Goal: Task Accomplishment & Management: Manage account settings

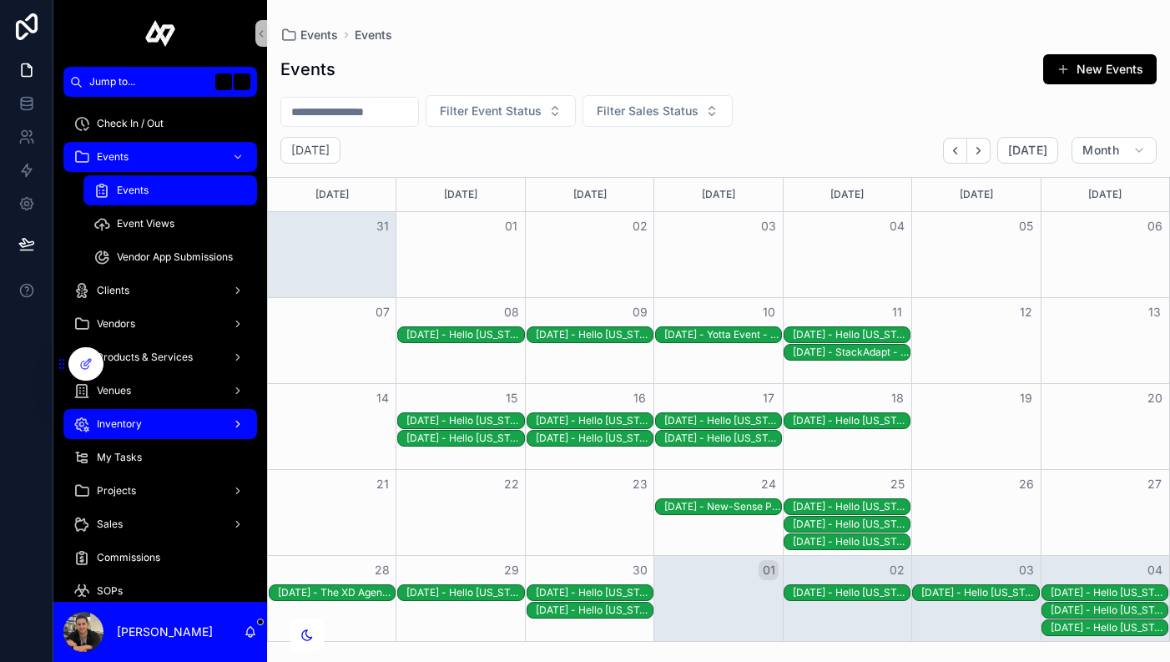
click at [166, 426] on div "Inventory" at bounding box center [160, 424] width 174 height 27
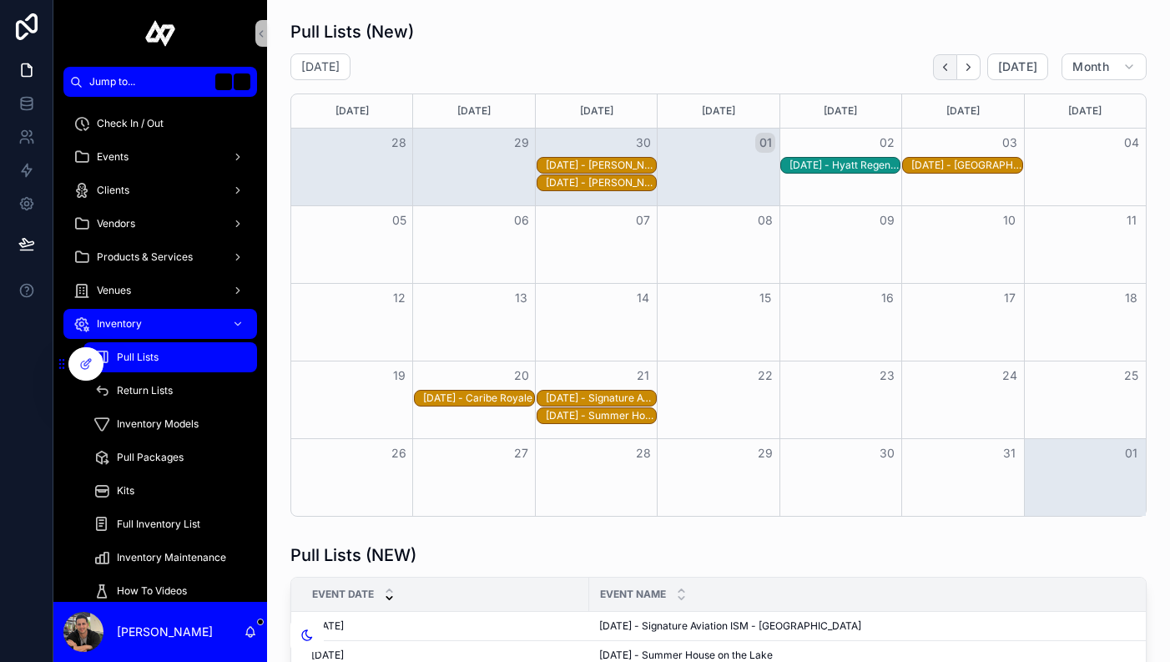
click at [947, 68] on icon "Back" at bounding box center [945, 66] width 3 height 7
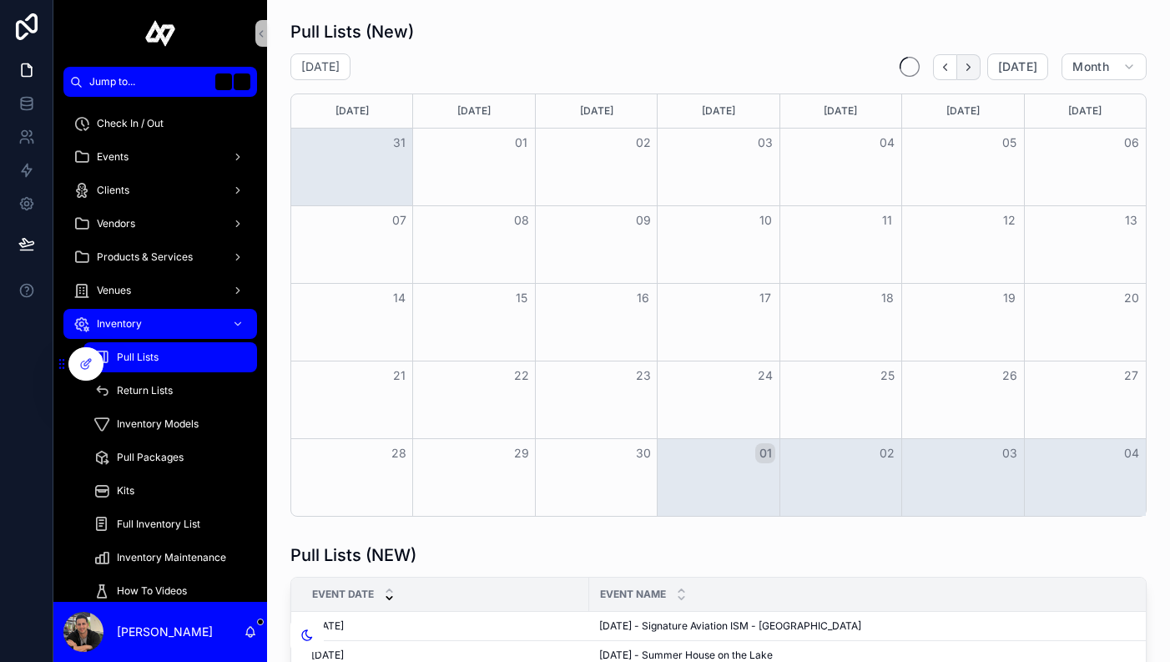
click at [971, 69] on icon "Next" at bounding box center [968, 67] width 13 height 13
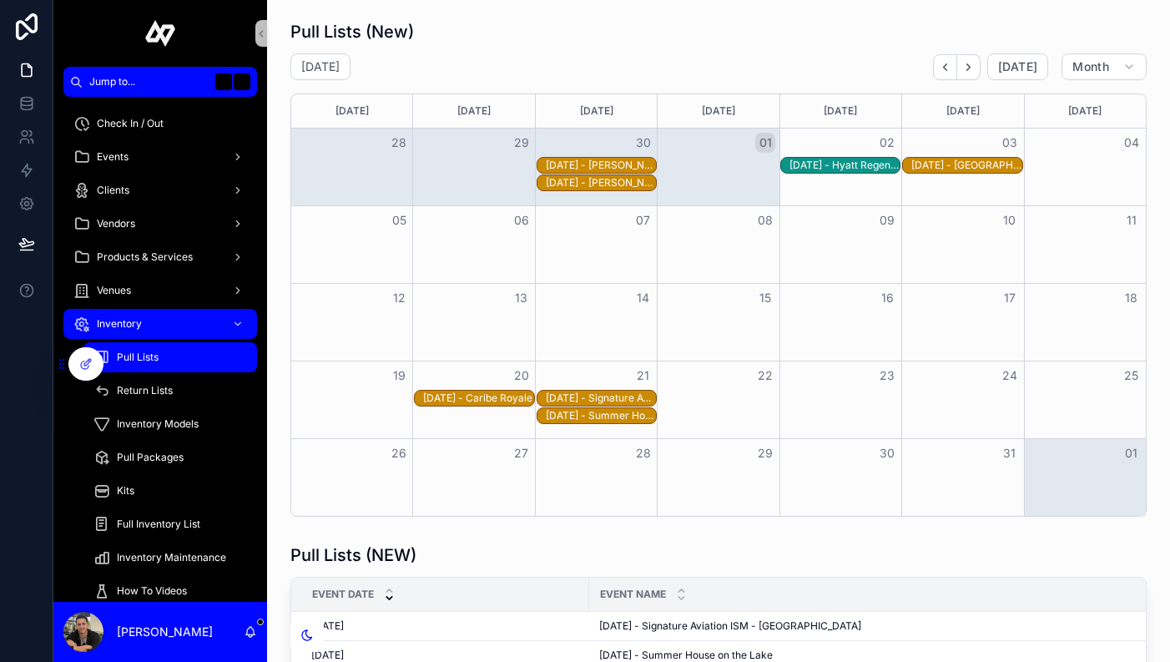
click at [864, 164] on div "[DATE] - Hyatt Regency - [GEOGRAPHIC_DATA]" at bounding box center [845, 165] width 110 height 13
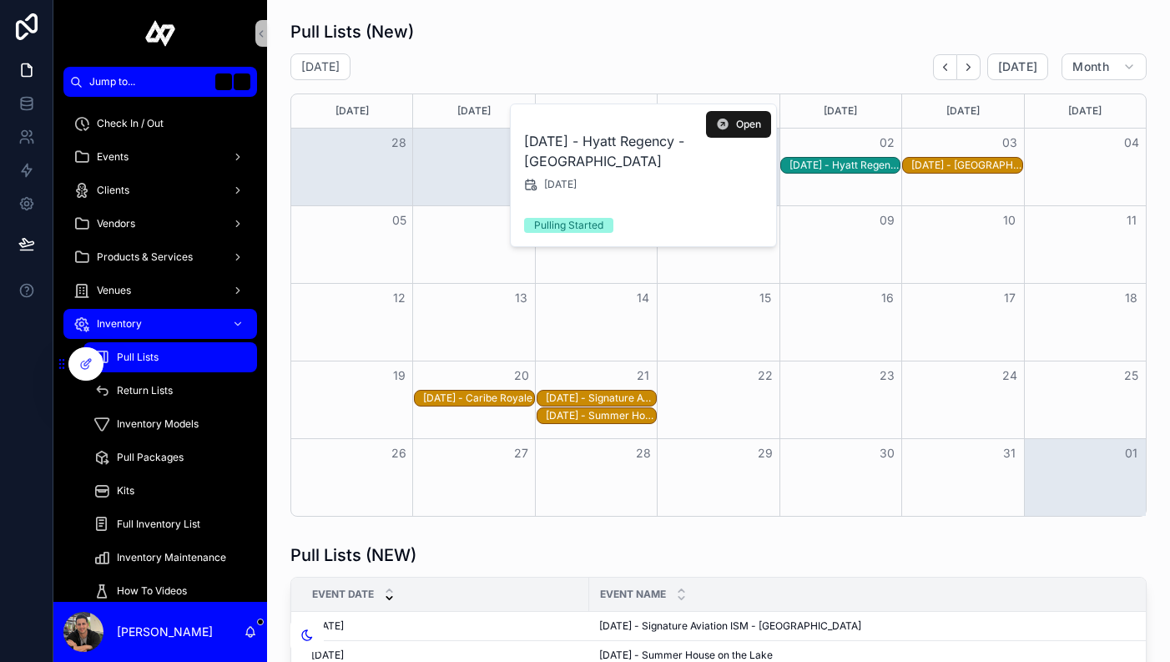
click at [749, 125] on span "Open" at bounding box center [748, 124] width 25 height 13
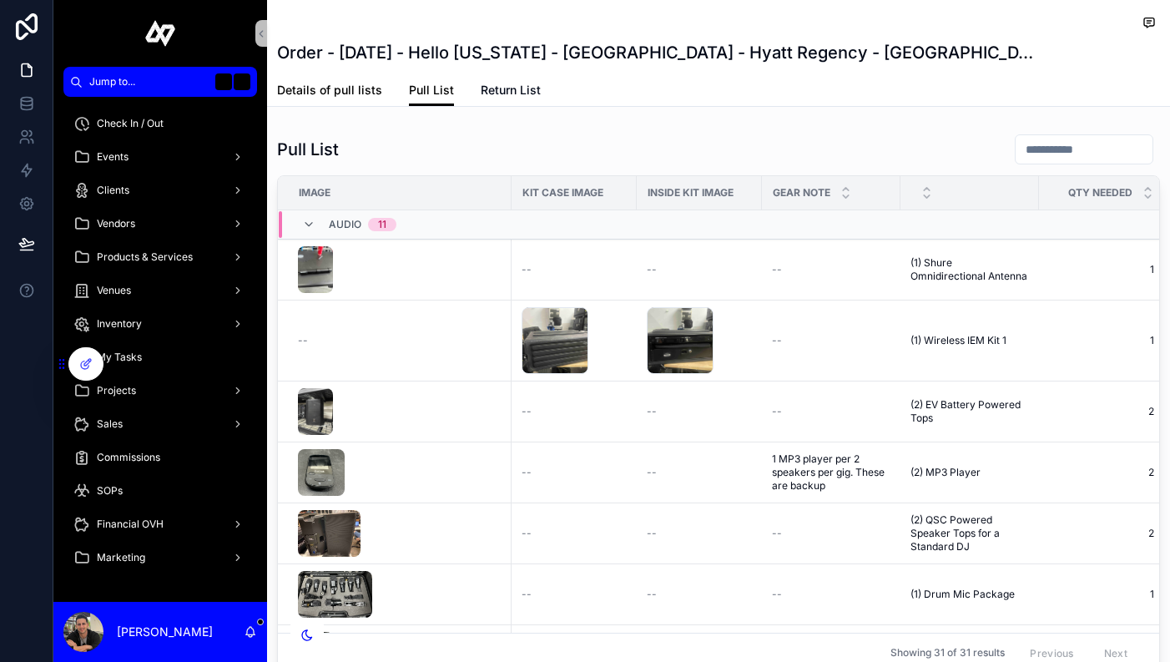
click at [340, 97] on span "Details of pull lists" at bounding box center [329, 90] width 105 height 17
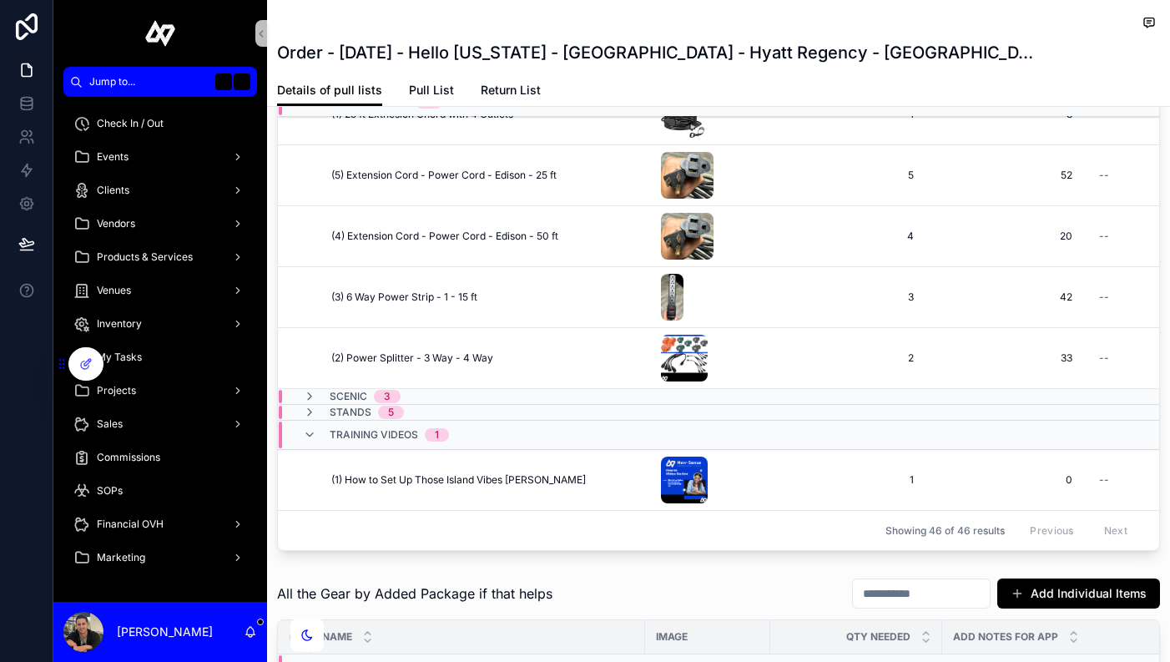
scroll to position [362, 0]
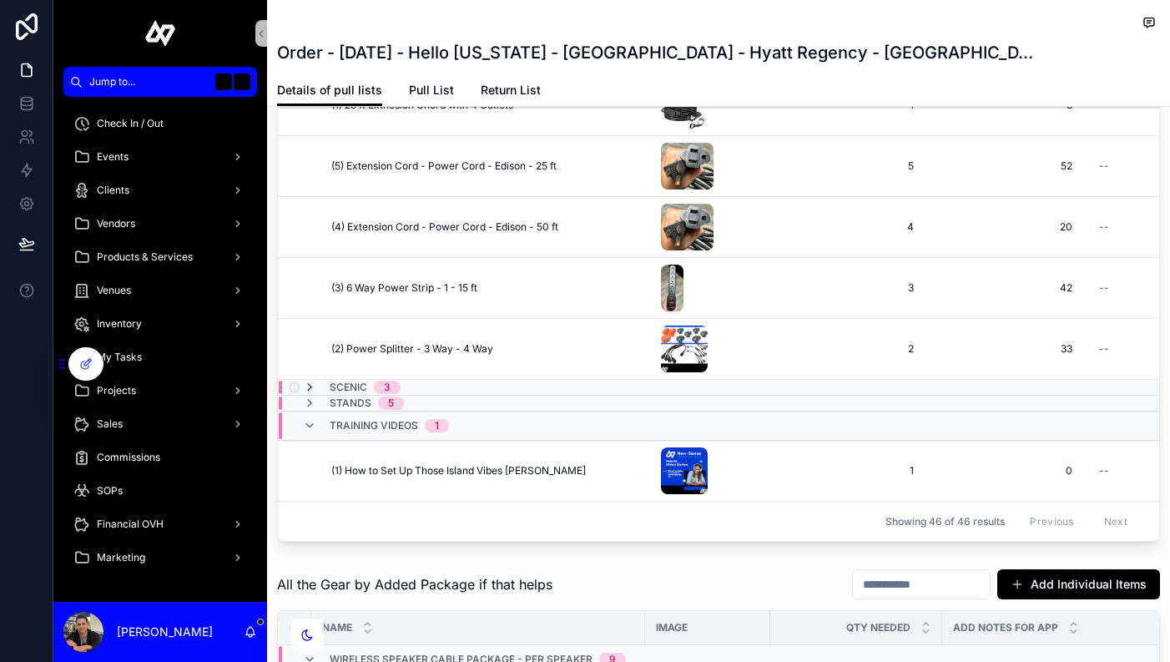
click at [312, 387] on icon "scrollable content" at bounding box center [309, 387] width 13 height 13
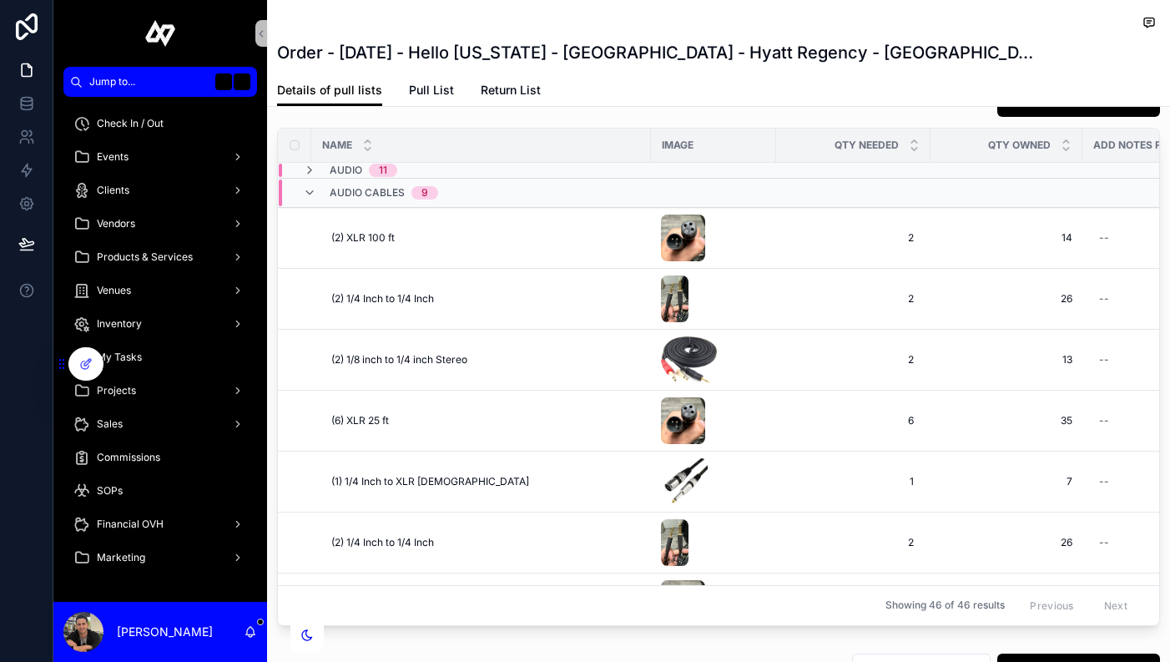
scroll to position [226, 0]
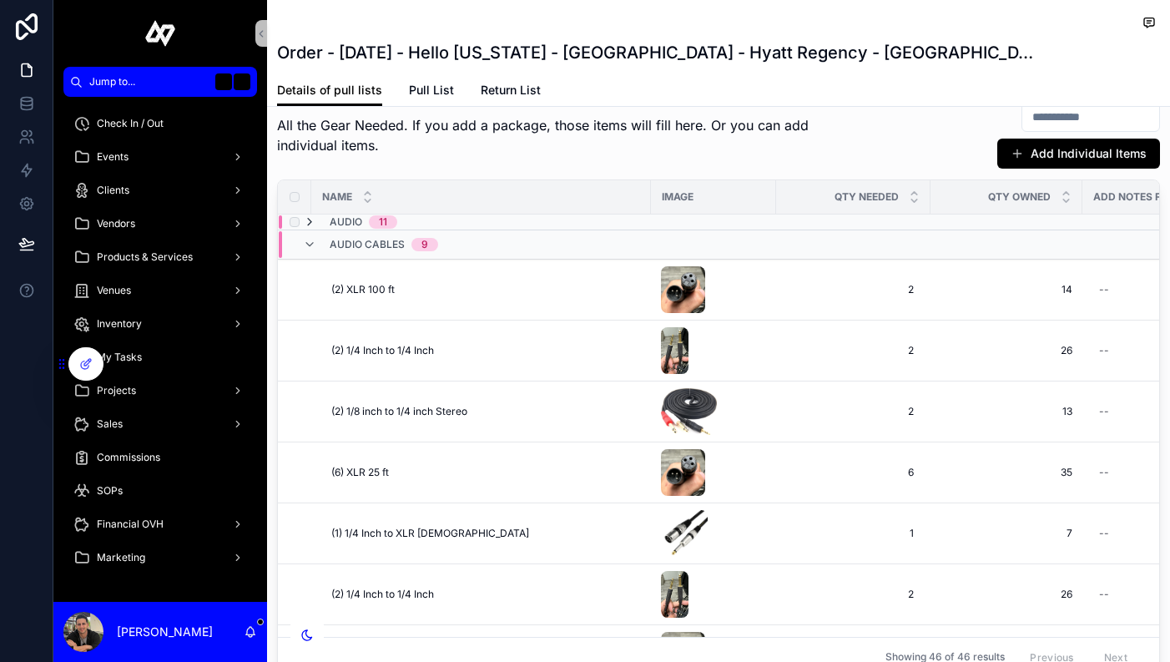
click at [311, 218] on icon "scrollable content" at bounding box center [309, 221] width 13 height 13
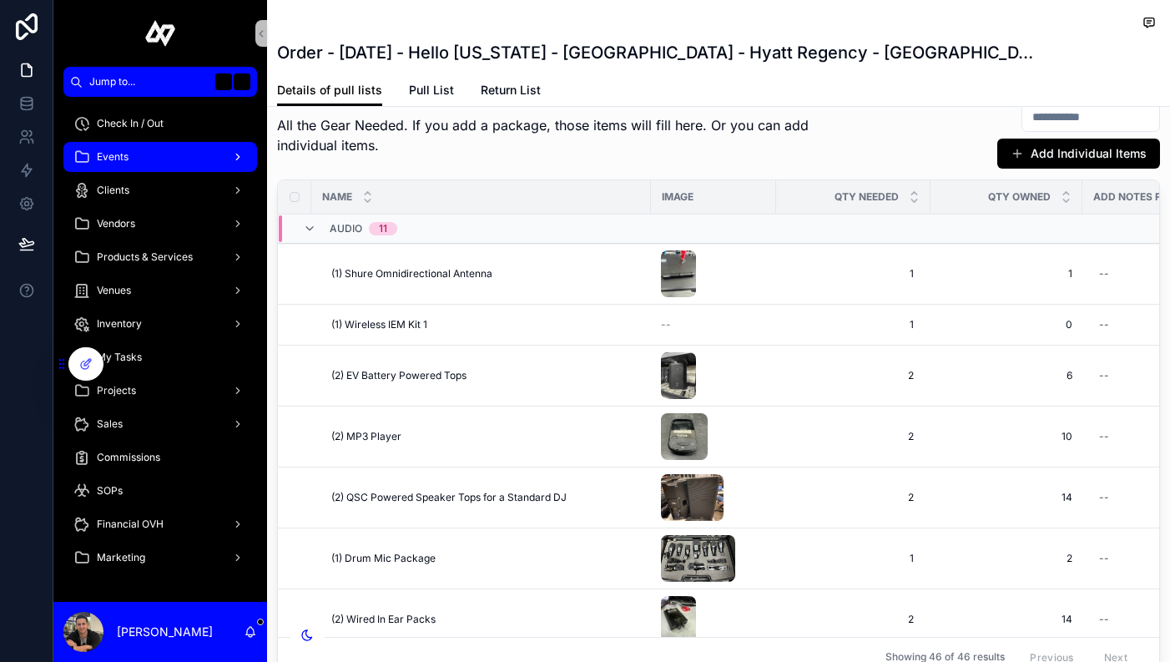
click at [127, 162] on span "Events" at bounding box center [113, 156] width 32 height 13
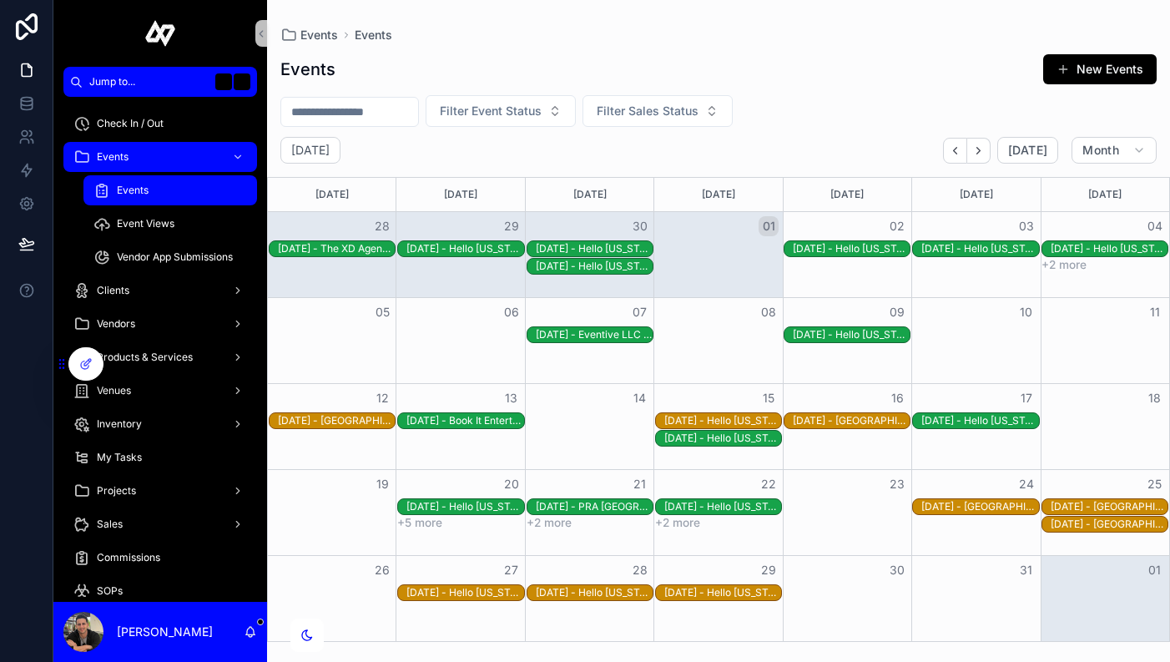
click at [854, 249] on div "[DATE] - Hello [US_STATE] - [GEOGRAPHIC_DATA] - Hyatt Regency - [GEOGRAPHIC_DAT…" at bounding box center [851, 248] width 117 height 13
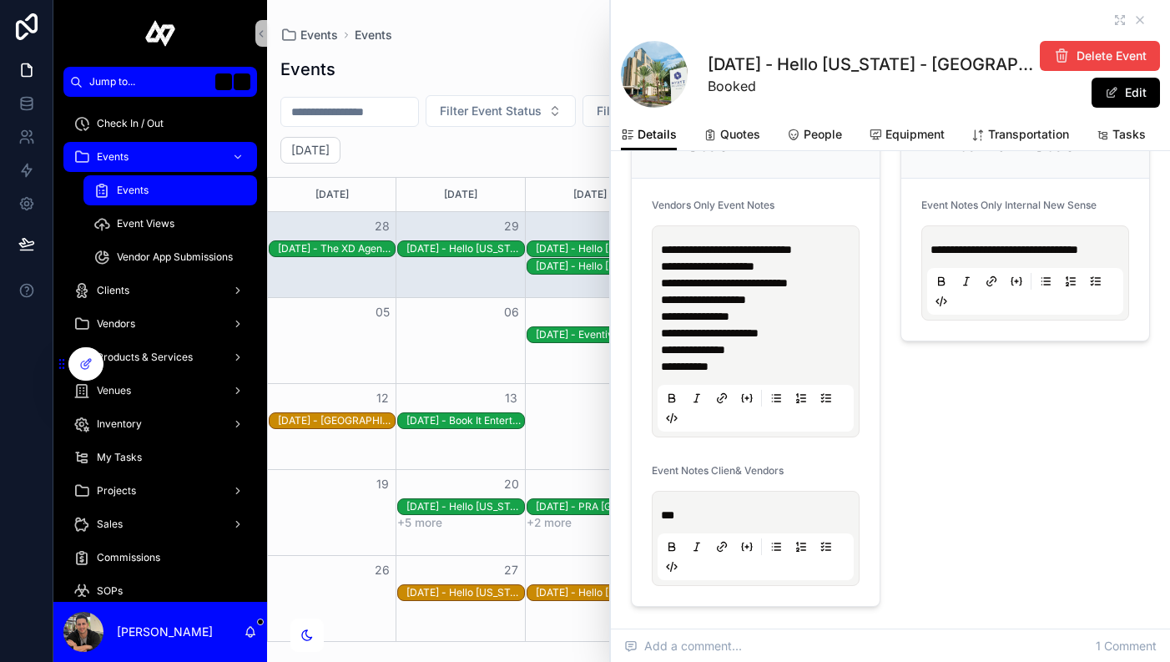
scroll to position [1226, 0]
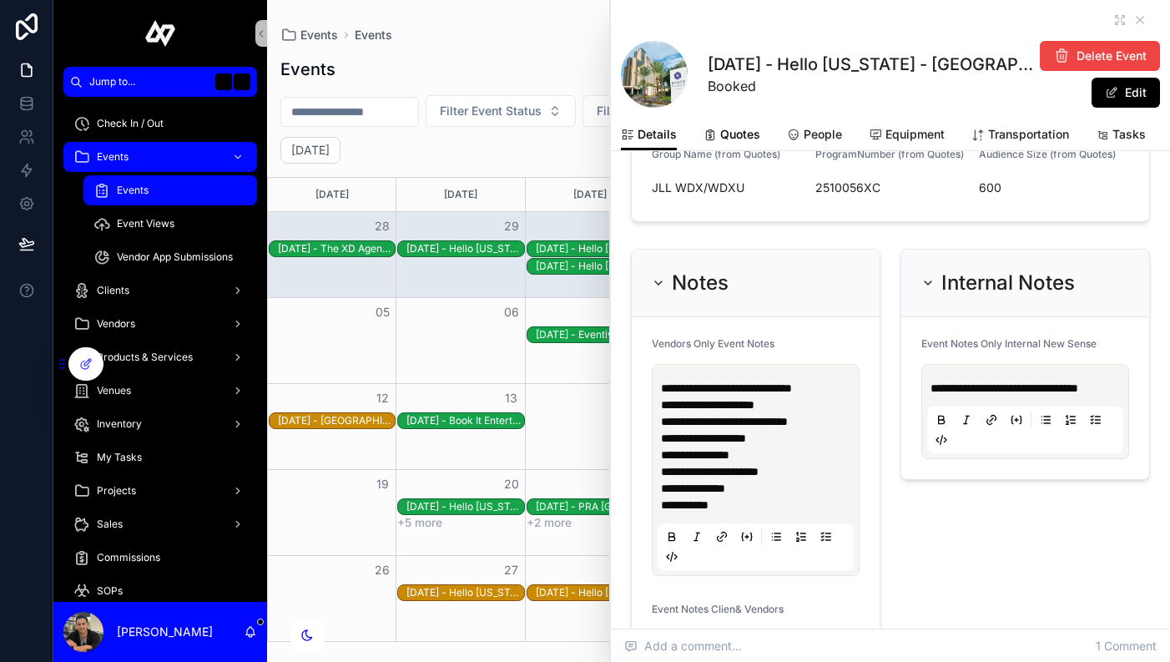
click at [748, 132] on span "Quotes" at bounding box center [740, 134] width 40 height 17
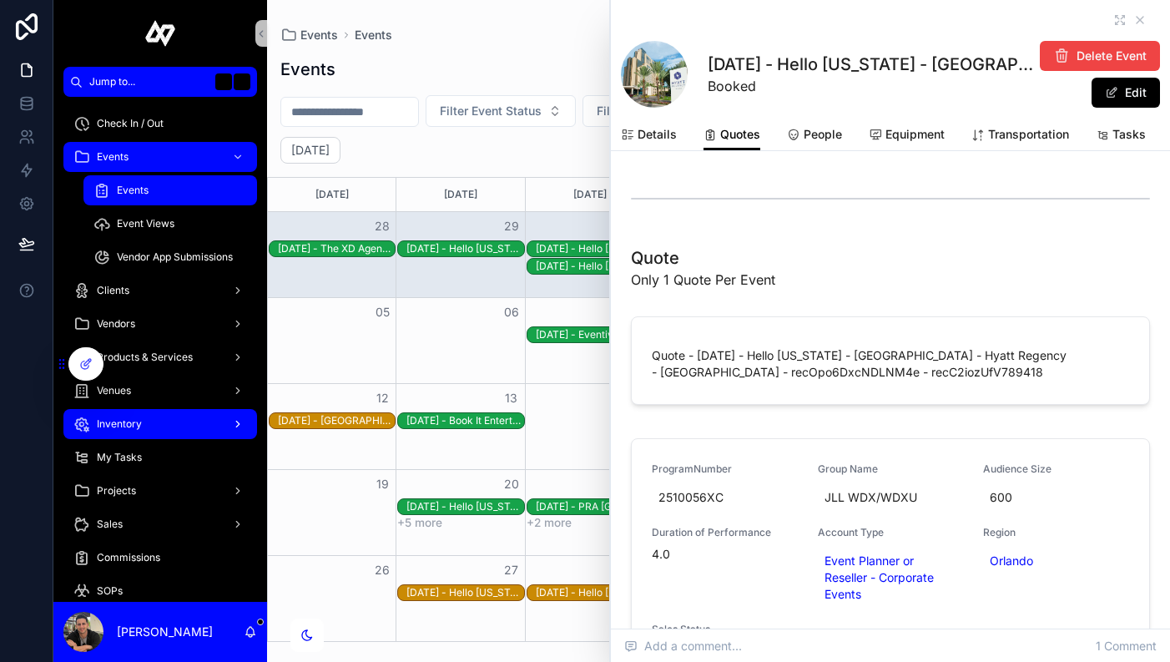
click at [149, 417] on div "Inventory" at bounding box center [160, 424] width 174 height 27
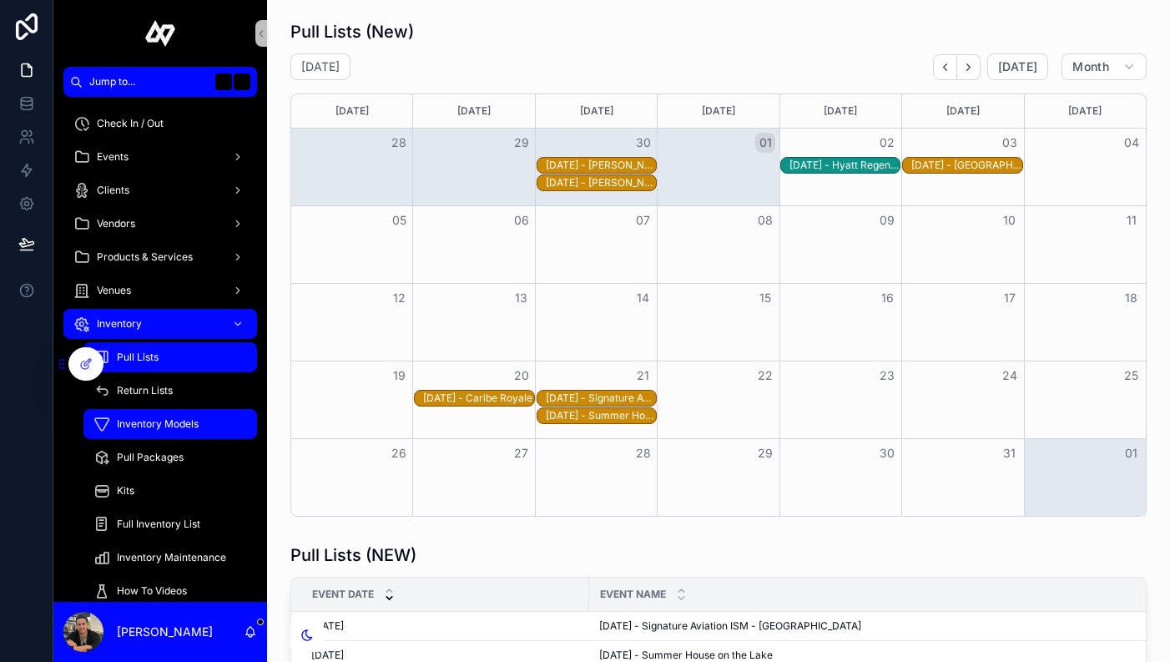
click at [189, 431] on div "Inventory Models" at bounding box center [170, 424] width 154 height 27
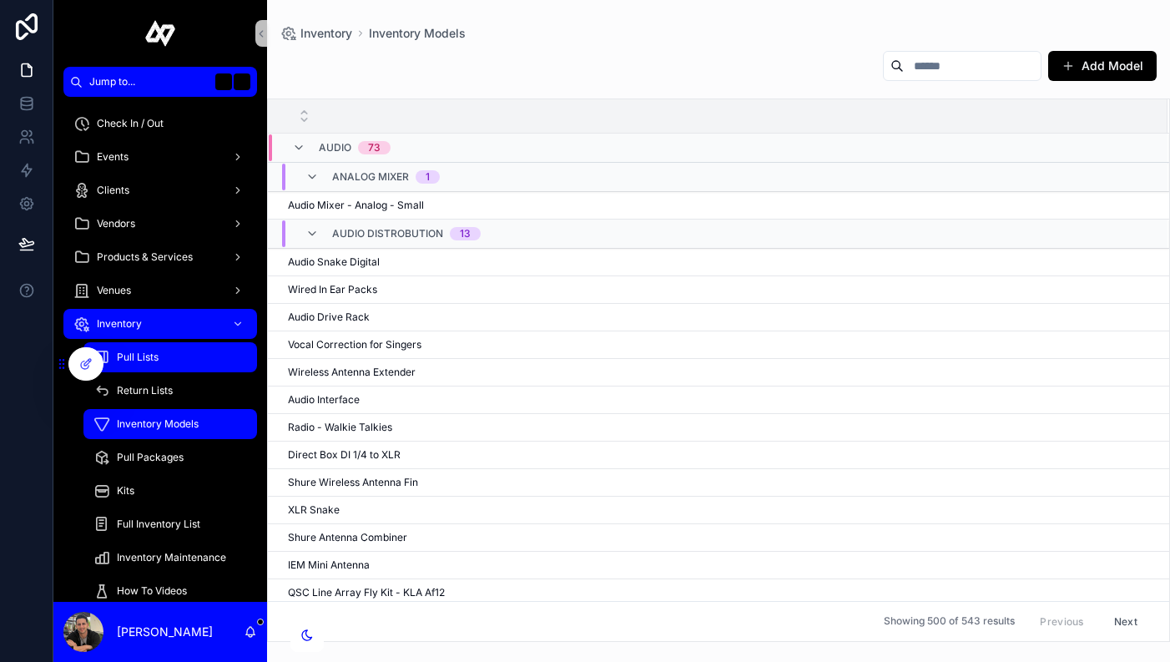
click at [142, 358] on span "Pull Lists" at bounding box center [138, 357] width 42 height 13
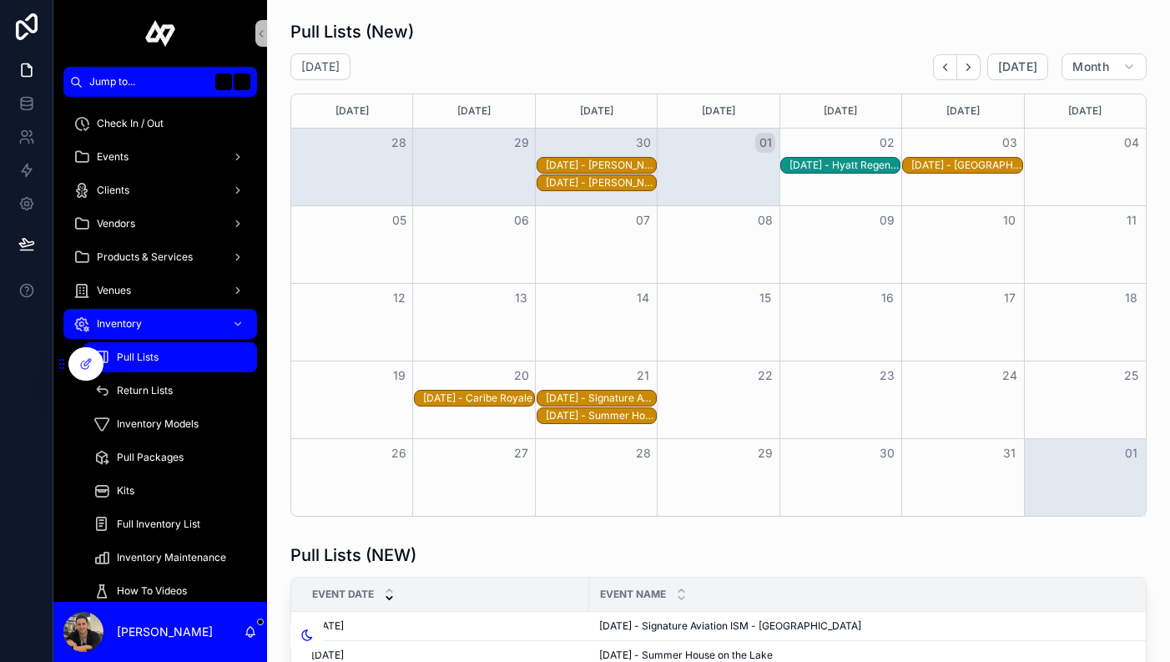
click at [844, 170] on div "[DATE] - Hyatt Regency - [GEOGRAPHIC_DATA]" at bounding box center [845, 165] width 110 height 13
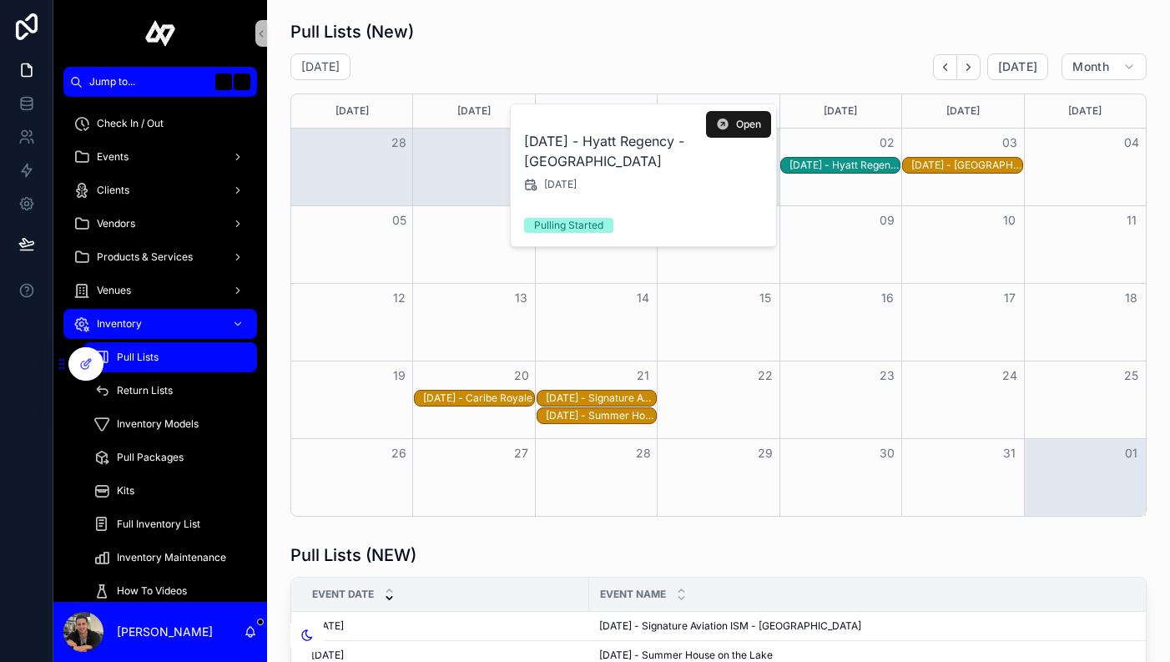
click at [730, 117] on button "Open" at bounding box center [738, 124] width 65 height 27
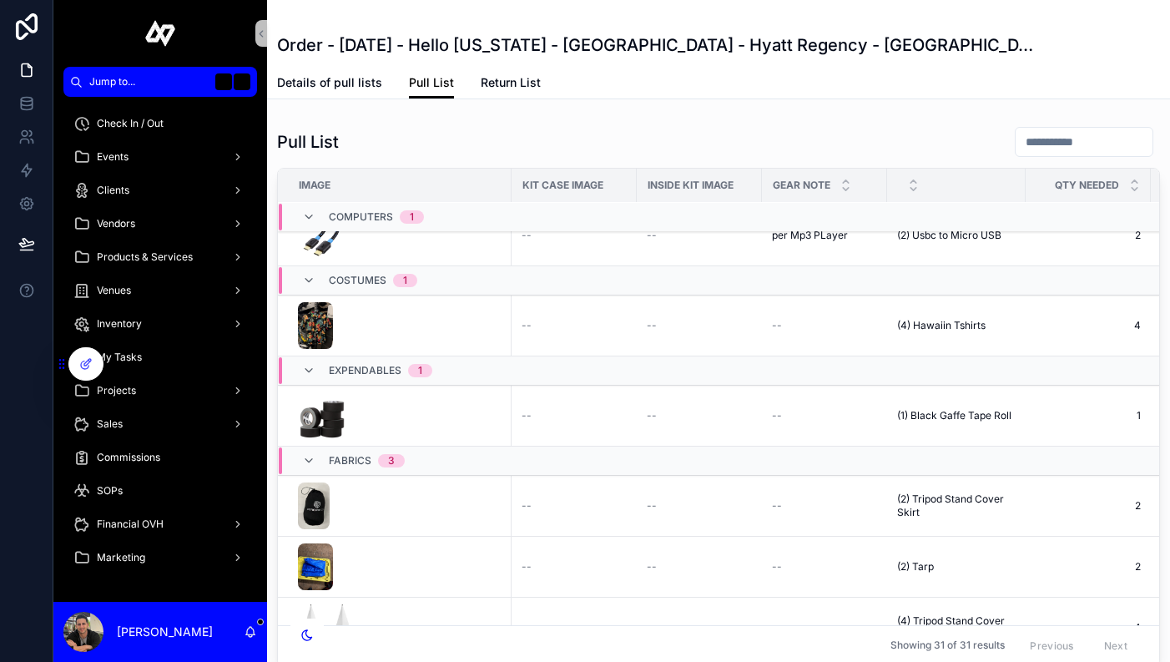
scroll to position [1044, 0]
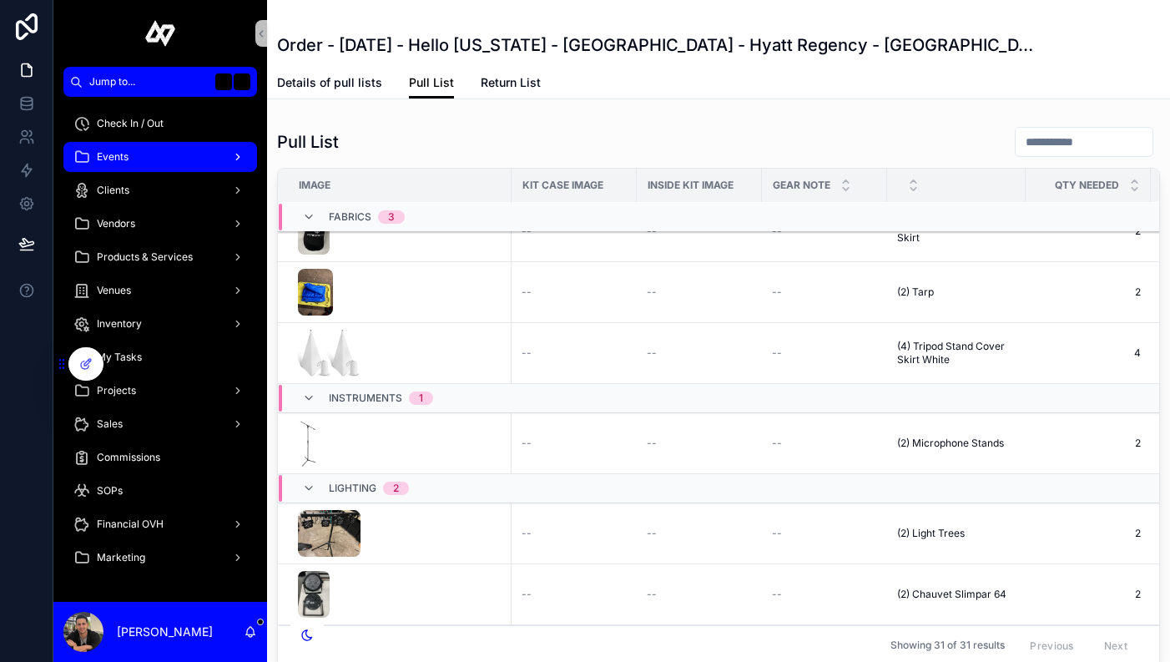
click at [142, 159] on div "Events" at bounding box center [160, 157] width 174 height 27
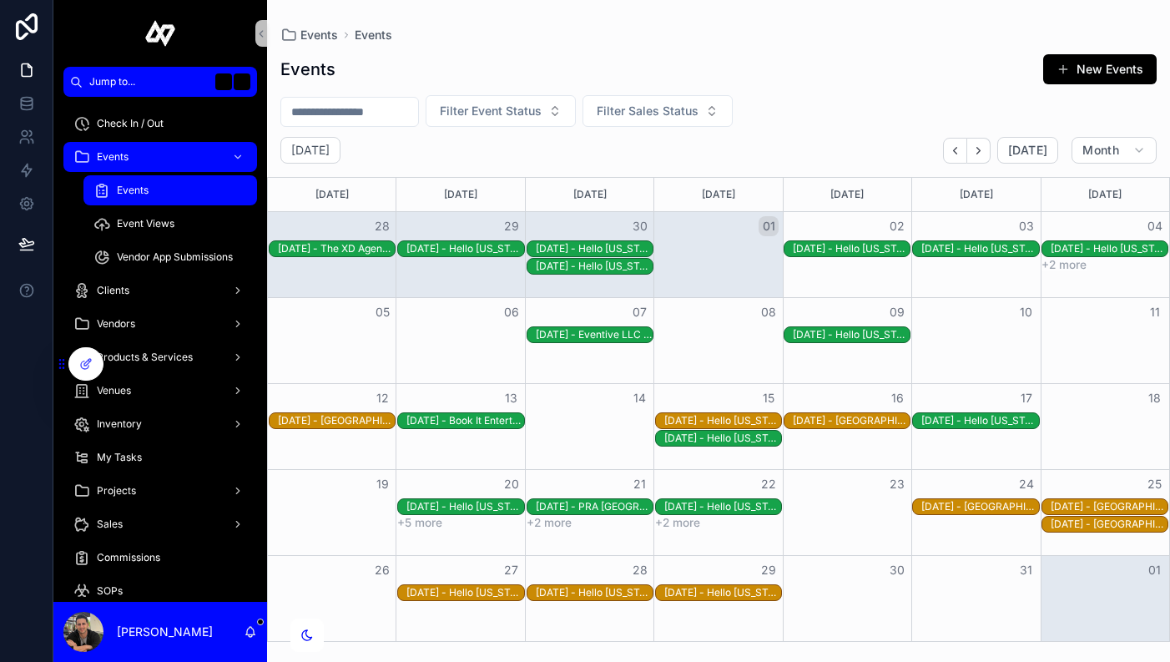
click at [981, 245] on div "[DATE] - Hello [US_STATE] - [GEOGRAPHIC_DATA] - [GEOGRAPHIC_DATA] Marriott - [G…" at bounding box center [980, 248] width 117 height 13
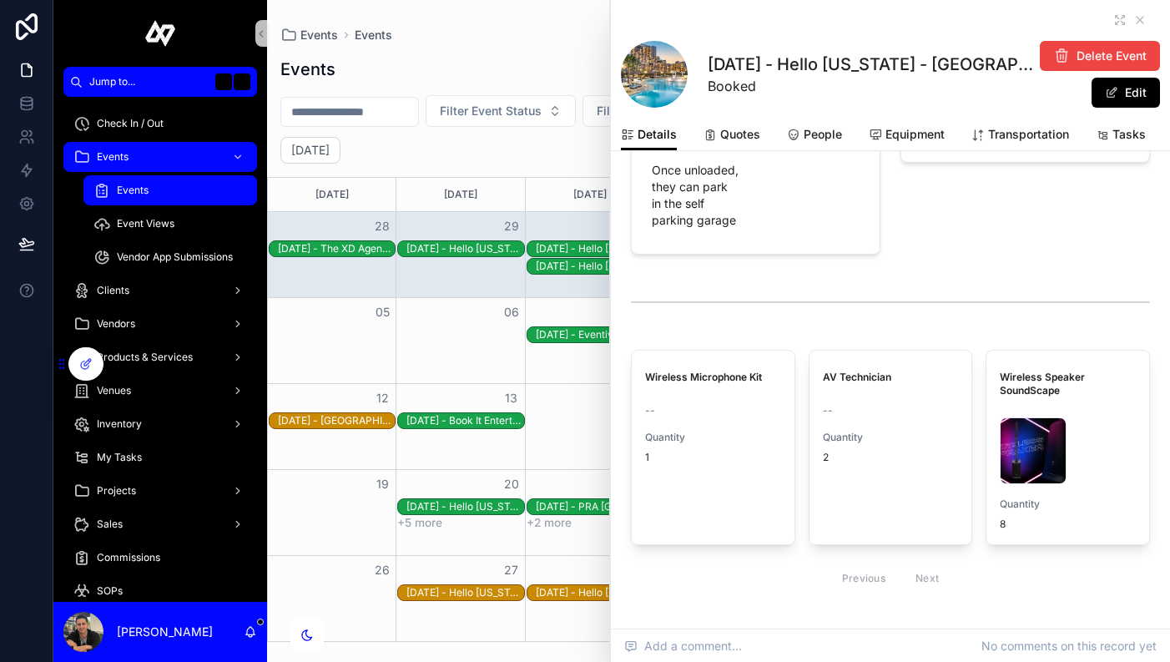
scroll to position [2450, 0]
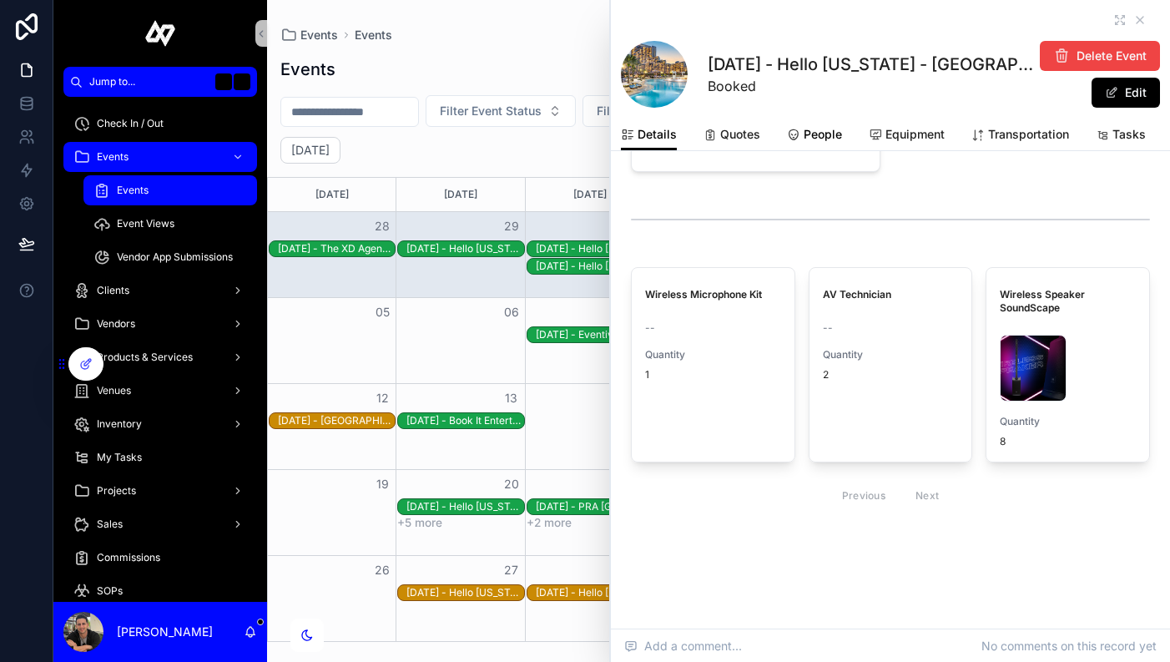
click at [817, 135] on span "People" at bounding box center [823, 134] width 38 height 17
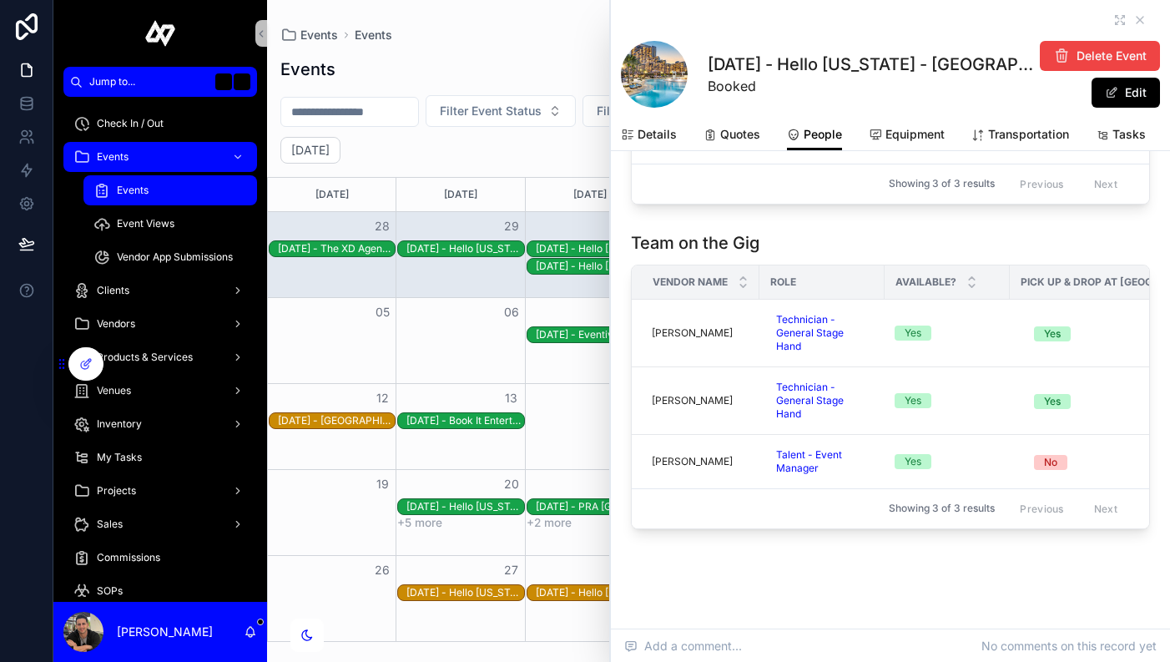
scroll to position [1428, 0]
click at [1141, 25] on icon "scrollable content" at bounding box center [1140, 19] width 13 height 13
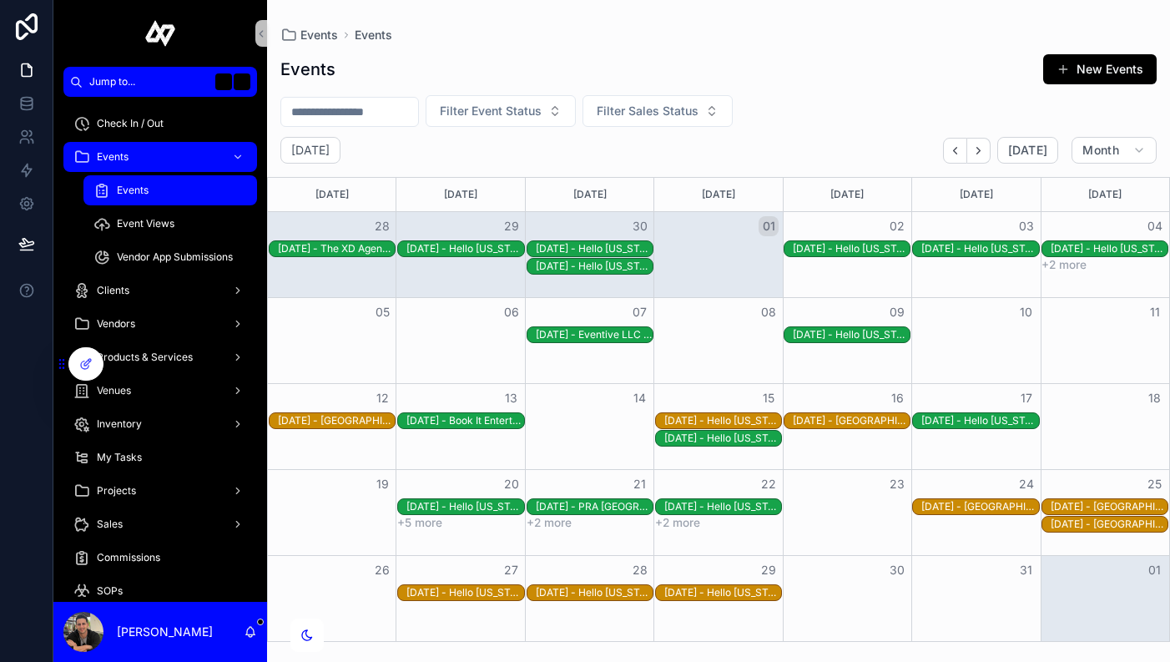
click at [1154, 226] on button "04" at bounding box center [1155, 226] width 20 height 20
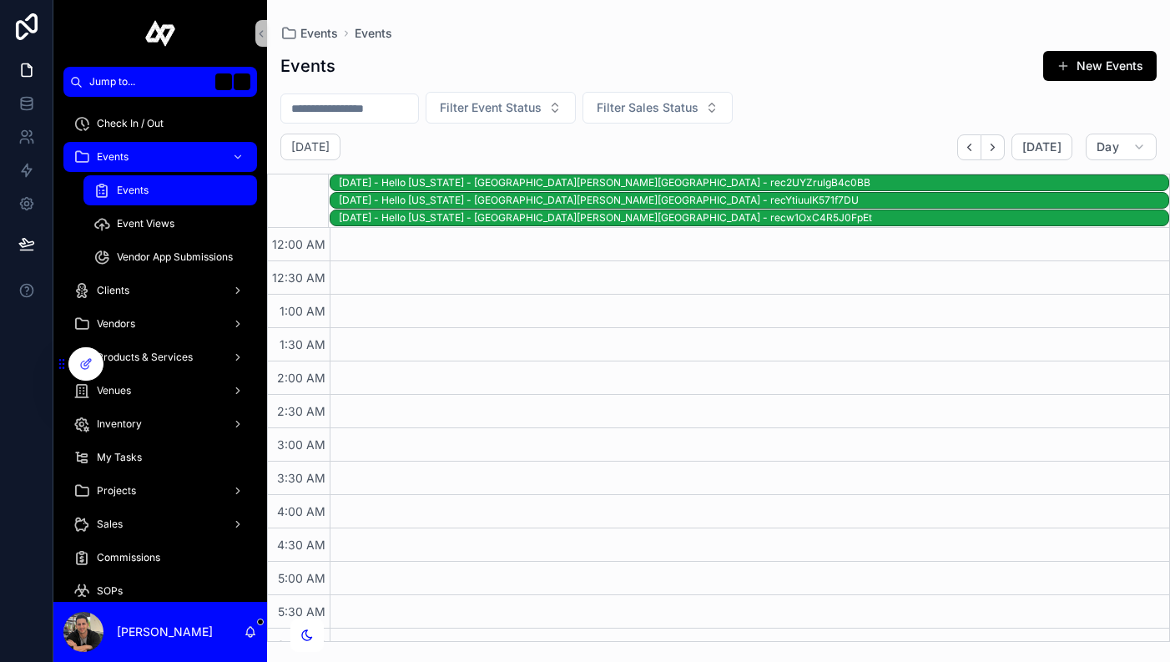
click at [688, 184] on div "[DATE] - Hello [US_STATE] - [GEOGRAPHIC_DATA][PERSON_NAME][GEOGRAPHIC_DATA] - r…" at bounding box center [754, 182] width 830 height 13
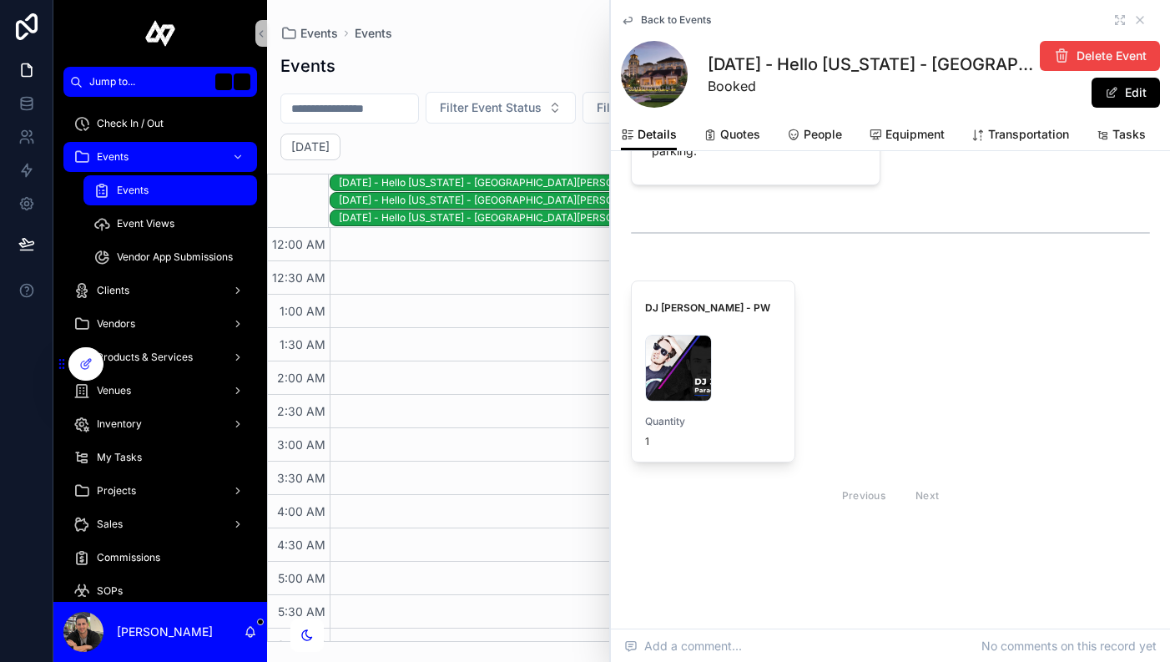
scroll to position [3021, 0]
click at [515, 197] on div "[DATE] - Hello [US_STATE] - [GEOGRAPHIC_DATA][PERSON_NAME][GEOGRAPHIC_DATA] - r…" at bounding box center [754, 200] width 830 height 13
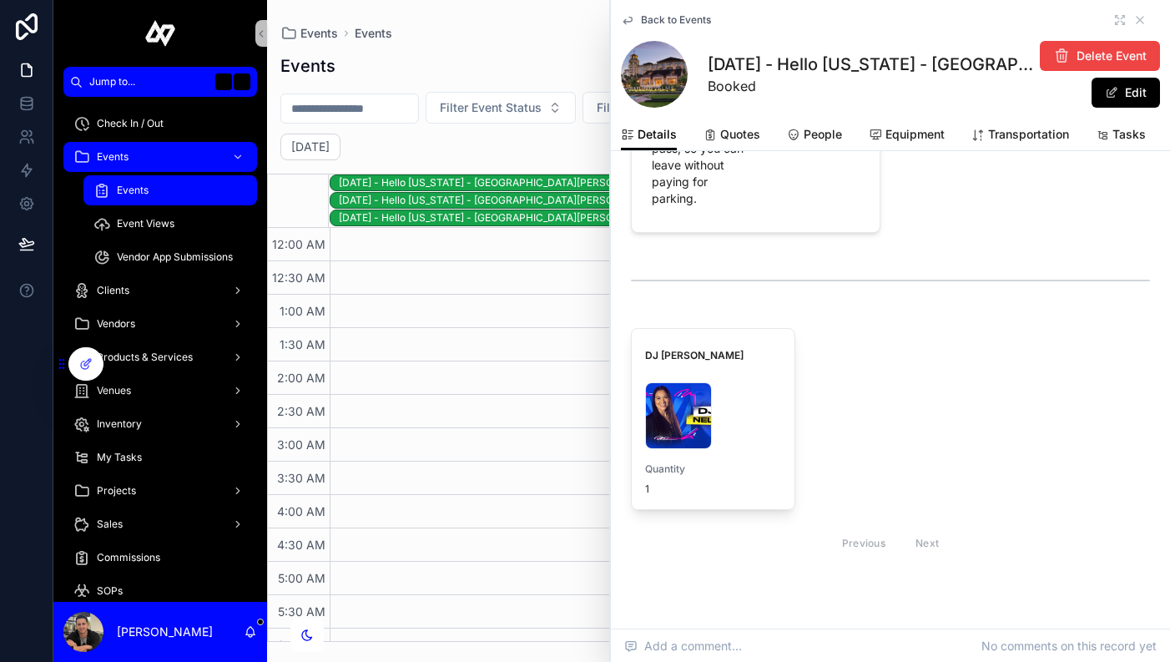
scroll to position [2954, 0]
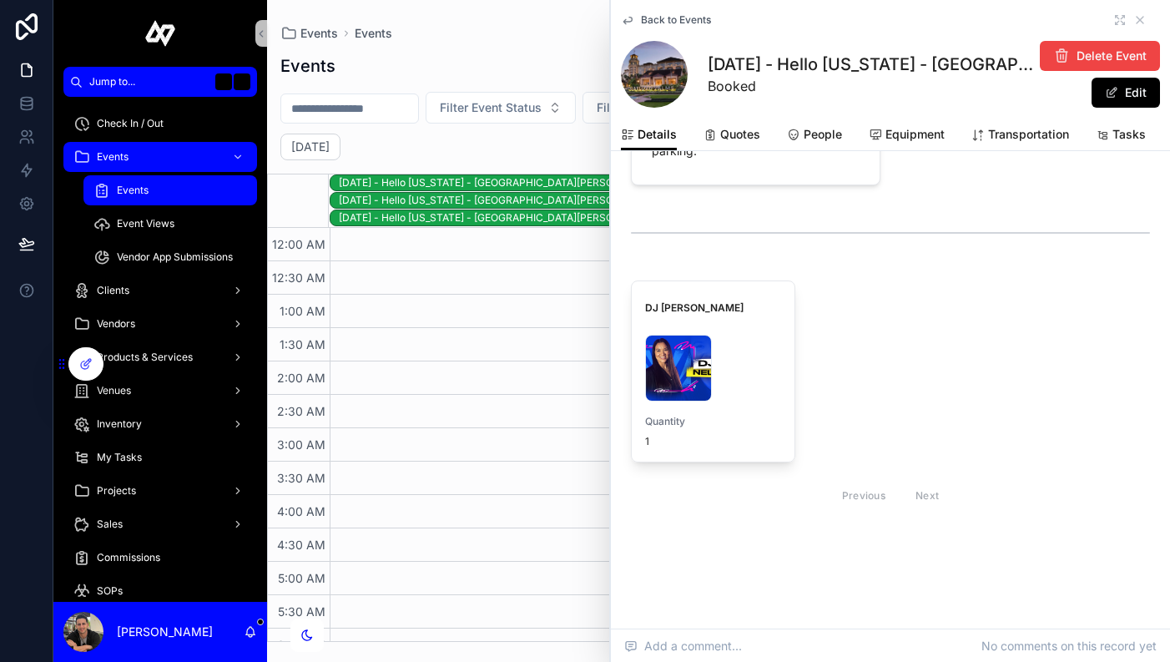
click at [598, 220] on div "[DATE] - Hello [US_STATE] - [GEOGRAPHIC_DATA][PERSON_NAME][GEOGRAPHIC_DATA] - r…" at bounding box center [754, 217] width 830 height 13
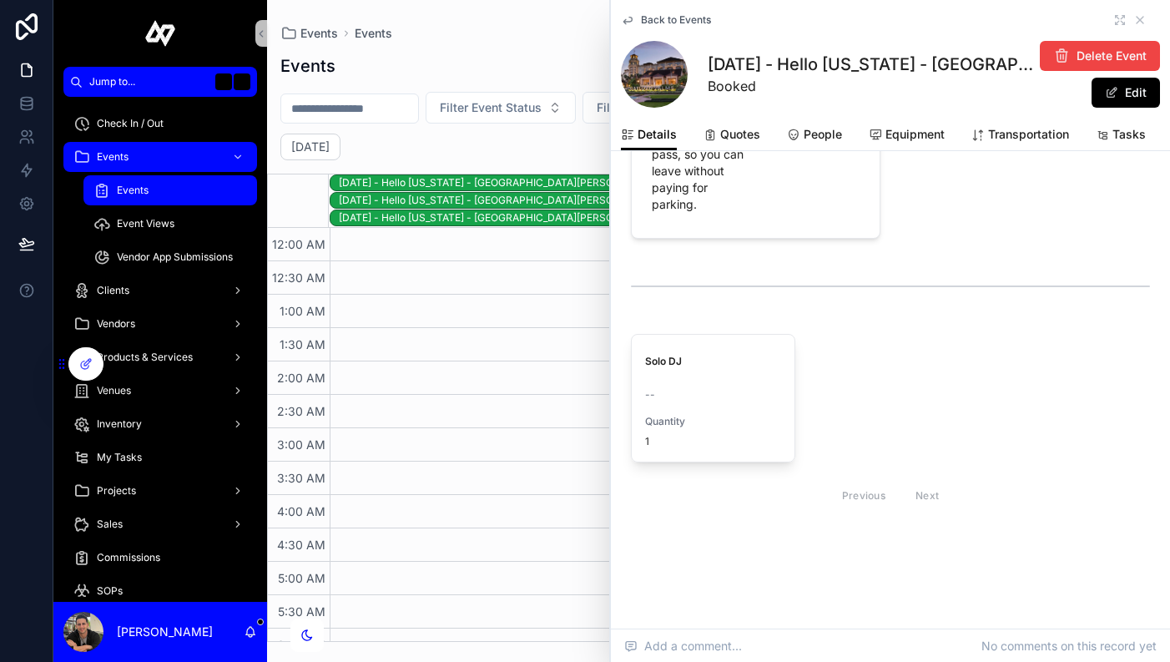
scroll to position [3318, 0]
click at [835, 139] on span "People" at bounding box center [823, 134] width 38 height 17
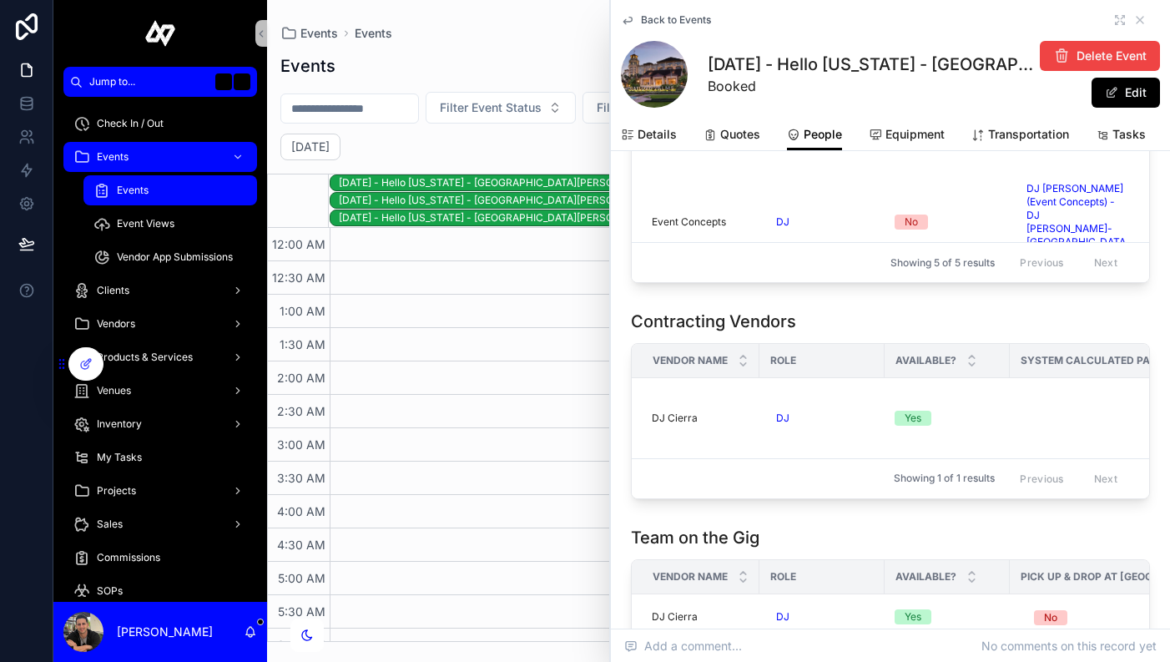
scroll to position [1135, 0]
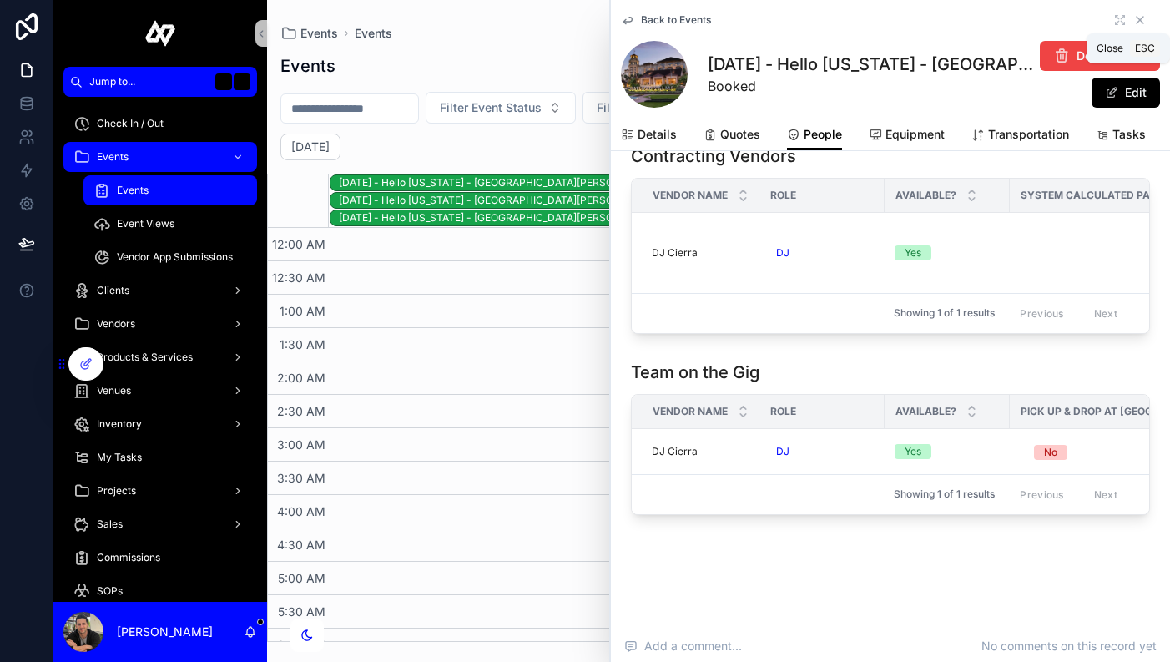
click at [1143, 18] on icon "scrollable content" at bounding box center [1140, 20] width 7 height 7
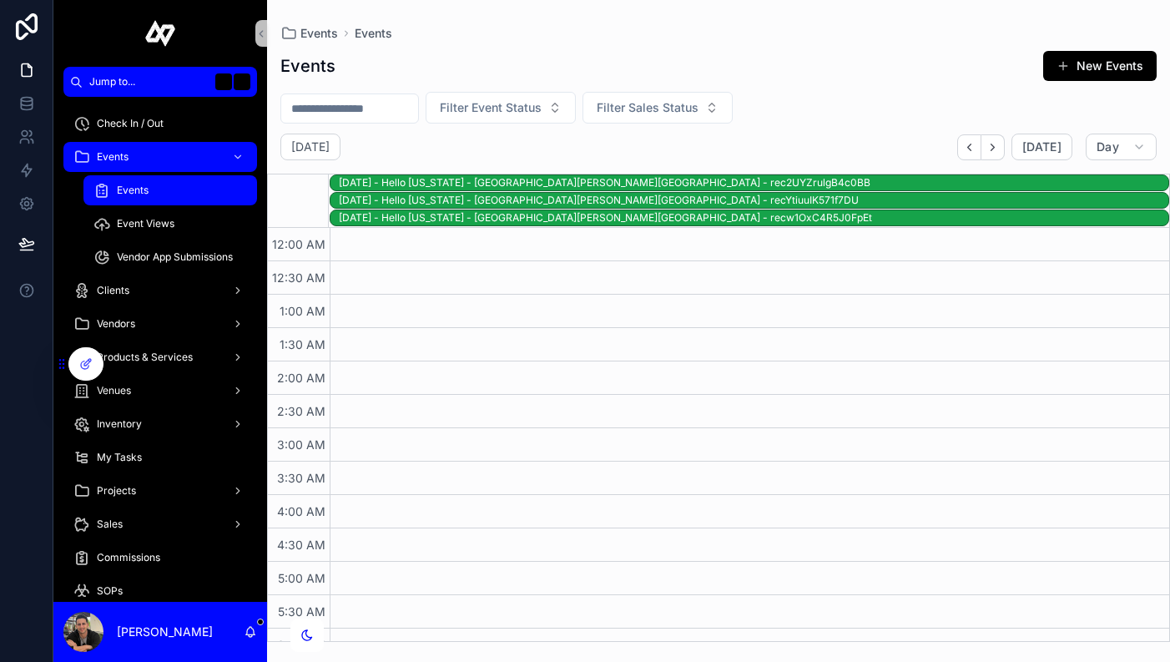
click at [128, 189] on span "Events" at bounding box center [133, 190] width 32 height 13
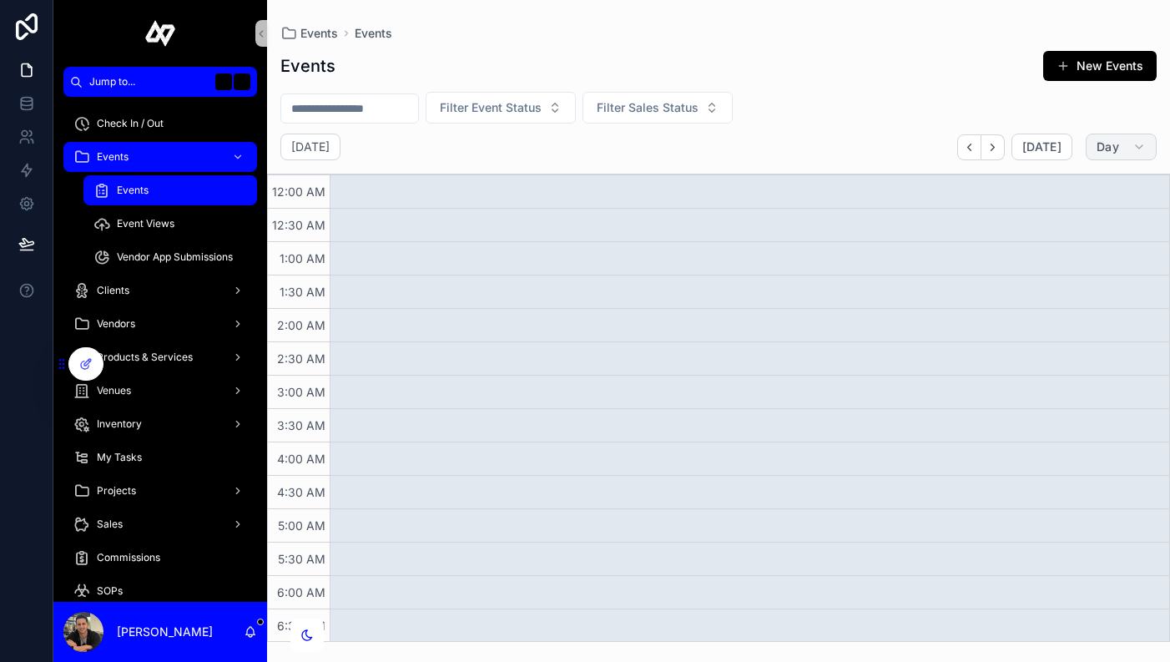
click at [1119, 153] on button "Day" at bounding box center [1121, 147] width 71 height 27
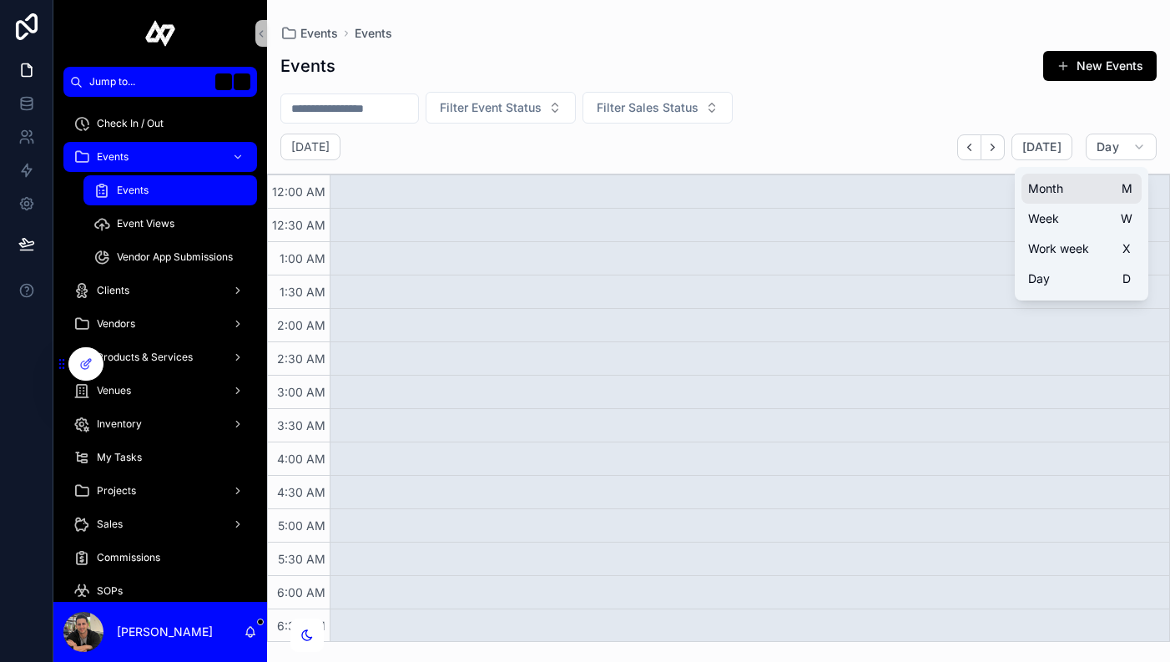
click at [1089, 192] on button "Month M" at bounding box center [1082, 189] width 120 height 30
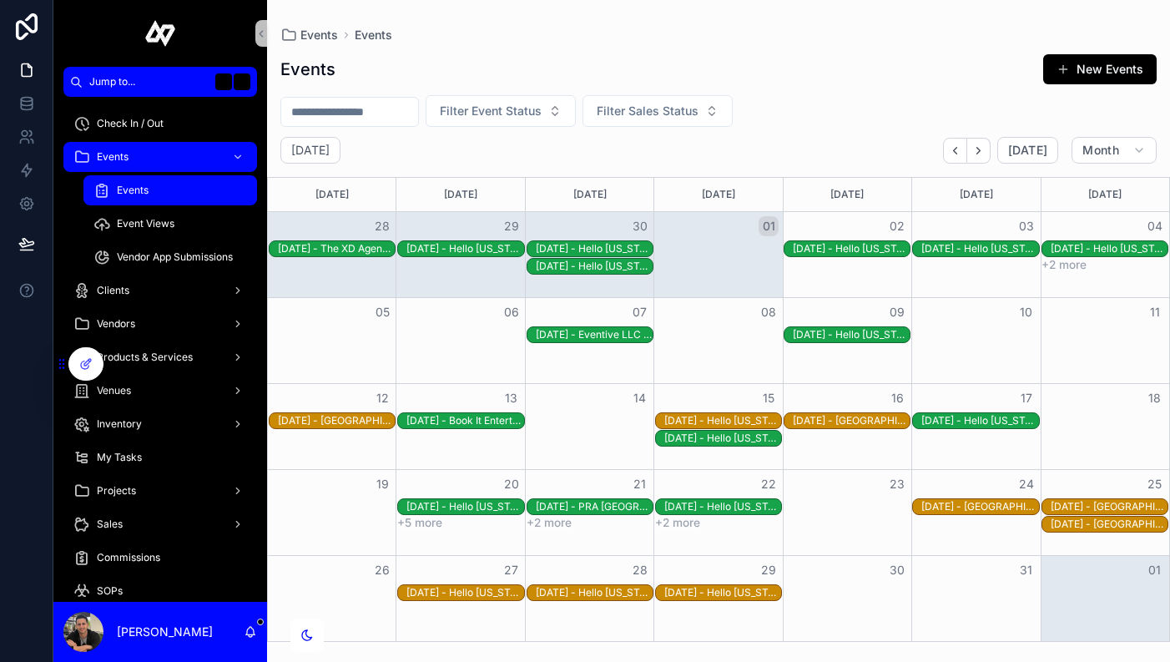
click at [621, 336] on div "[DATE] - Eventive LLC - [GEOGRAPHIC_DATA] - [GEOGRAPHIC_DATA] - recT6HYpmZ5aEfV…" at bounding box center [594, 334] width 117 height 13
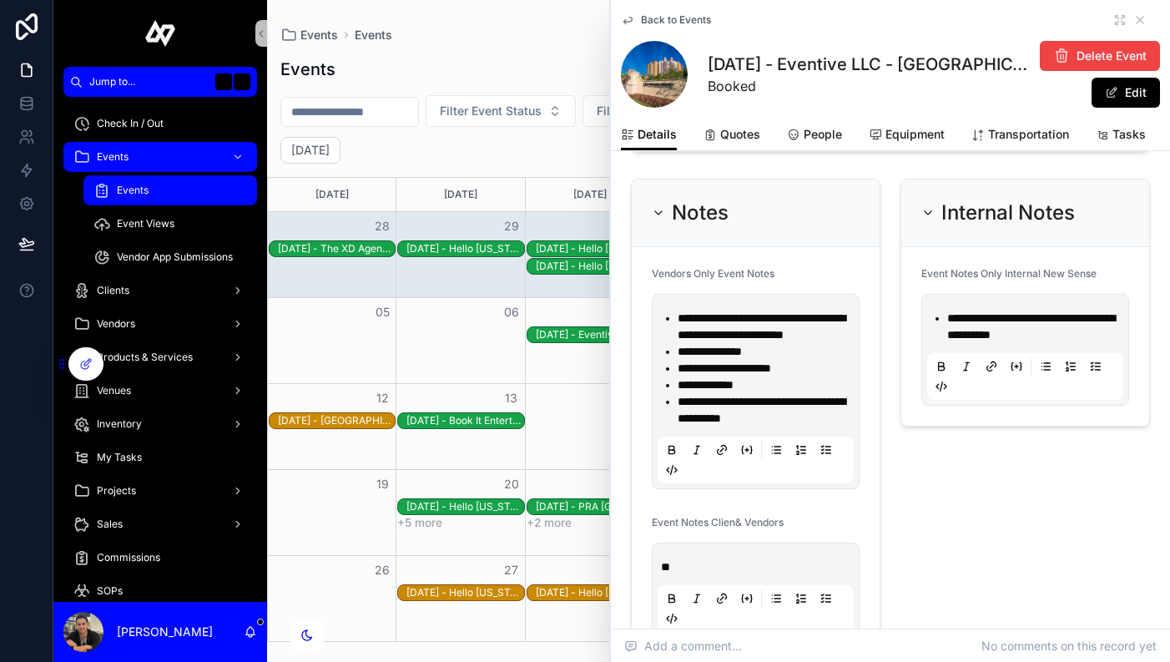
scroll to position [1324, 0]
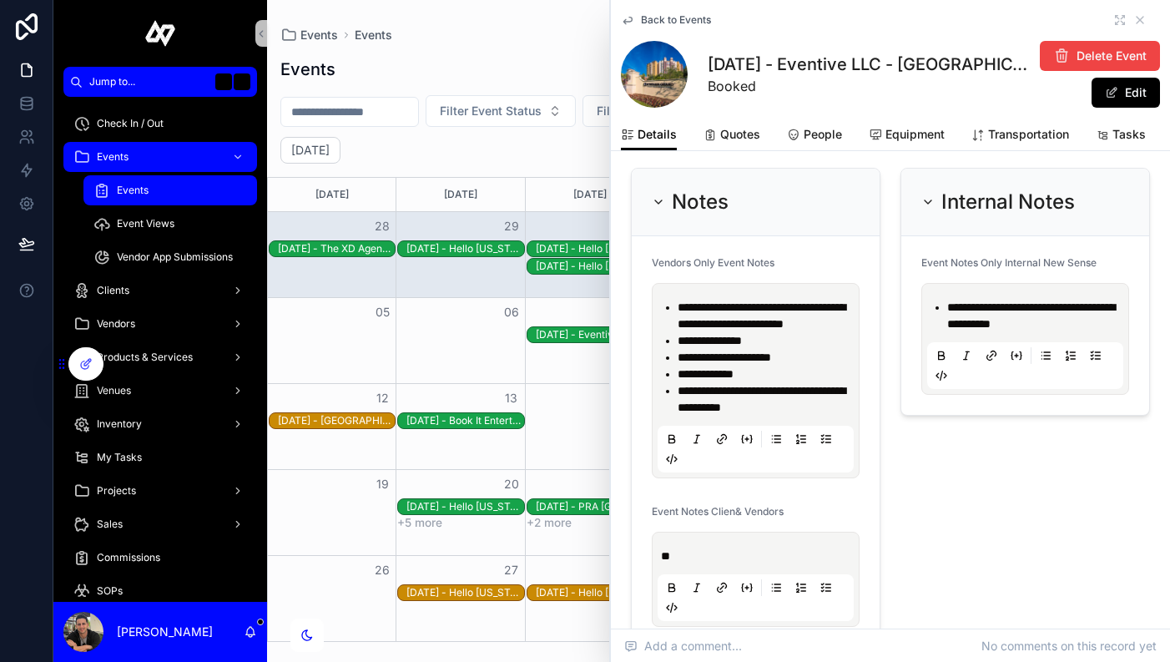
click at [771, 354] on span "**********" at bounding box center [724, 357] width 93 height 12
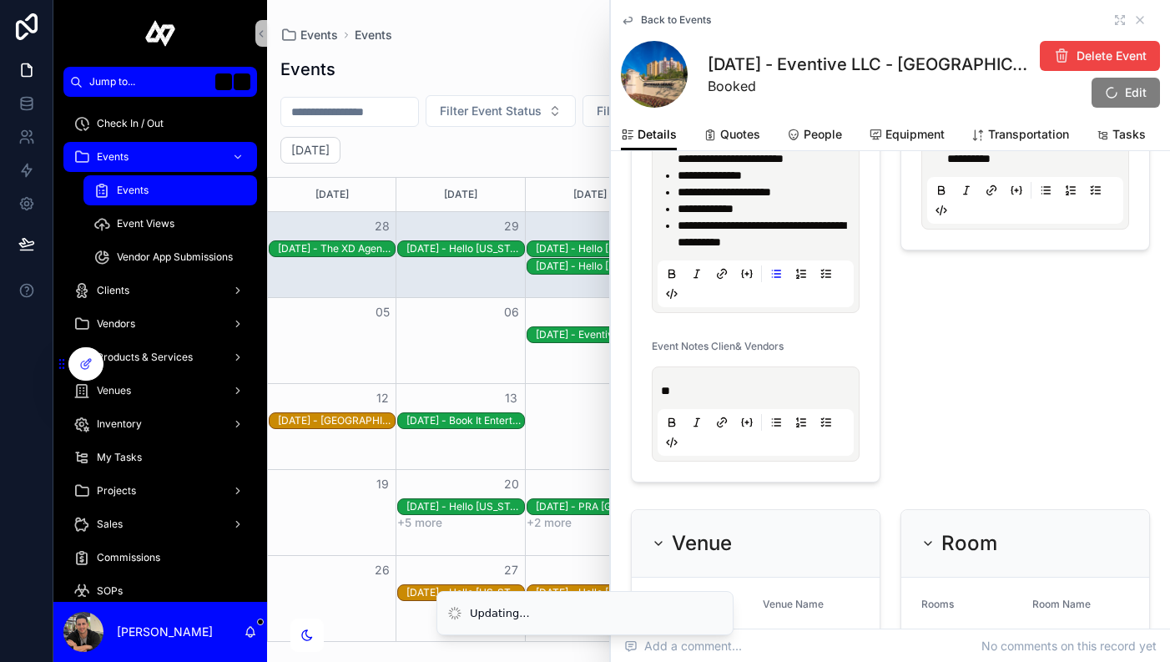
scroll to position [1490, 0]
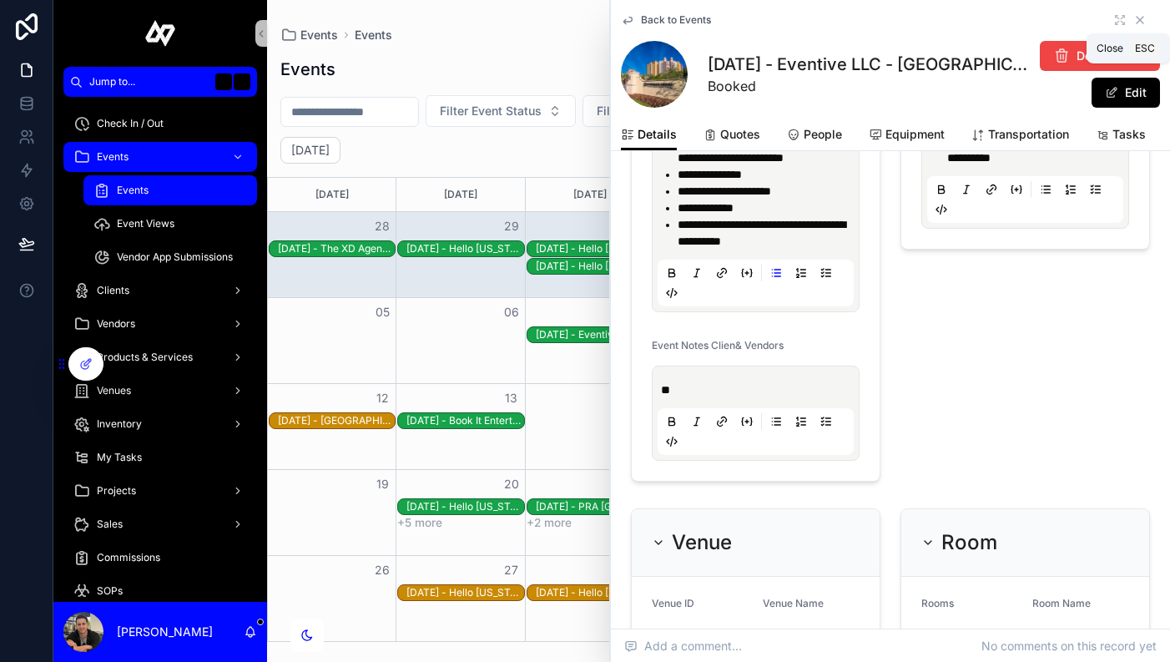
click at [1143, 18] on icon "scrollable content" at bounding box center [1140, 19] width 13 height 13
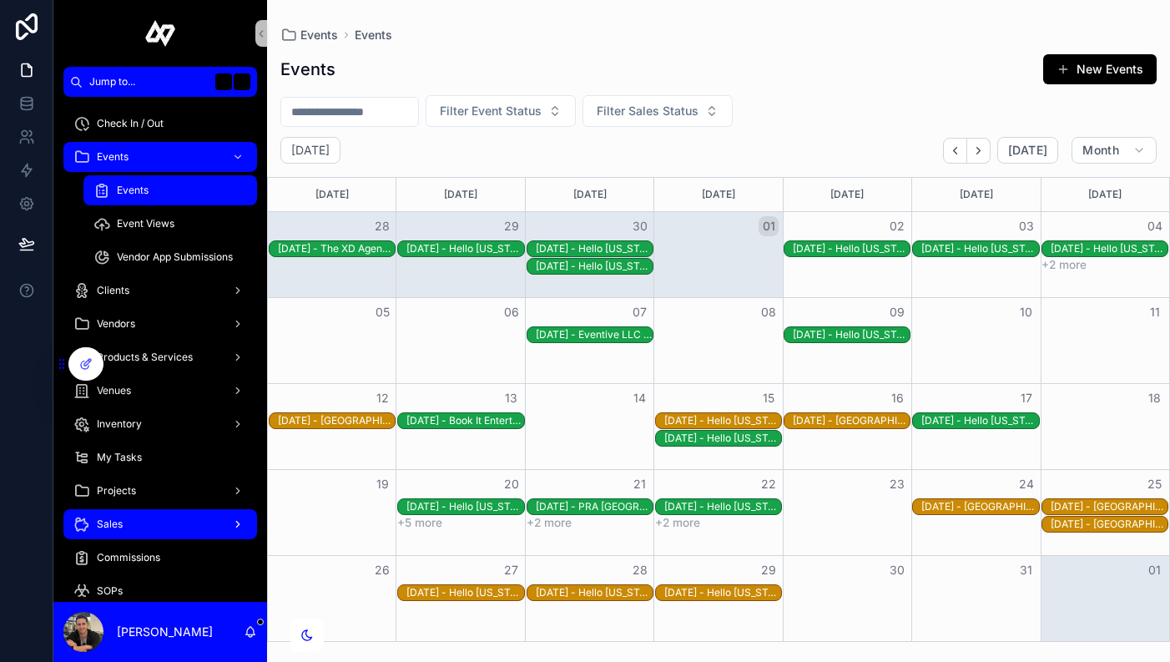
click at [139, 523] on div "Sales" at bounding box center [160, 524] width 174 height 27
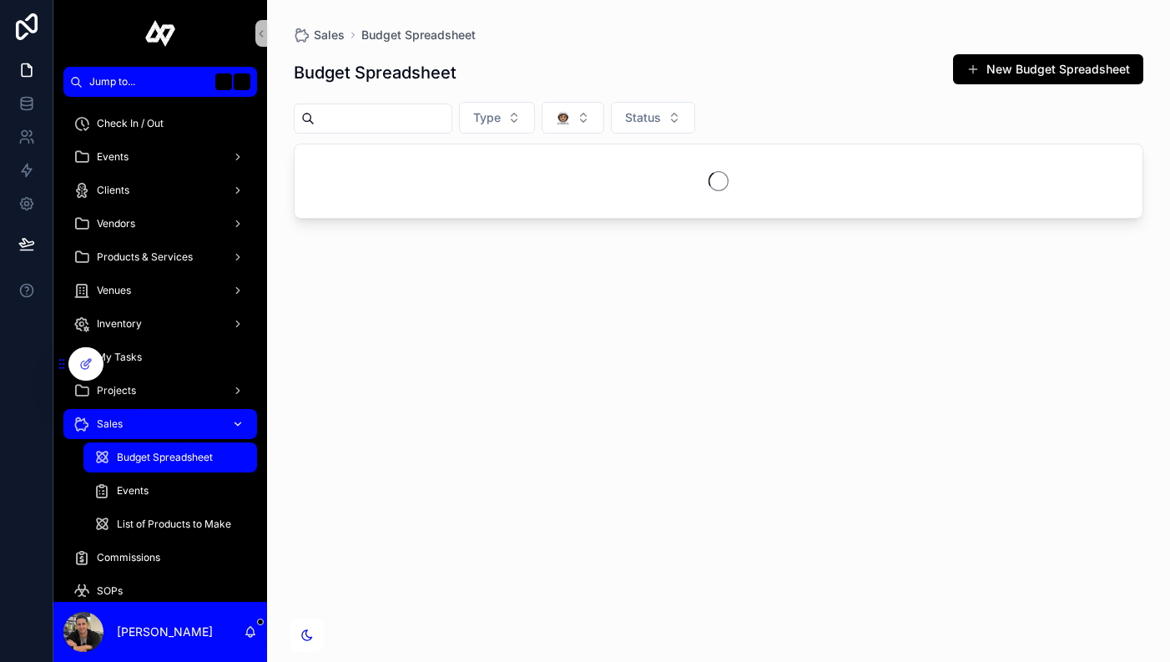
click at [139, 523] on span "List of Products to Make" at bounding box center [174, 524] width 114 height 13
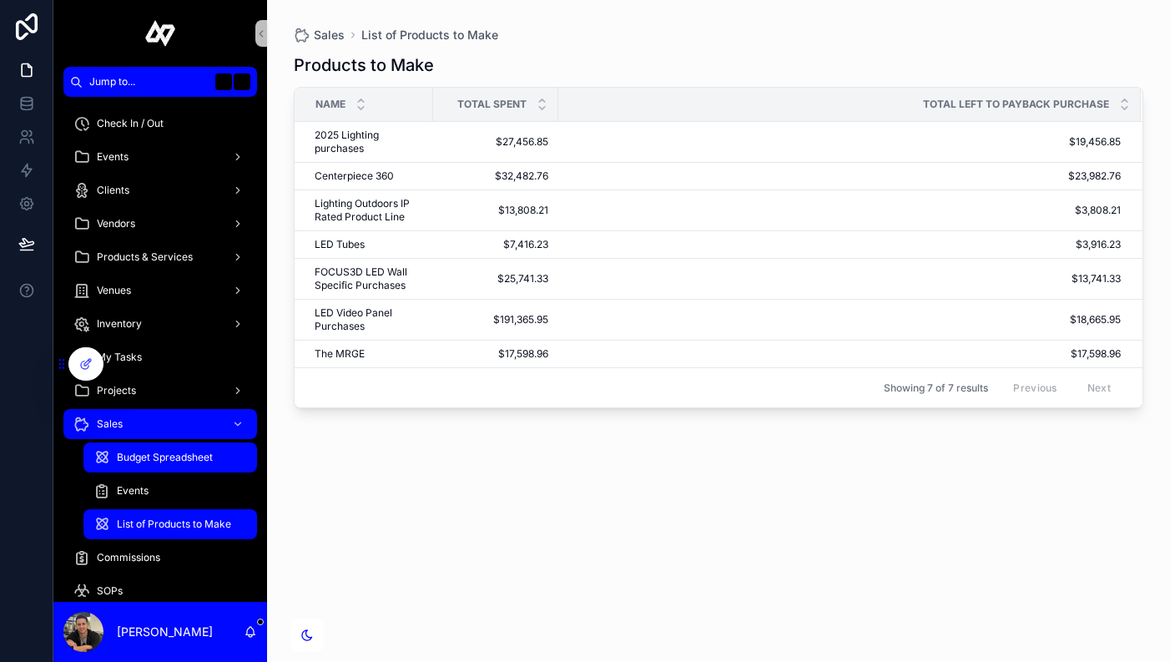
click at [170, 464] on div "Budget Spreadsheet" at bounding box center [170, 457] width 154 height 27
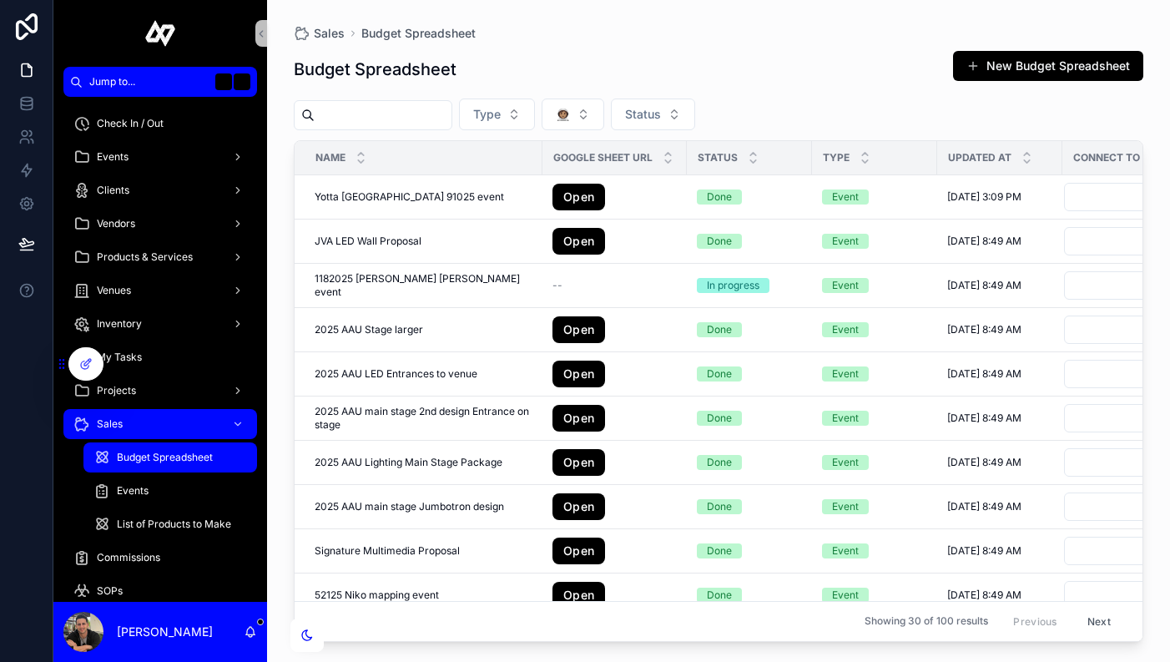
click at [410, 117] on input "scrollable content" at bounding box center [383, 115] width 137 height 23
type input "*****"
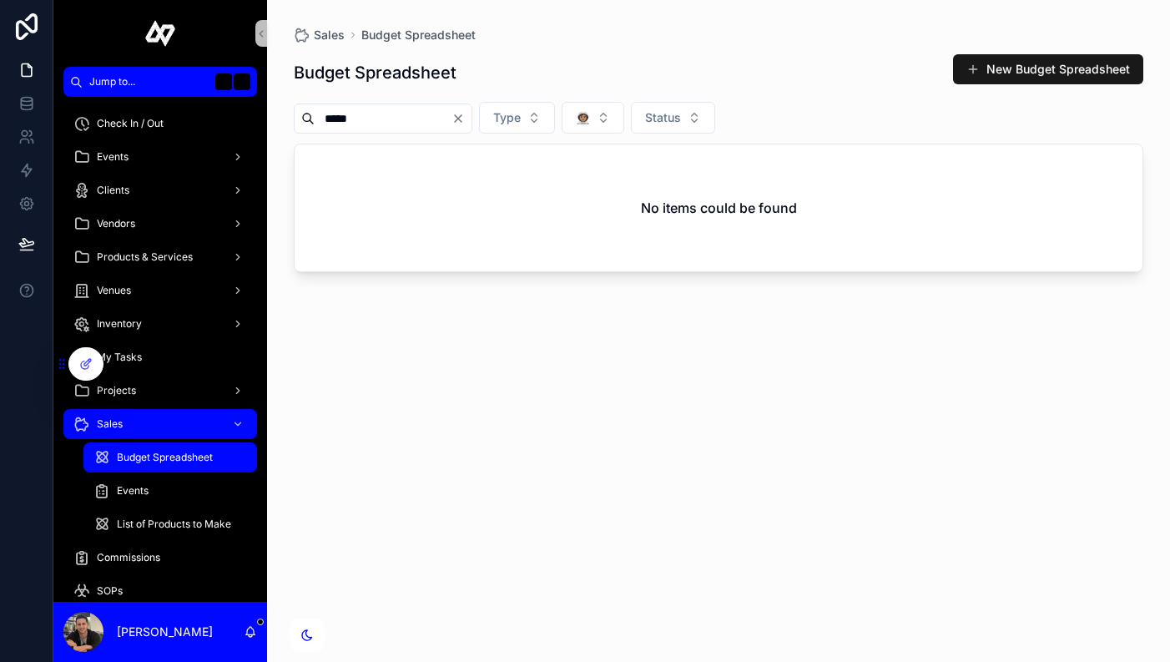
click at [1027, 73] on button "New Budget Spreadsheet" at bounding box center [1048, 69] width 190 height 30
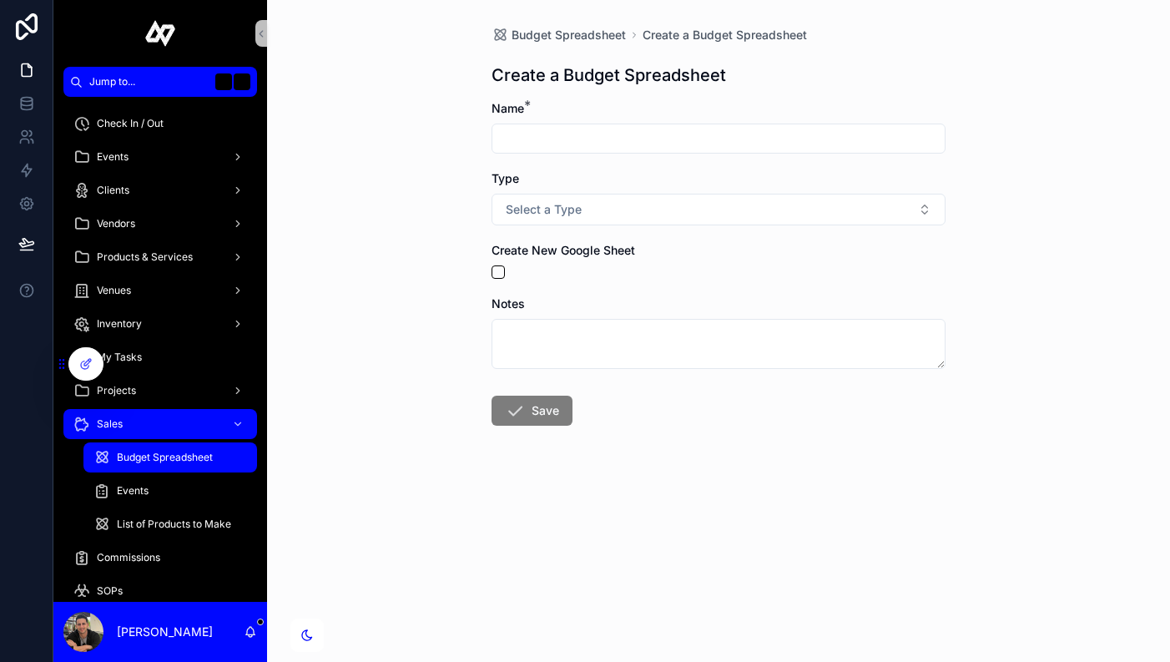
click at [546, 144] on input "scrollable content" at bounding box center [719, 138] width 452 height 23
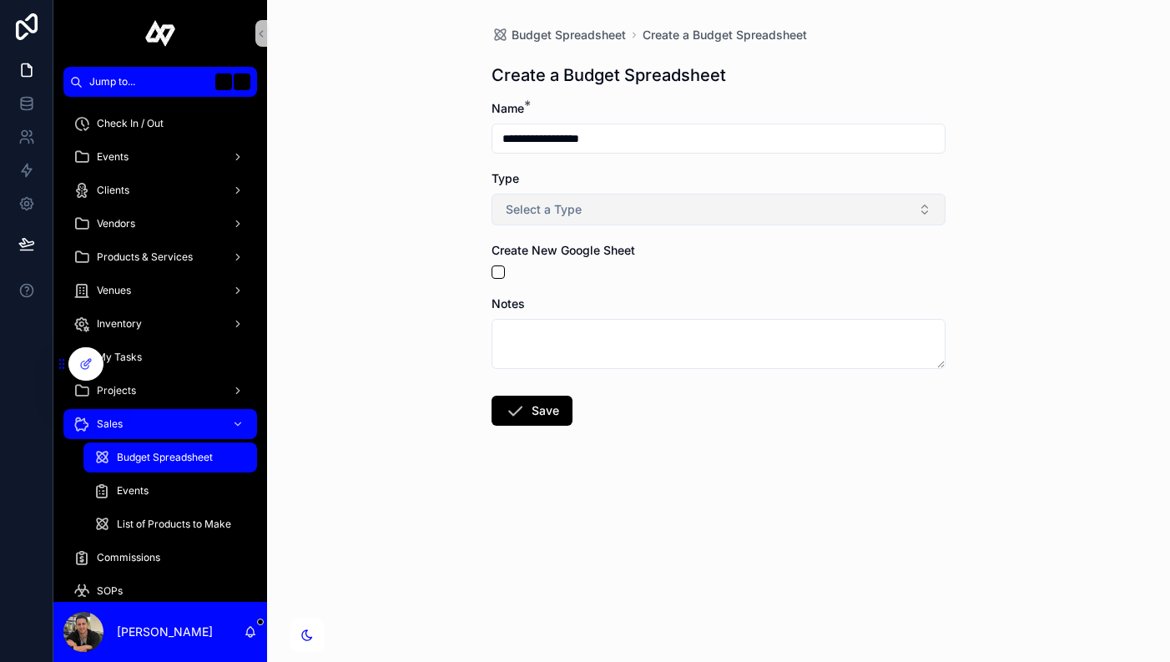
type input "**********"
click at [599, 215] on button "Select a Type" at bounding box center [719, 210] width 454 height 32
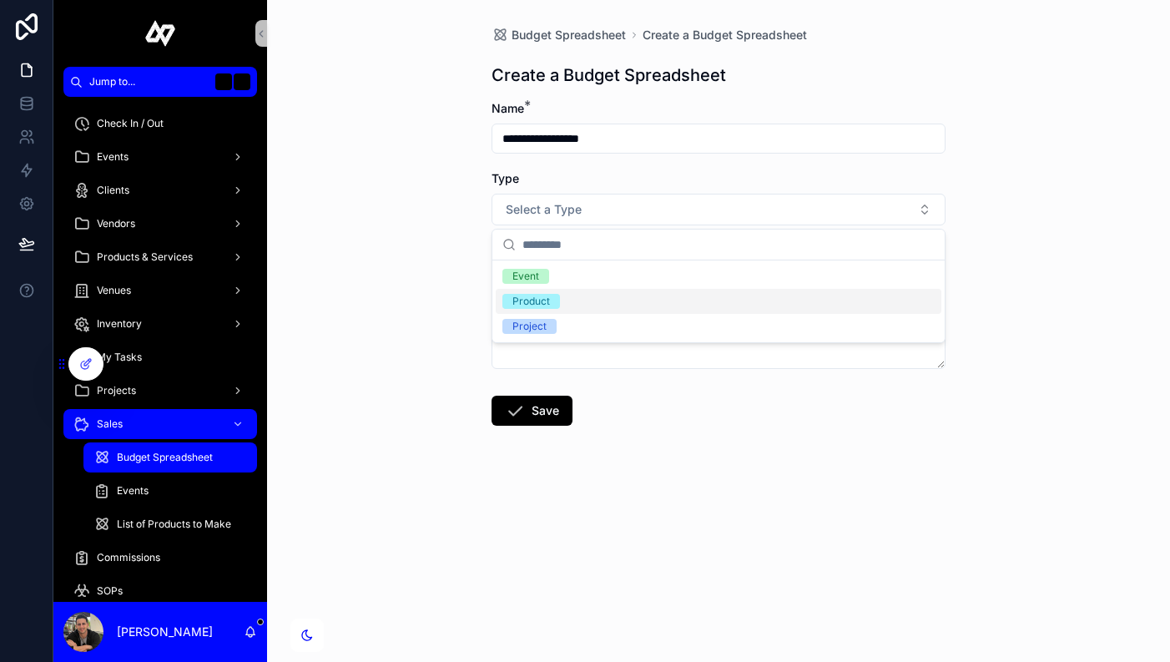
click at [562, 300] on div "Product" at bounding box center [719, 301] width 446 height 25
click at [500, 271] on button "scrollable content" at bounding box center [498, 271] width 13 height 13
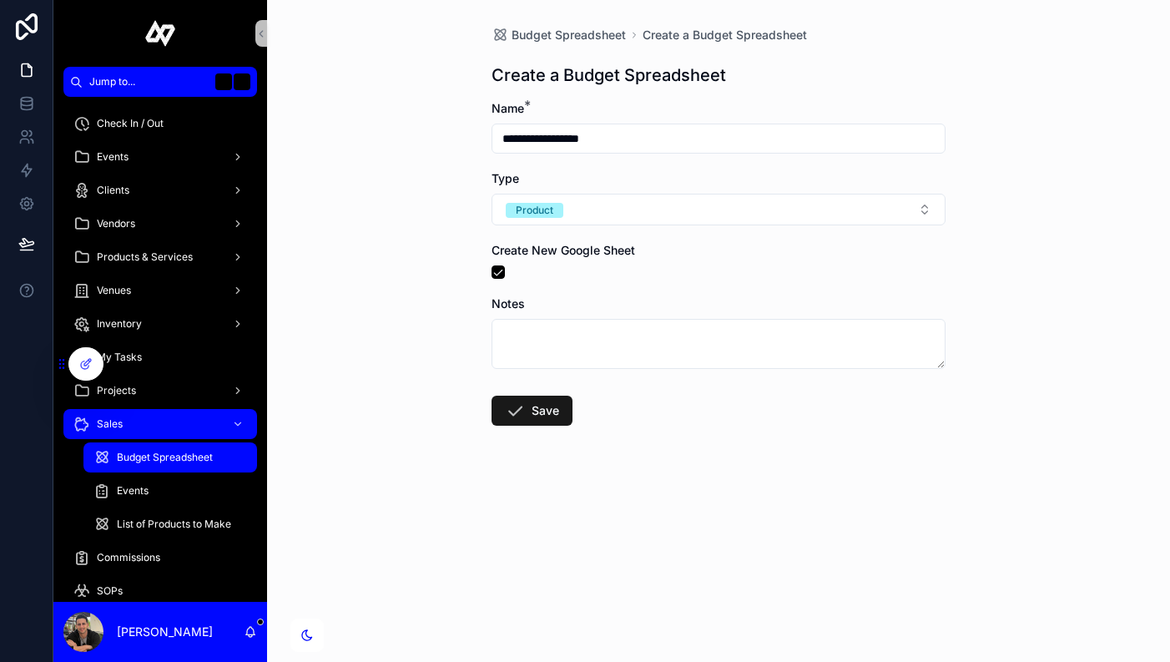
click at [541, 402] on button "Save" at bounding box center [532, 411] width 81 height 30
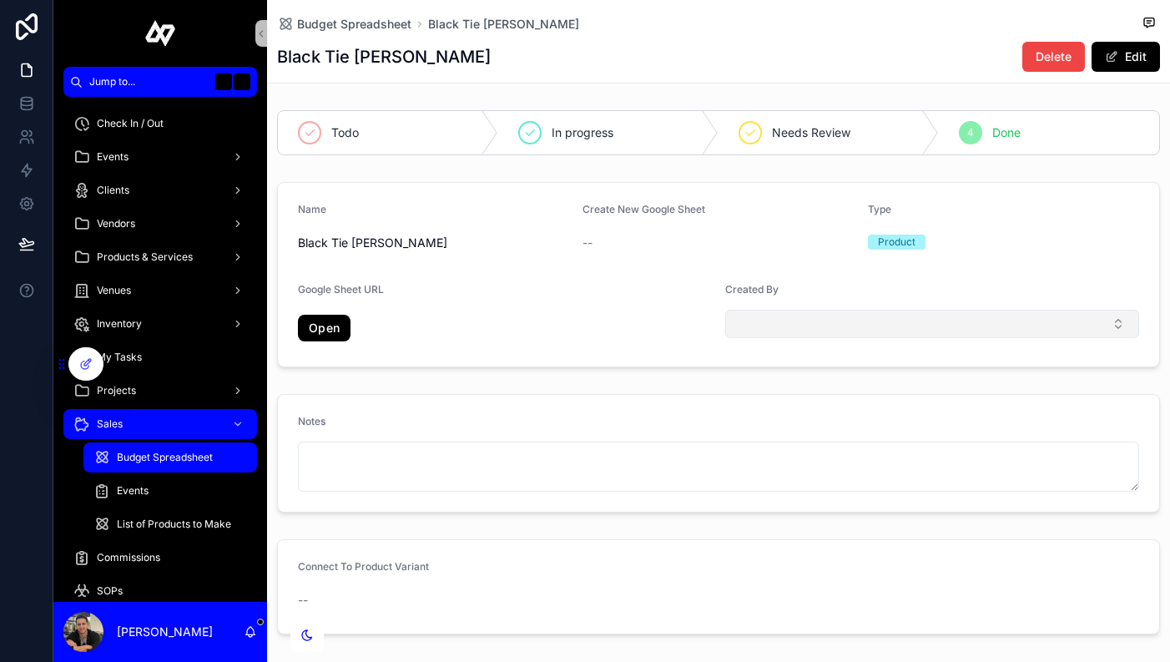
click at [755, 331] on button "Select Button" at bounding box center [932, 324] width 414 height 28
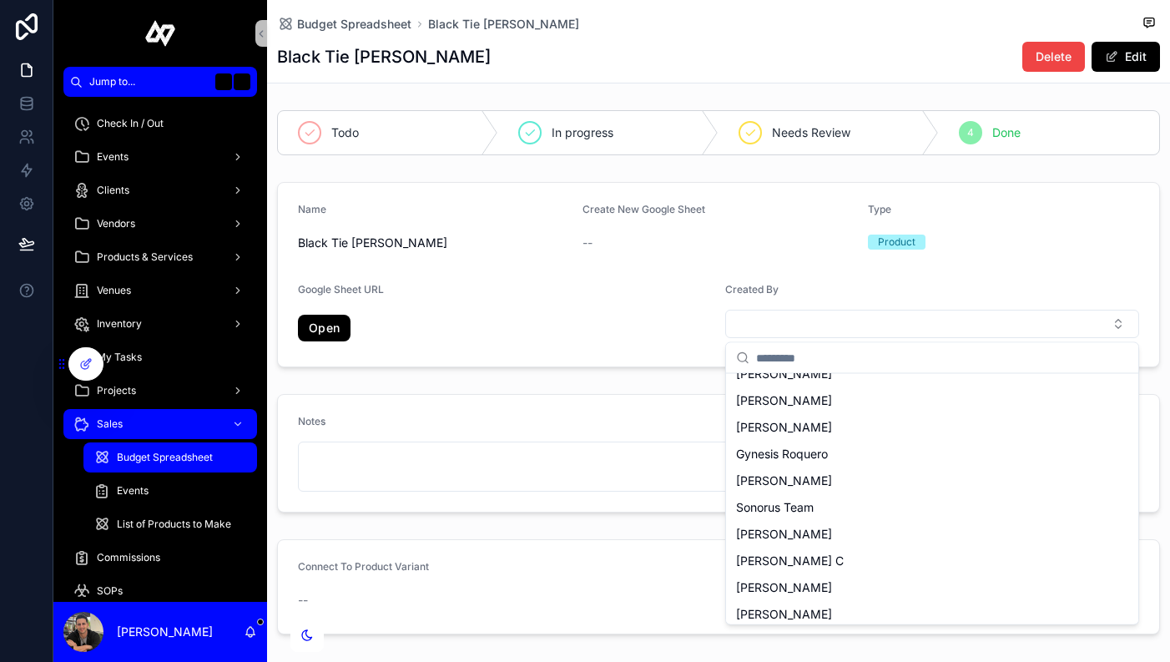
scroll to position [184, 0]
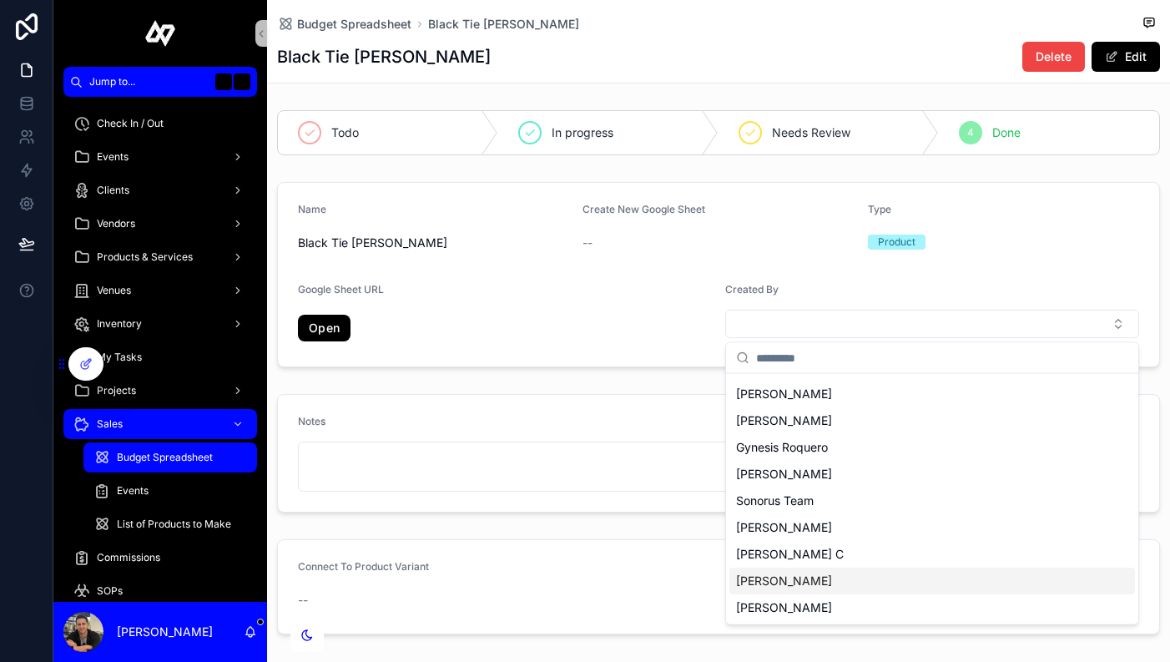
click at [767, 578] on span "[PERSON_NAME]" at bounding box center [784, 581] width 96 height 17
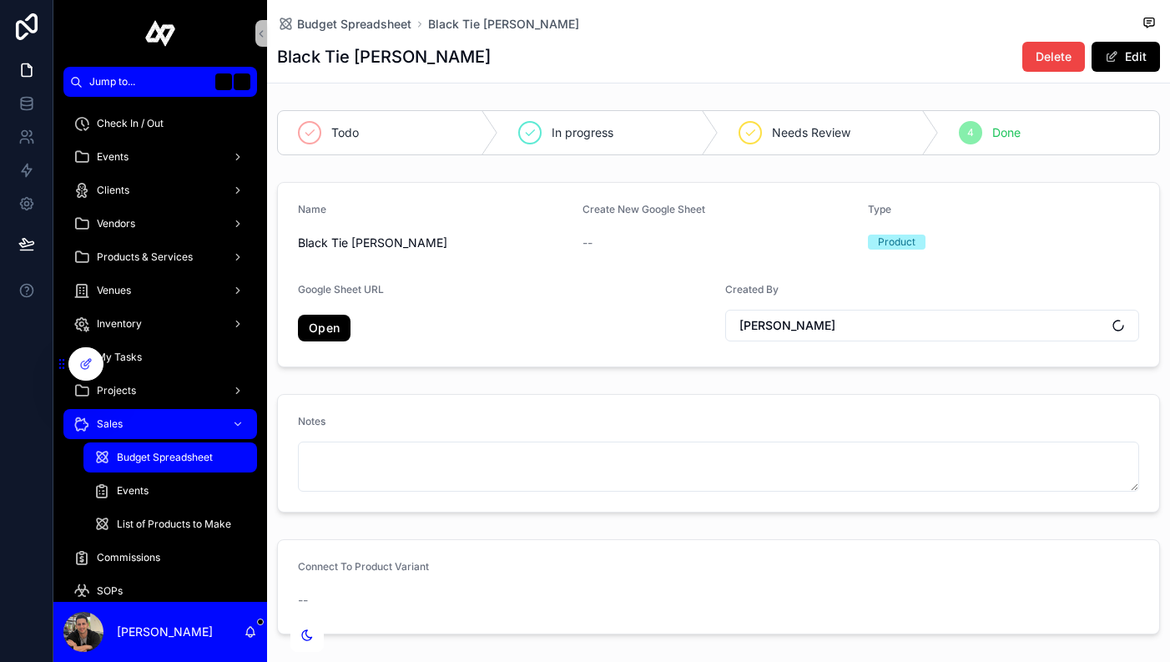
click at [528, 301] on div "Google Sheet URL" at bounding box center [505, 293] width 414 height 20
click at [315, 326] on link "Open" at bounding box center [324, 328] width 53 height 27
click at [139, 259] on span "Products & Services" at bounding box center [145, 256] width 96 height 13
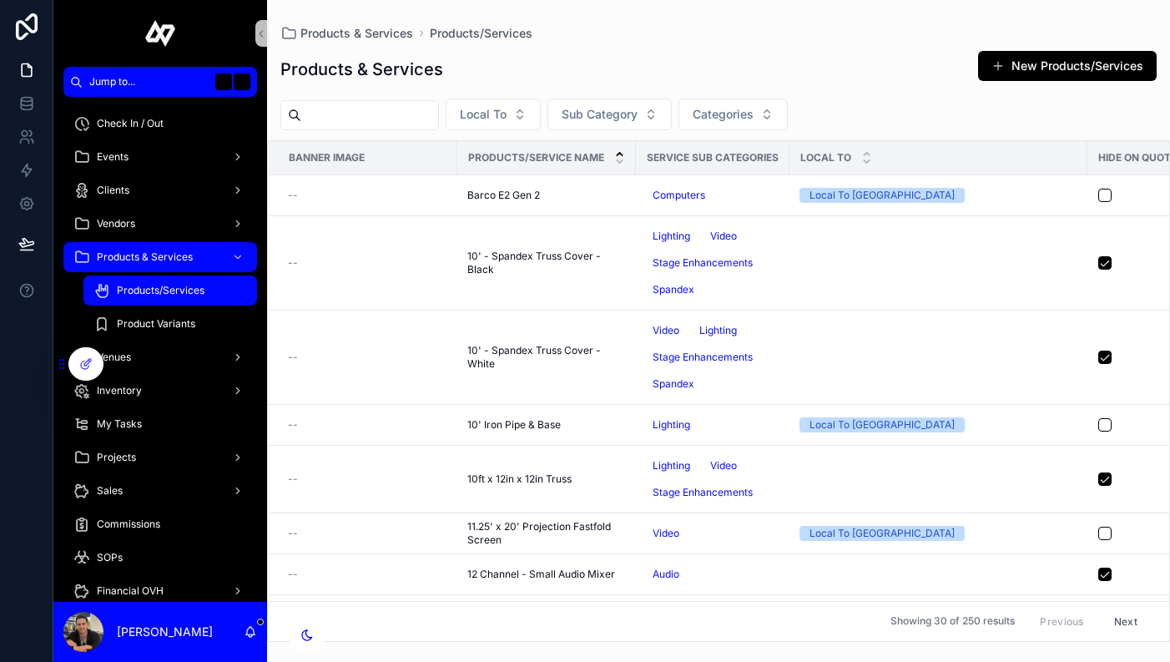
click at [389, 119] on input "scrollable content" at bounding box center [369, 115] width 137 height 23
type input "*****"
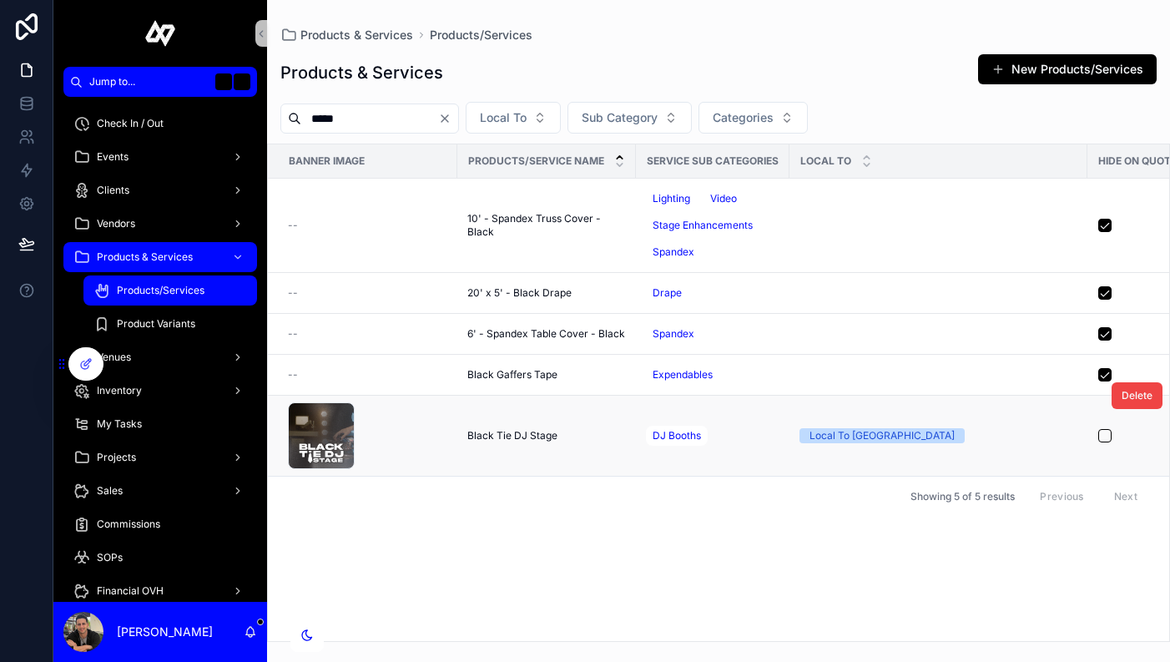
click at [363, 442] on div "Black-Tie-DJ-Stage .png" at bounding box center [367, 435] width 159 height 67
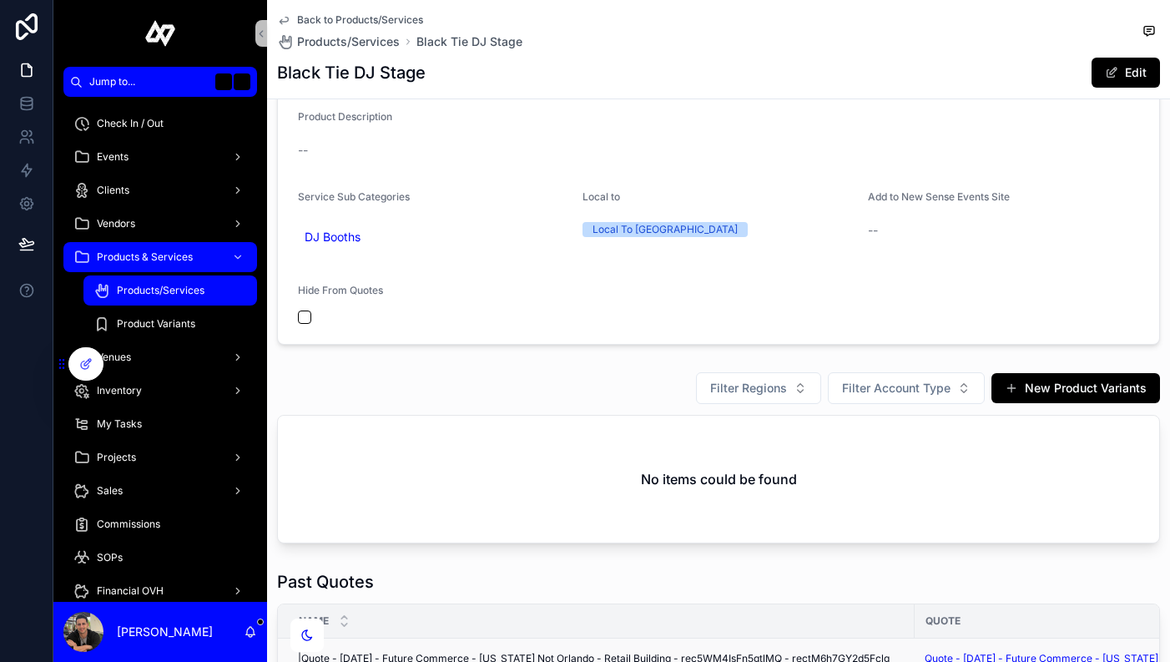
scroll to position [494, 0]
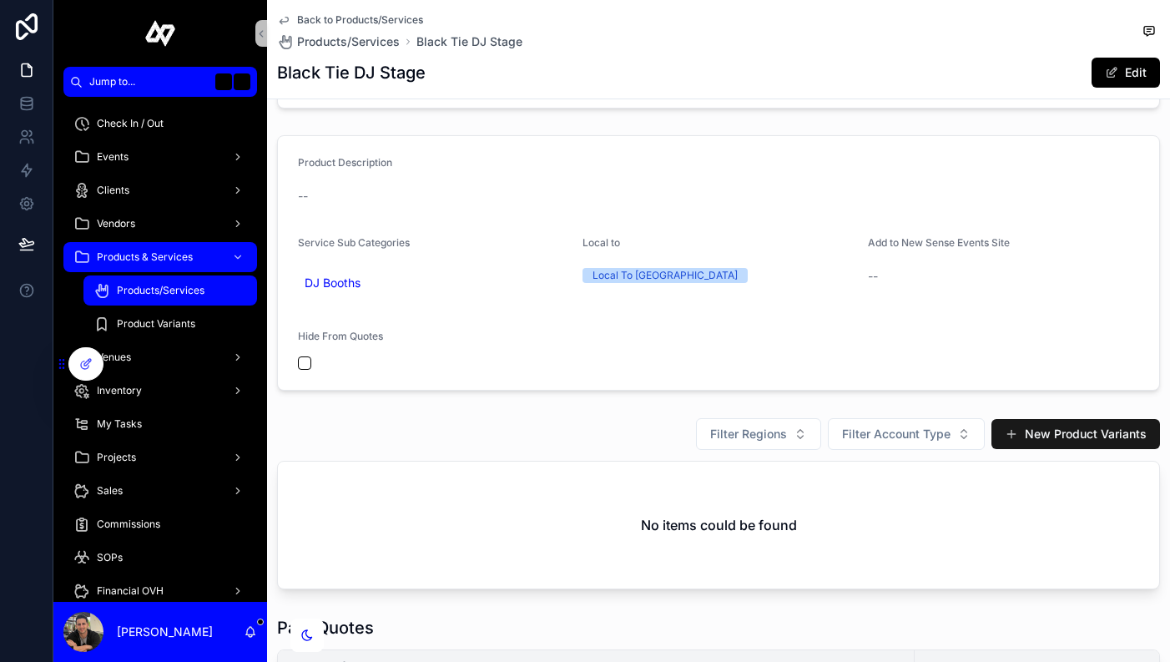
click at [1069, 427] on button "New Product Variants" at bounding box center [1076, 434] width 169 height 30
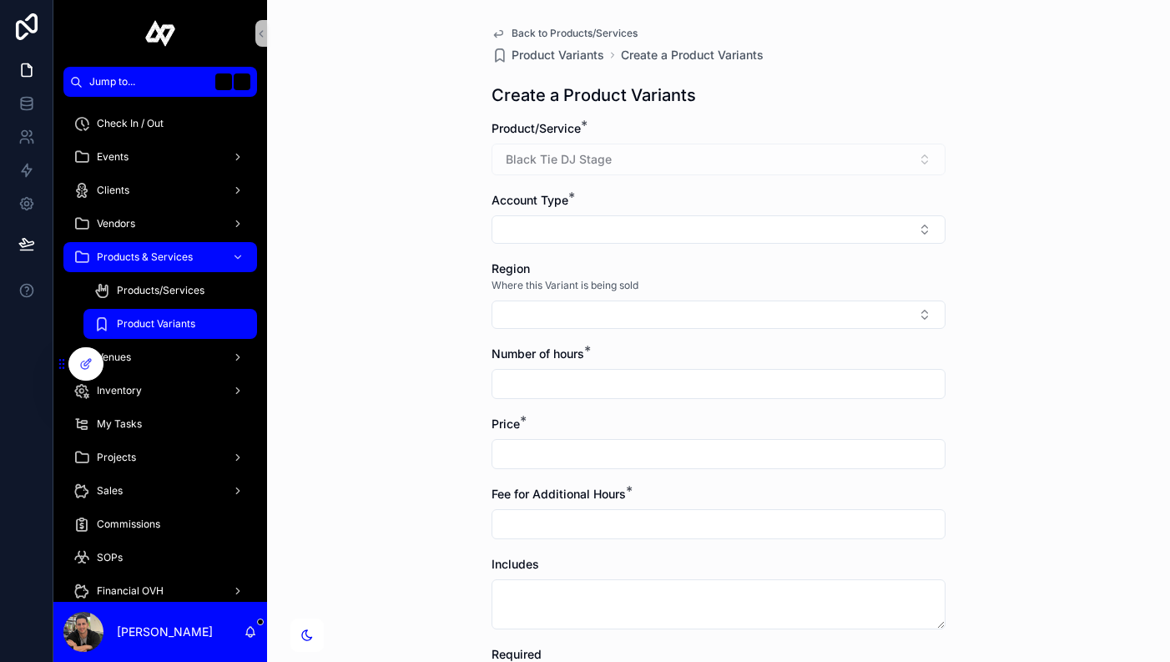
click at [649, 158] on div "Black Tie DJ Stage" at bounding box center [719, 160] width 454 height 32
click at [642, 220] on button "Select Button" at bounding box center [719, 229] width 454 height 28
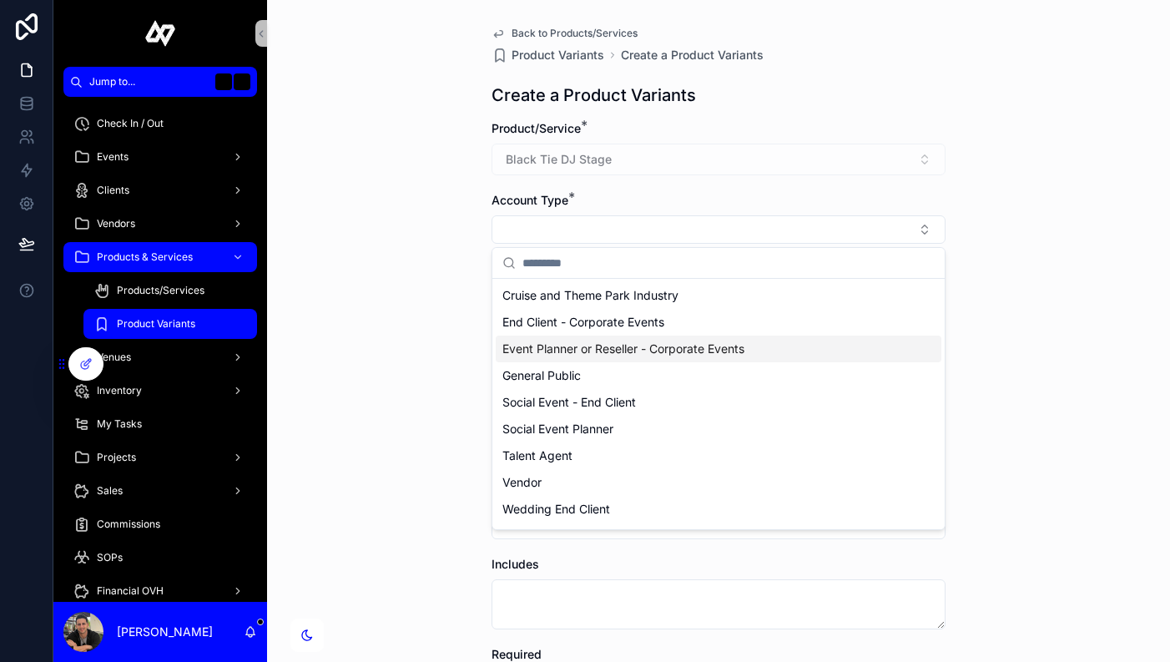
click at [647, 348] on span "Event Planner or Reseller - Corporate Events" at bounding box center [624, 349] width 242 height 17
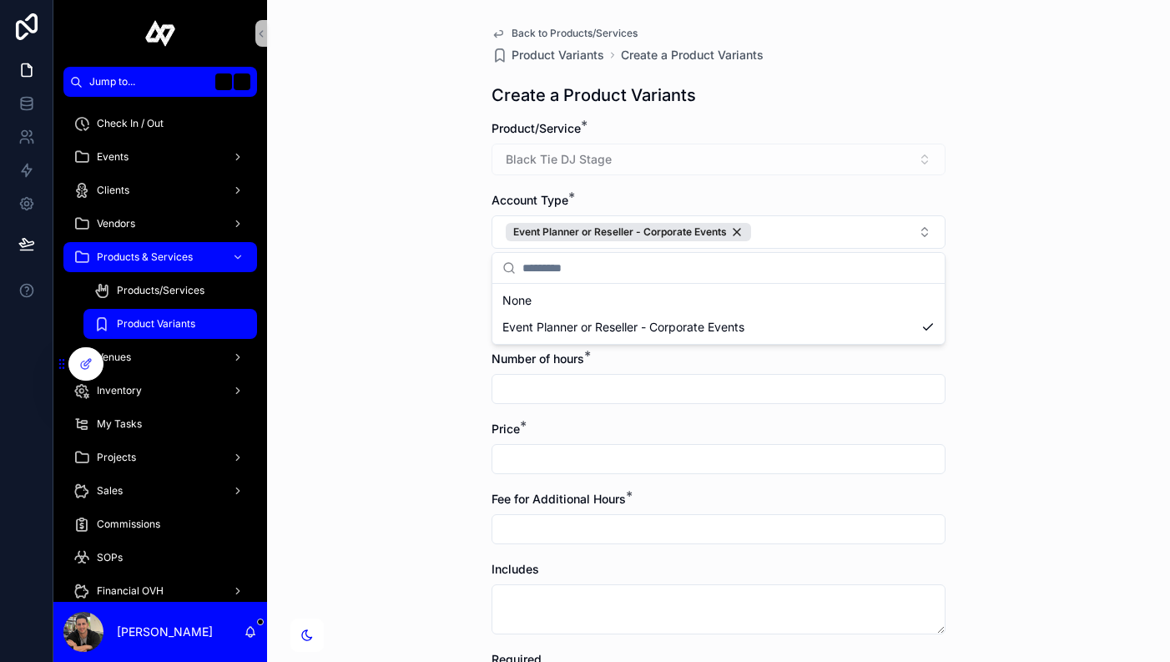
click at [1132, 272] on div "Back to Products/Services Product Variants Create a Product Variants Create a P…" at bounding box center [718, 331] width 903 height 662
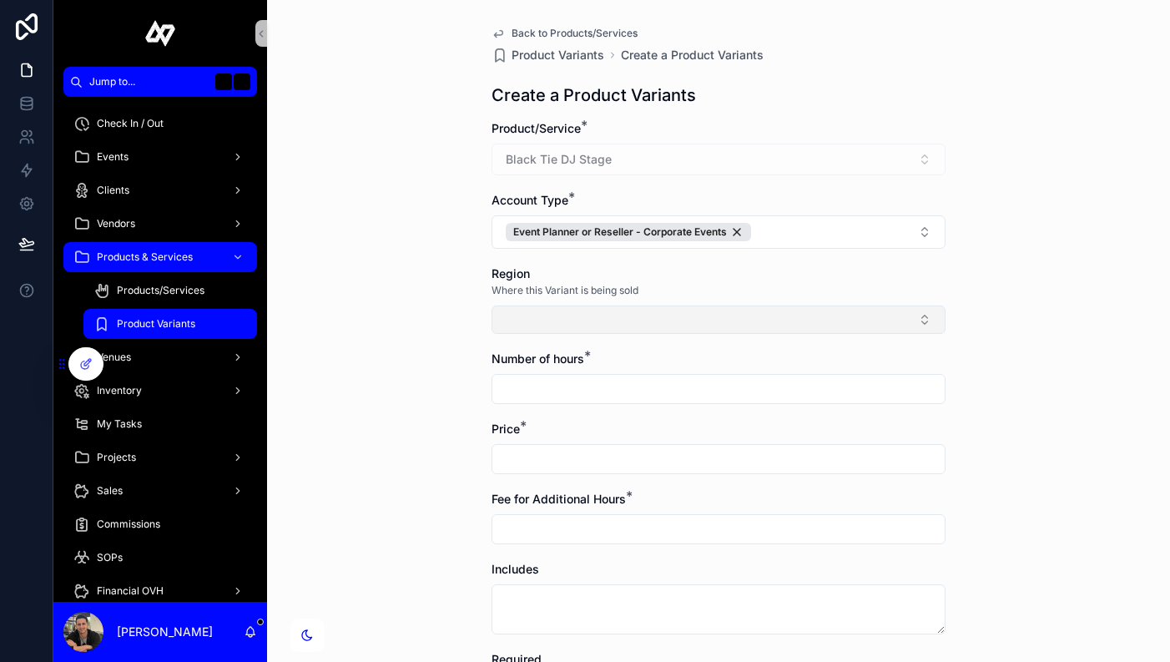
click at [624, 319] on button "Select Button" at bounding box center [719, 320] width 454 height 28
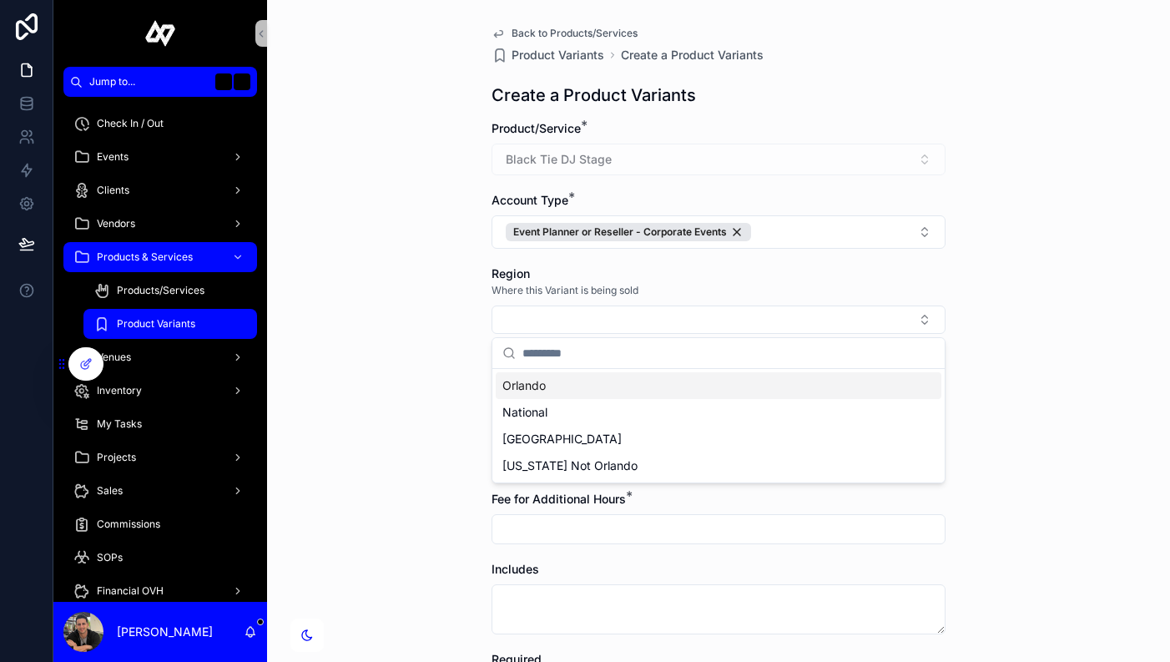
click at [559, 381] on div "Orlando" at bounding box center [719, 385] width 446 height 27
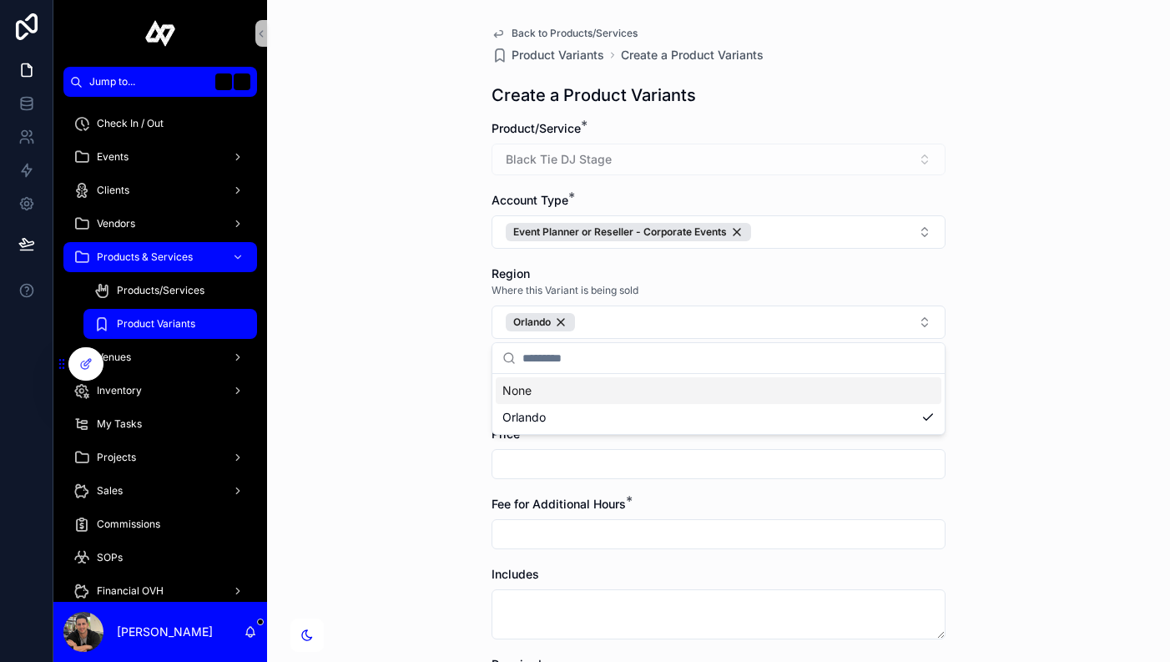
click at [1089, 423] on div "Back to Products/Services Product Variants Create a Product Variants Create a P…" at bounding box center [718, 331] width 903 height 662
click at [745, 402] on input "scrollable content" at bounding box center [719, 393] width 452 height 23
type input "**"
click at [1019, 512] on div "Back to Products/Services Product Variants Create a Product Variants Create a P…" at bounding box center [718, 331] width 903 height 662
click at [664, 457] on input "scrollable content" at bounding box center [719, 463] width 452 height 23
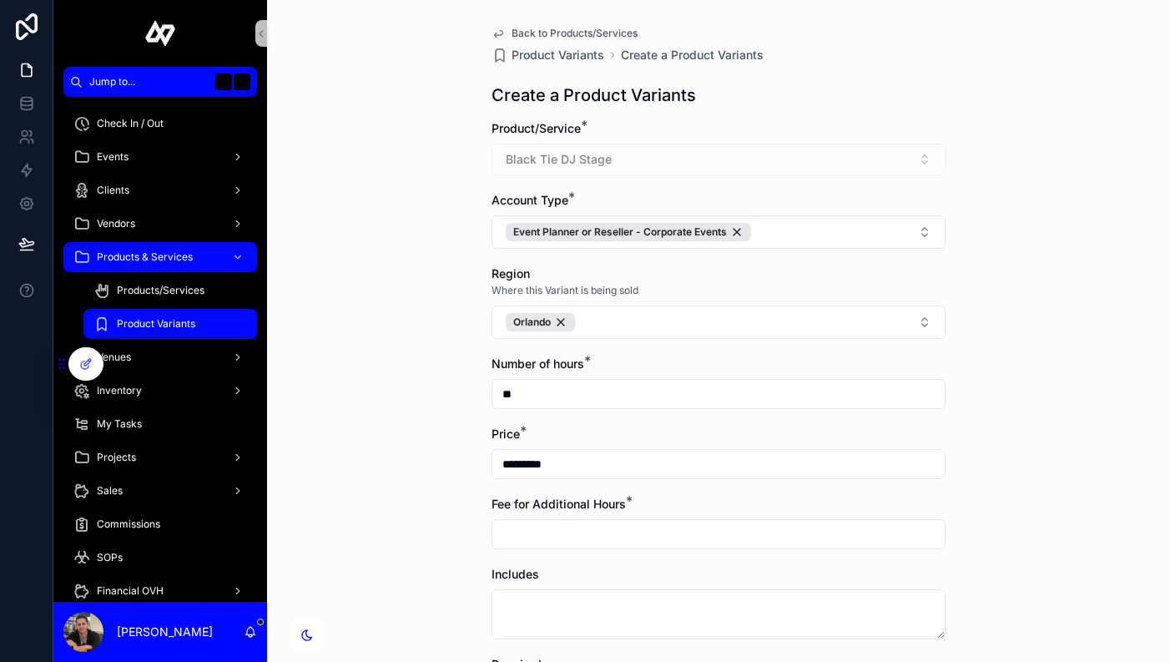
type input "*********"
click at [1080, 508] on div "Back to Products/Services Product Variants Create a Product Variants Create a P…" at bounding box center [718, 331] width 903 height 662
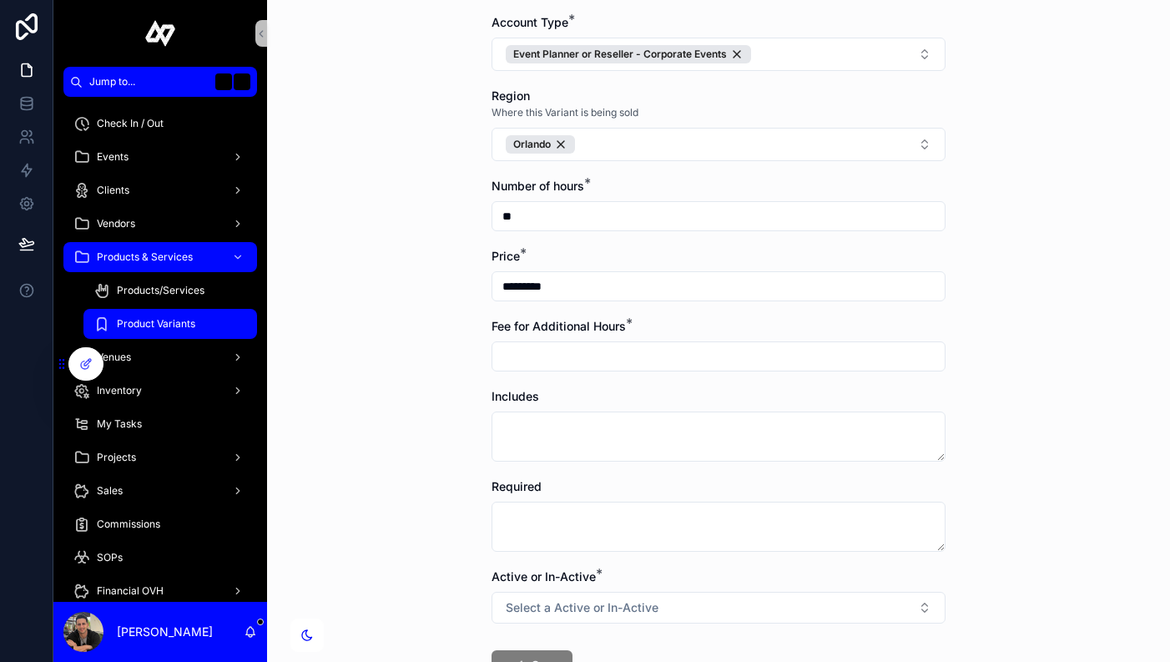
scroll to position [218, 0]
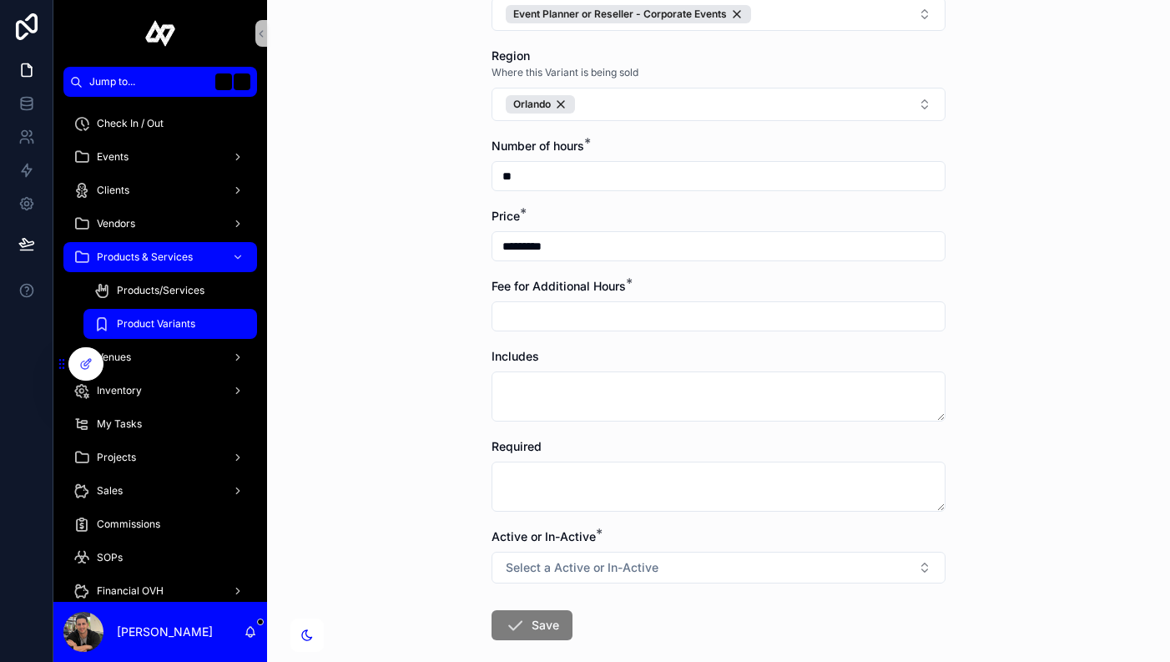
click at [735, 321] on input "scrollable content" at bounding box center [719, 316] width 452 height 23
type input "*****"
click at [806, 343] on form "Product/Service * Black Tie DJ Stage Account Type * Event Planner or Reseller -…" at bounding box center [719, 324] width 454 height 845
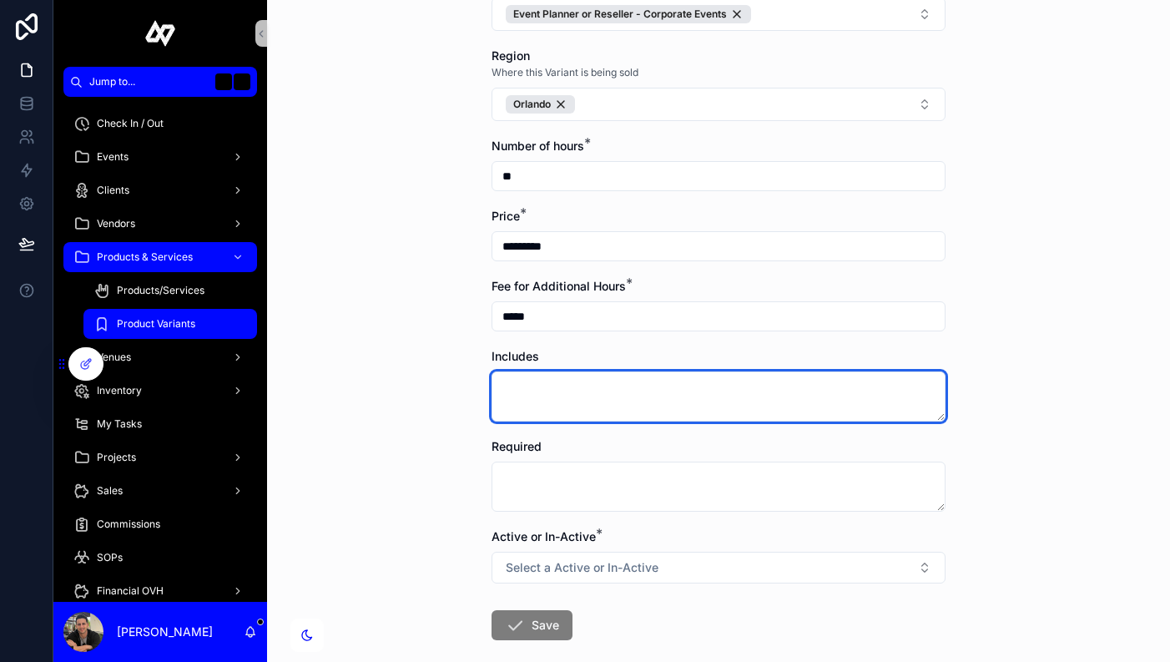
click at [639, 394] on textarea "scrollable content" at bounding box center [719, 396] width 454 height 50
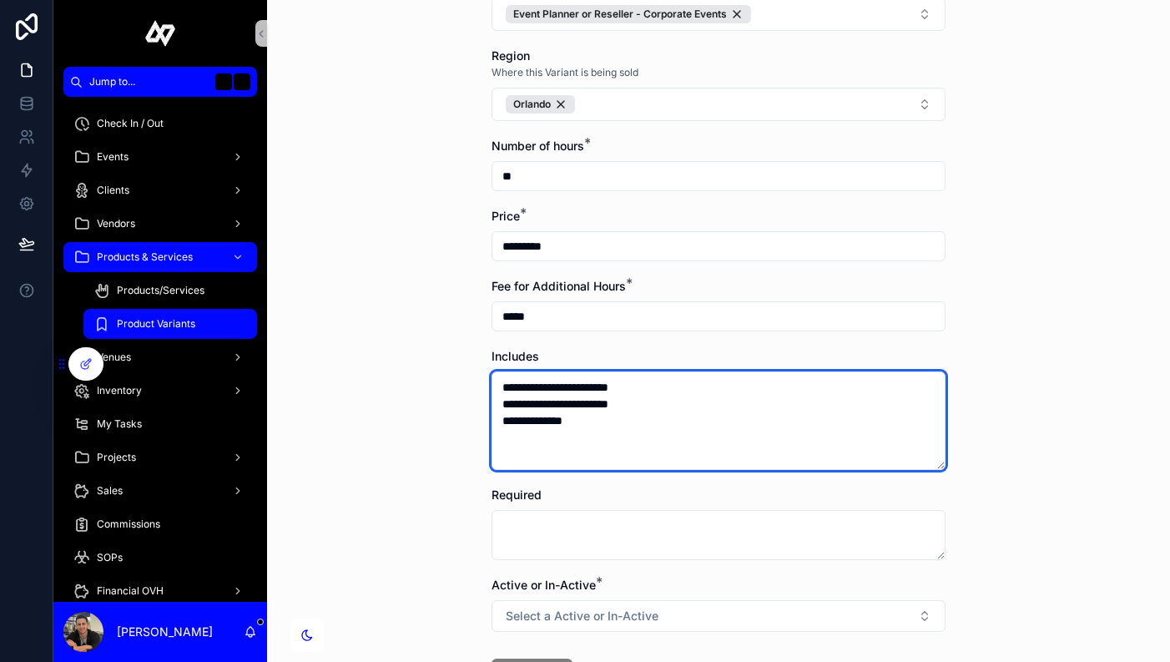
click at [508, 420] on textarea "**********" at bounding box center [719, 420] width 454 height 99
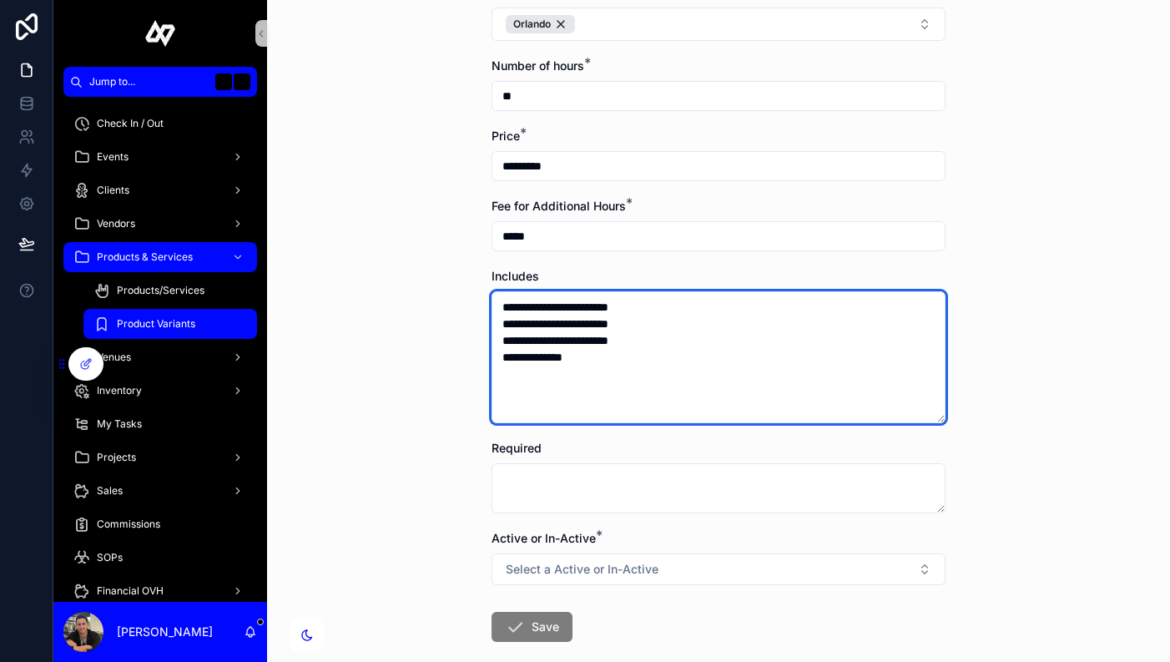
scroll to position [329, 0]
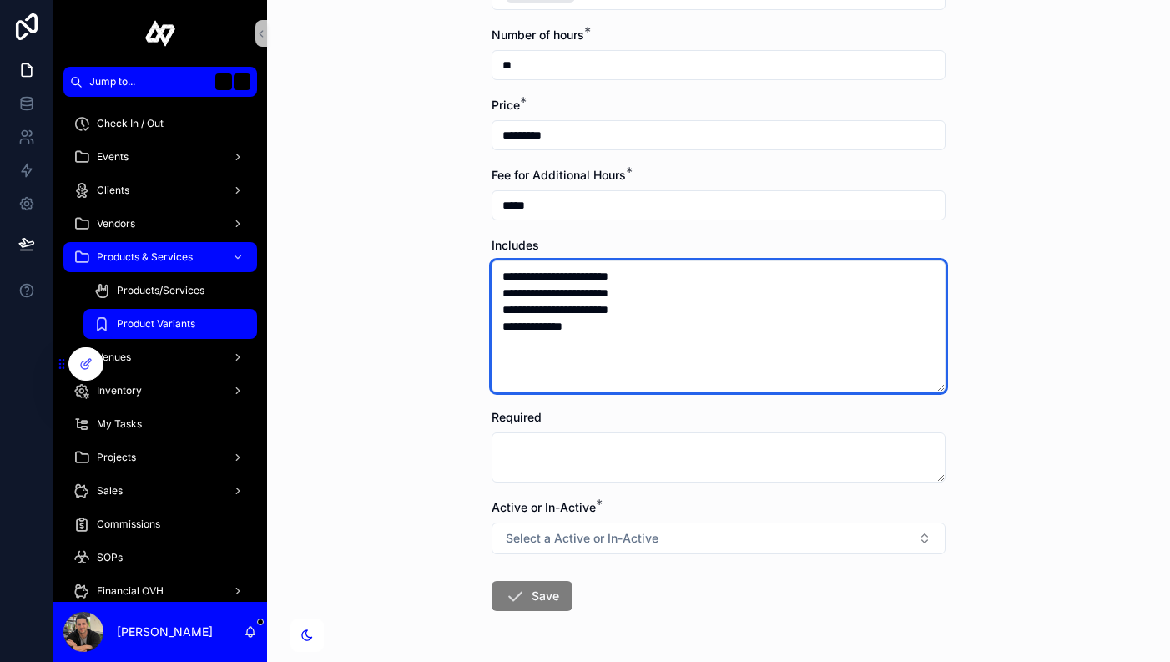
type textarea "**********"
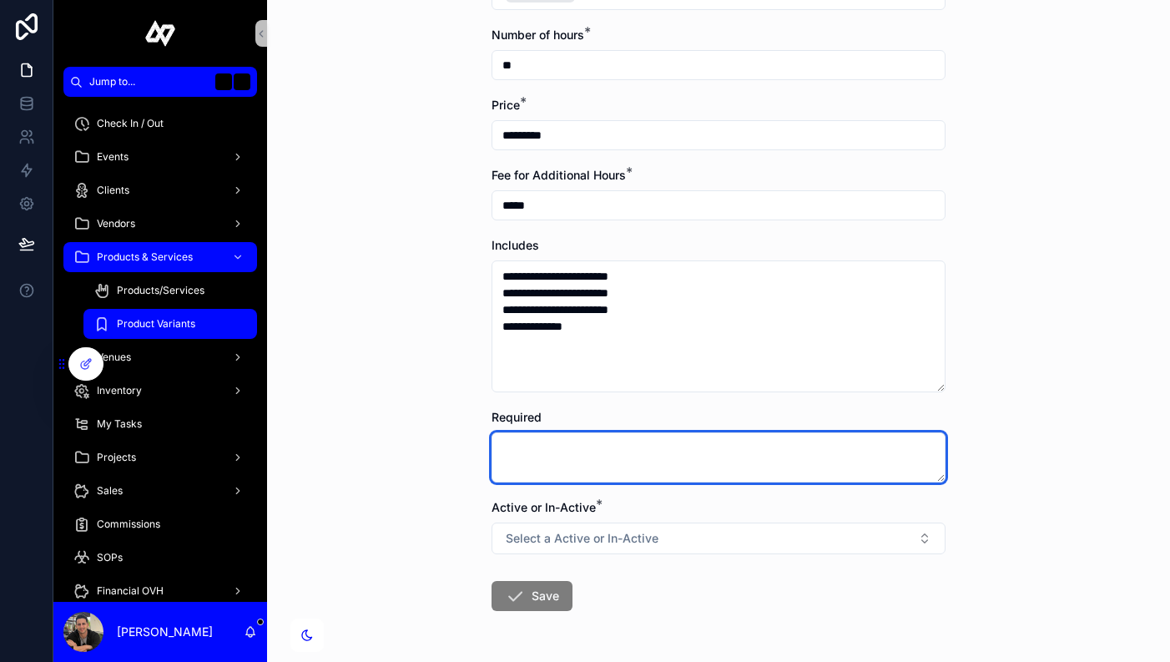
click at [556, 449] on textarea "scrollable content" at bounding box center [719, 457] width 454 height 50
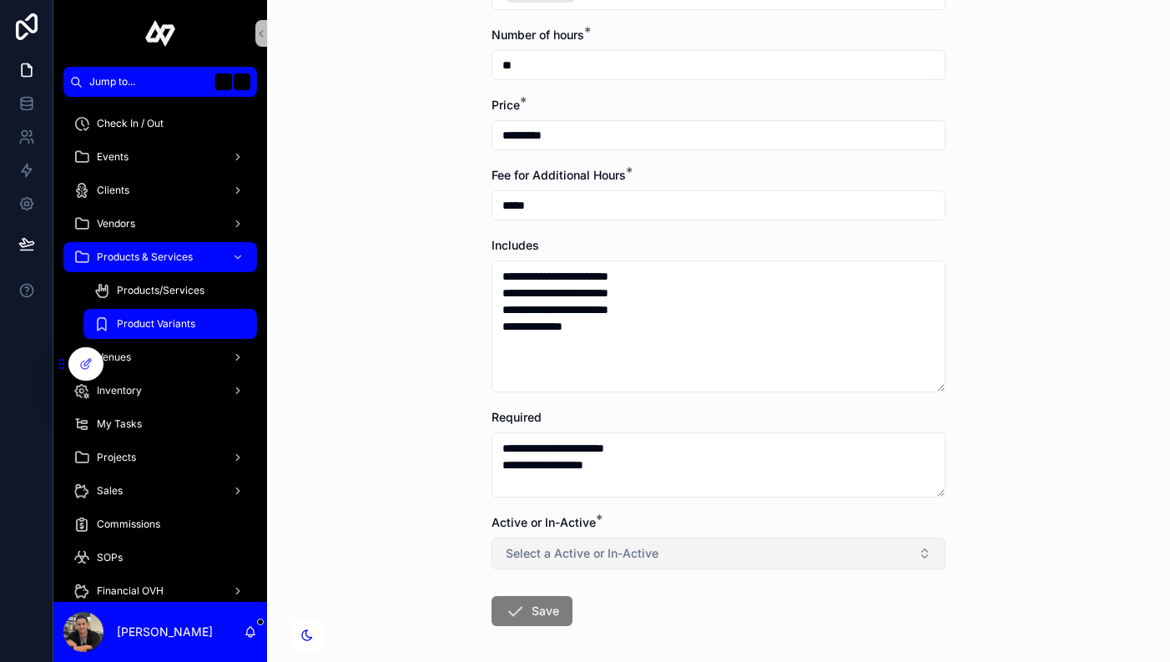
click at [684, 553] on button "Select a Active or In-Active" at bounding box center [719, 554] width 454 height 32
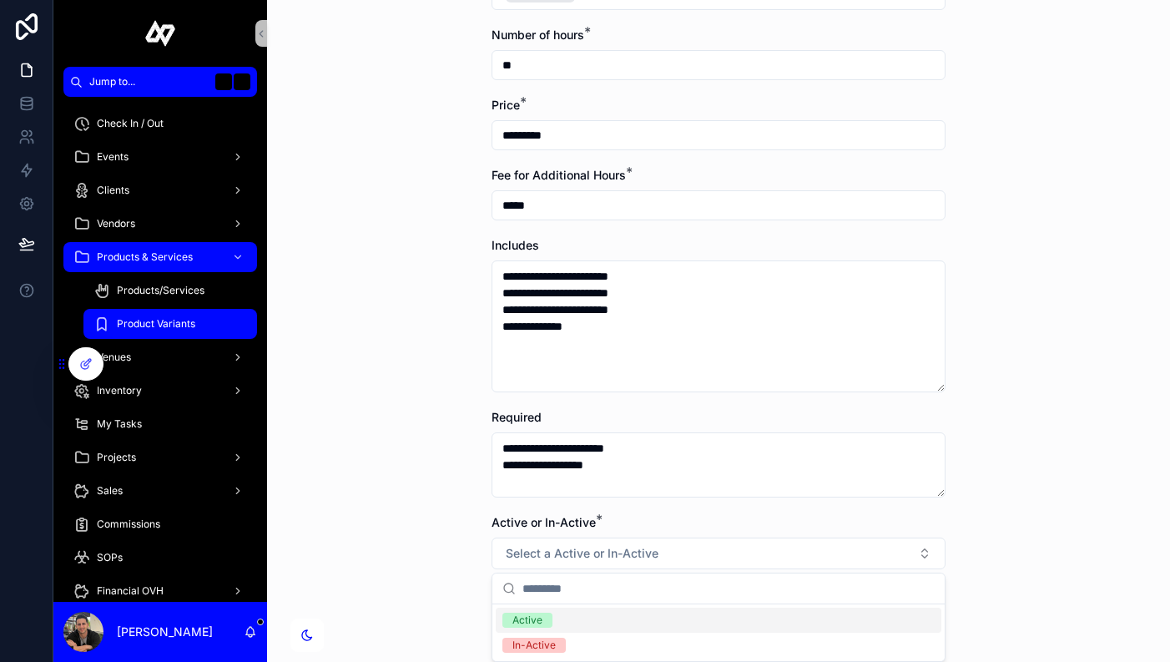
click at [555, 624] on div "Active" at bounding box center [719, 620] width 446 height 25
click at [700, 629] on form "**********" at bounding box center [719, 262] width 454 height 942
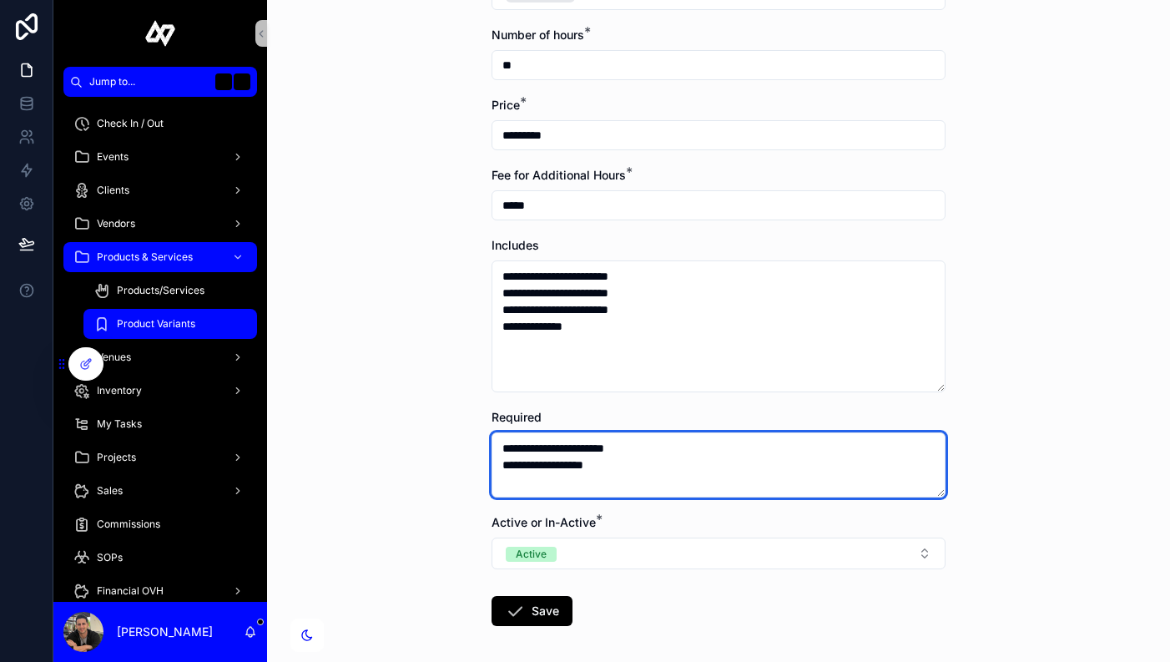
click at [568, 453] on textarea "**********" at bounding box center [719, 464] width 454 height 65
type textarea "**********"
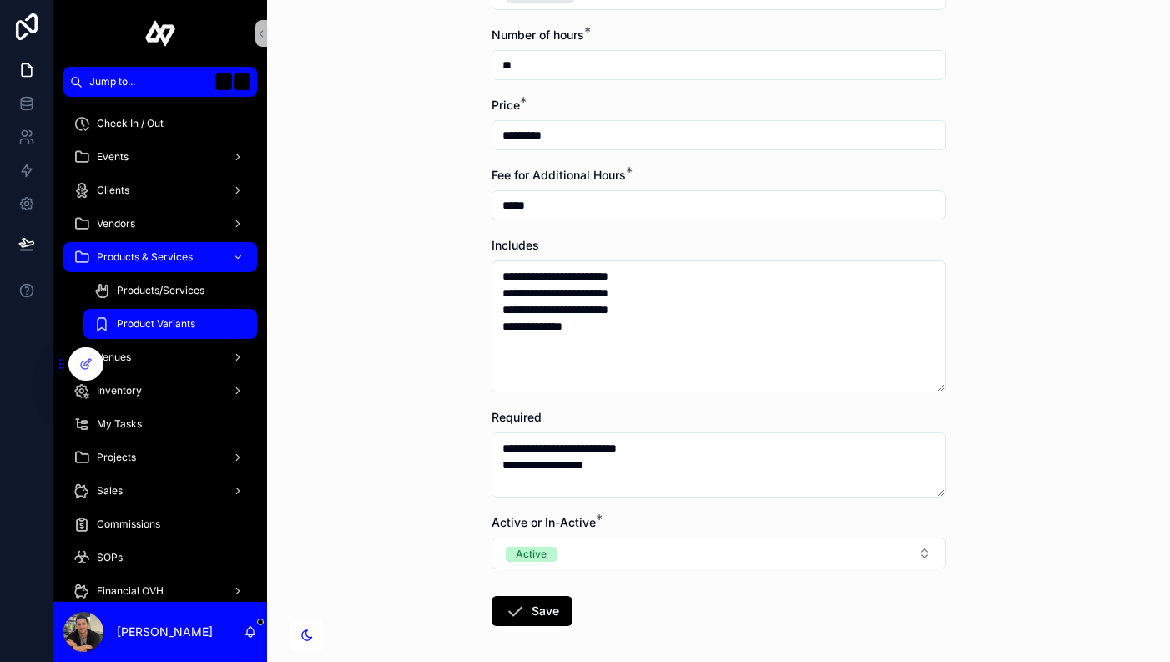
click at [691, 634] on form "**********" at bounding box center [719, 262] width 454 height 942
click at [520, 609] on icon "scrollable content" at bounding box center [515, 611] width 20 height 20
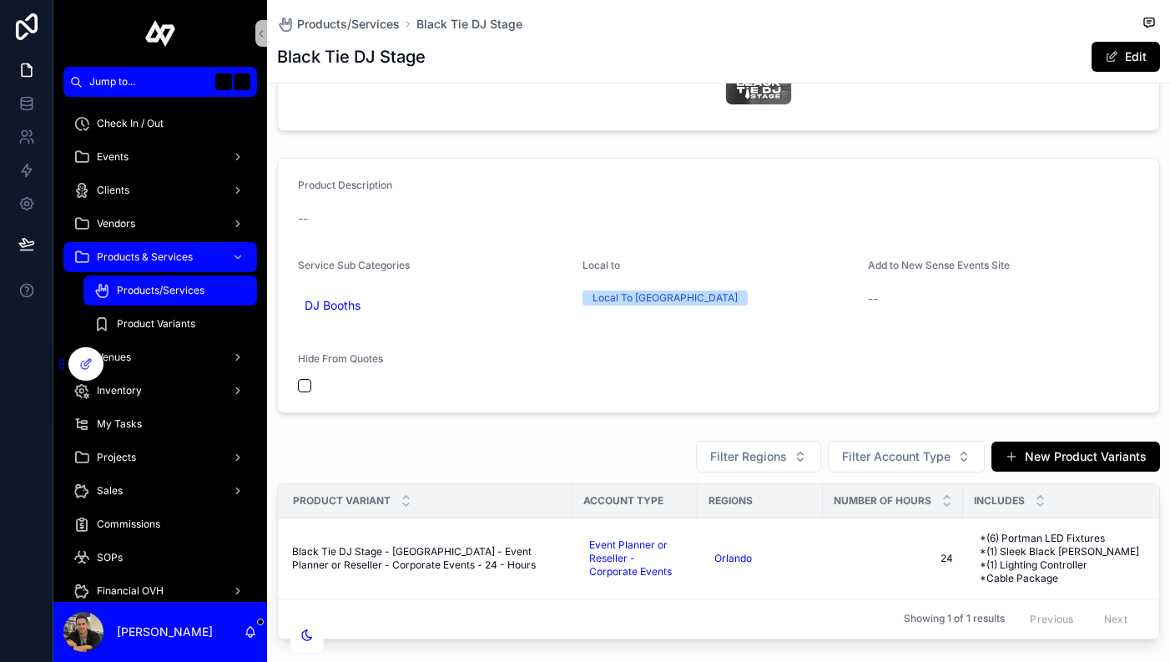
scroll to position [439, 0]
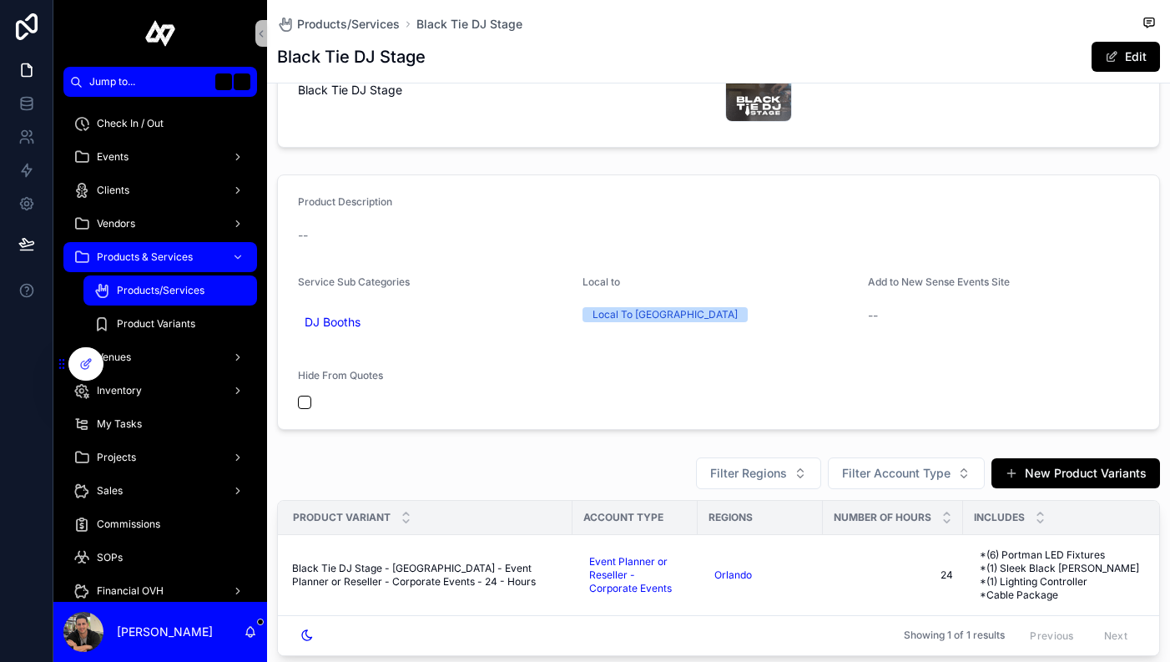
click at [408, 235] on div "--" at bounding box center [718, 235] width 841 height 17
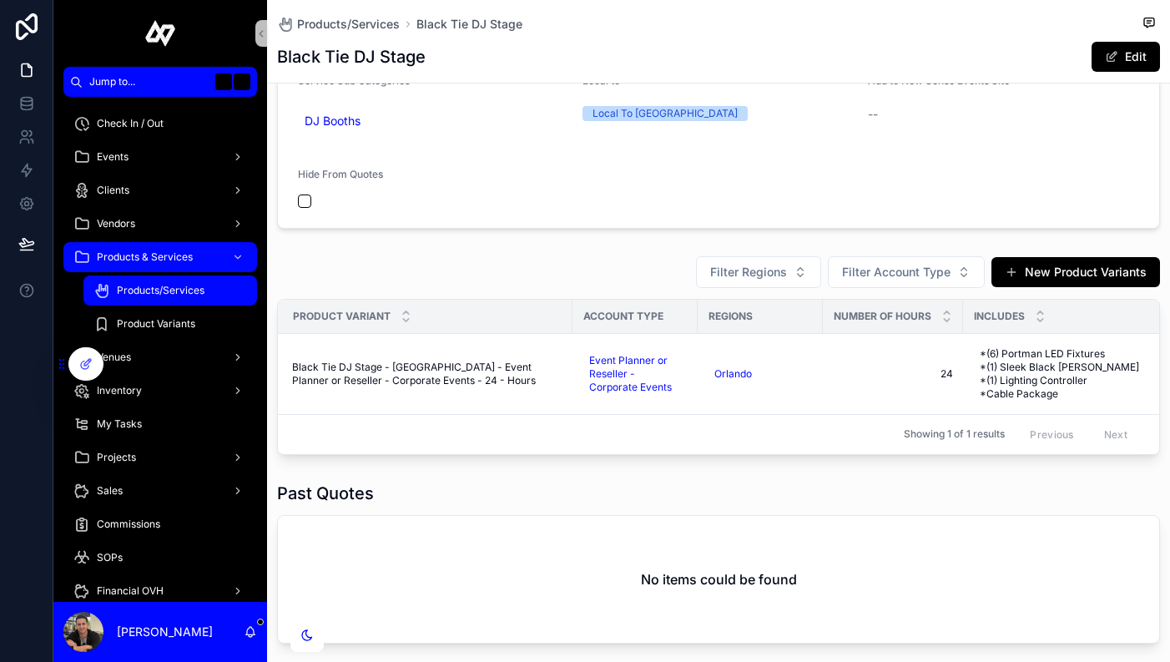
scroll to position [790, 0]
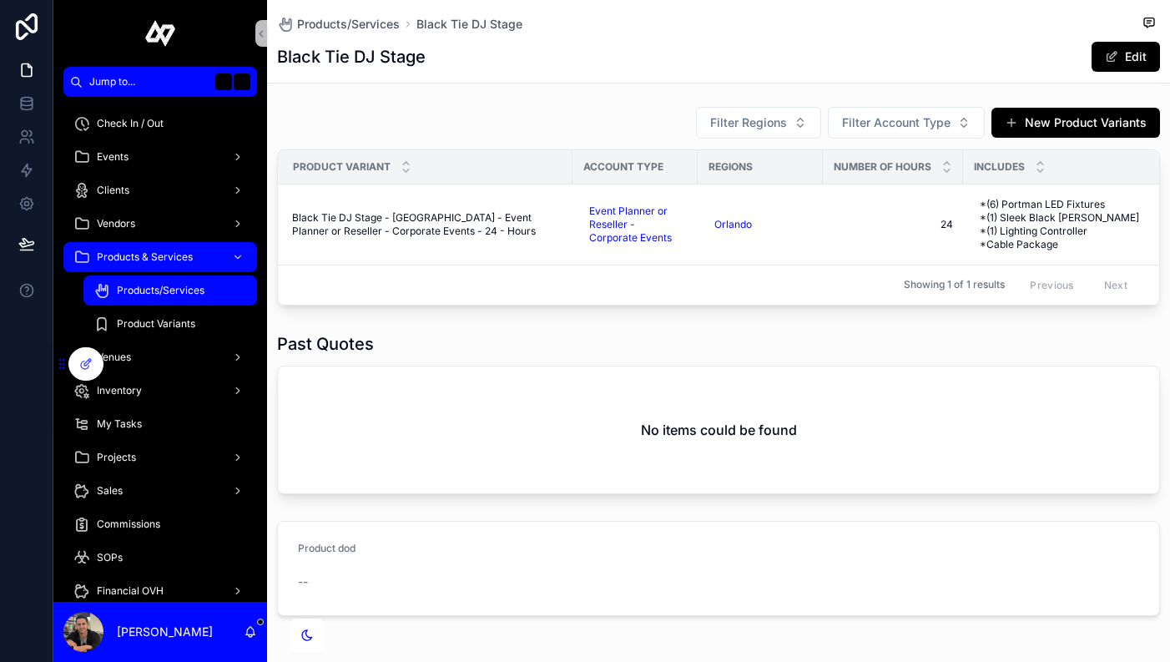
click at [187, 280] on div "Products/Services" at bounding box center [170, 290] width 154 height 27
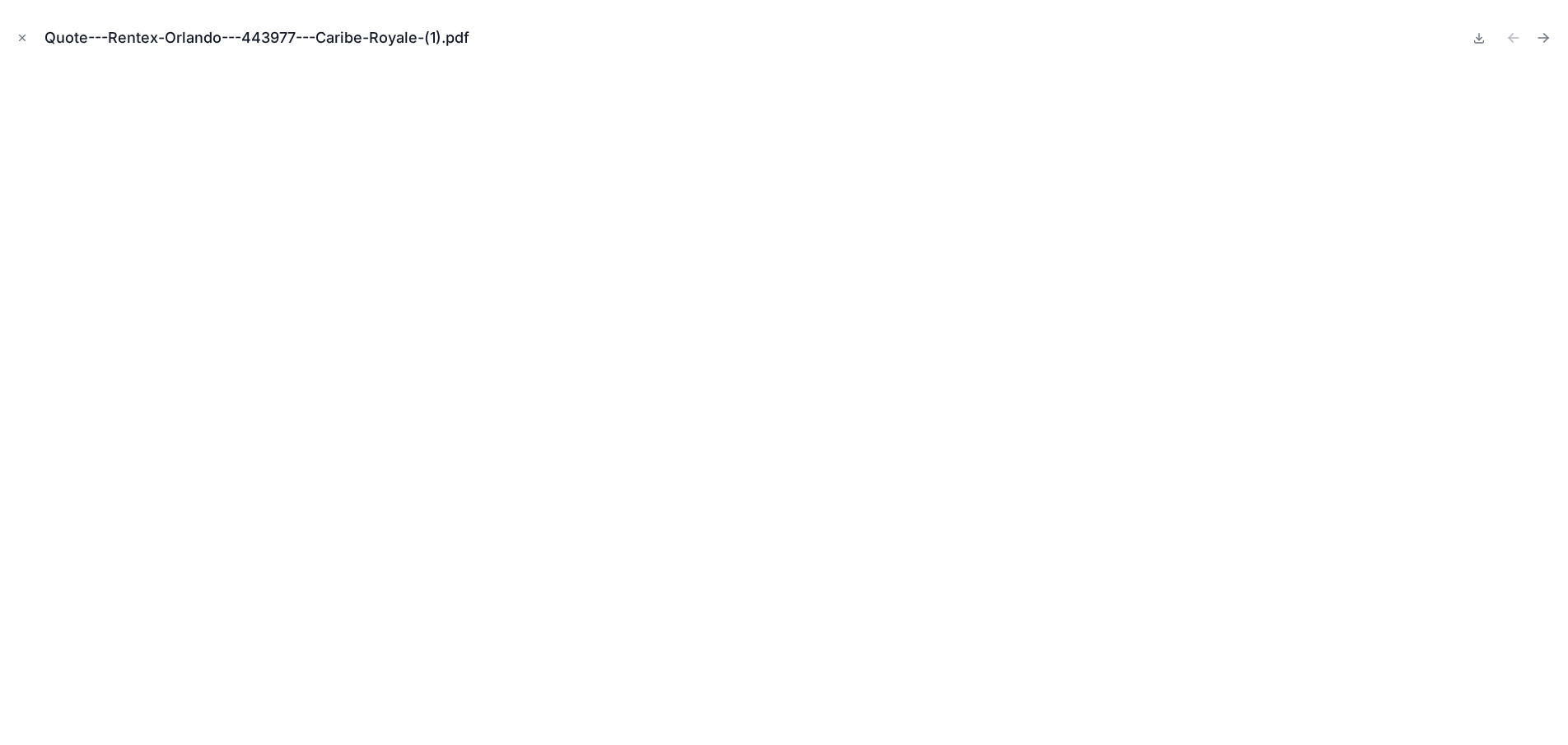
scroll to position [0, 267]
click at [17, 34] on icon "Close modal" at bounding box center [23, 38] width 12 height 12
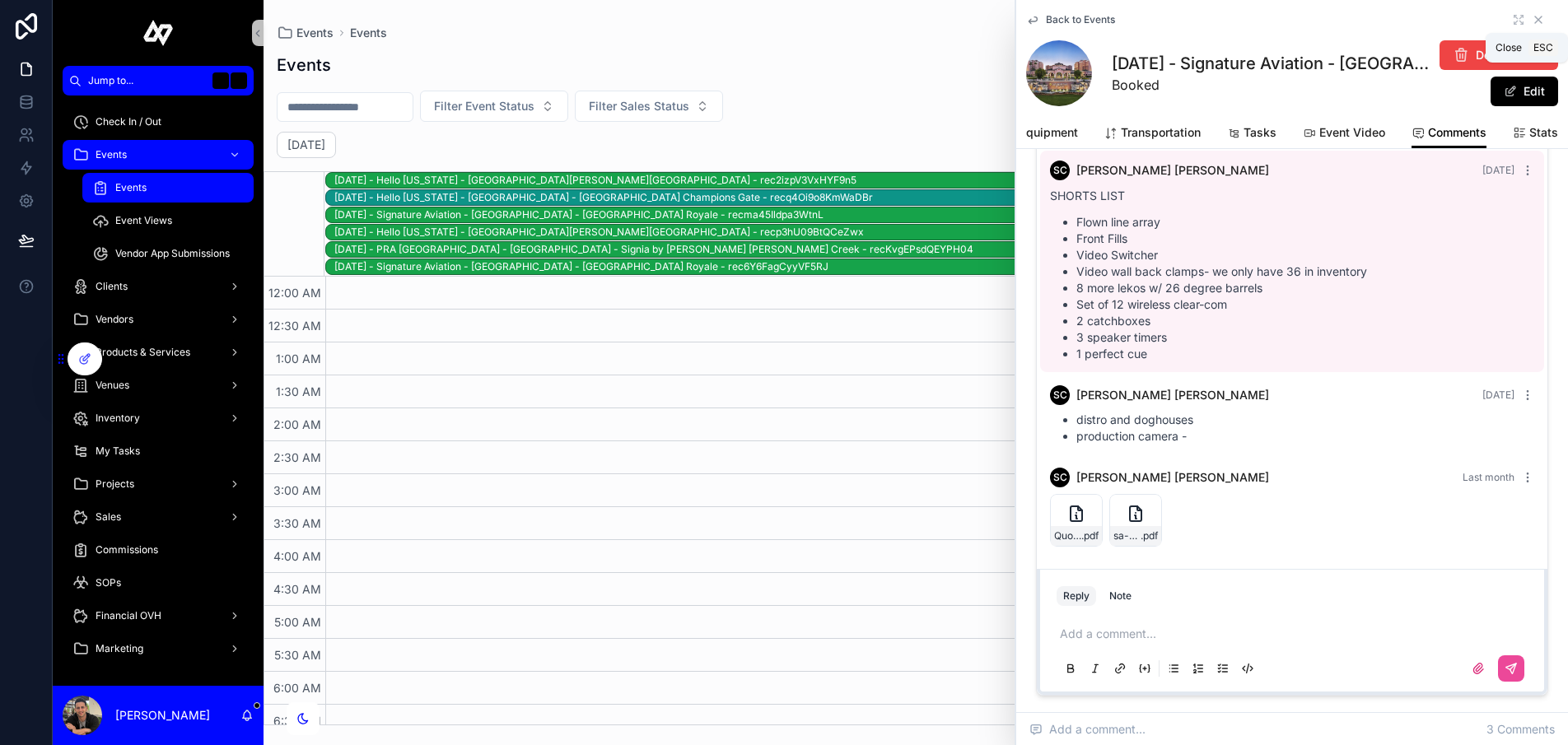
click at [1532, 21] on icon "scrollable content" at bounding box center [1538, 19] width 13 height 13
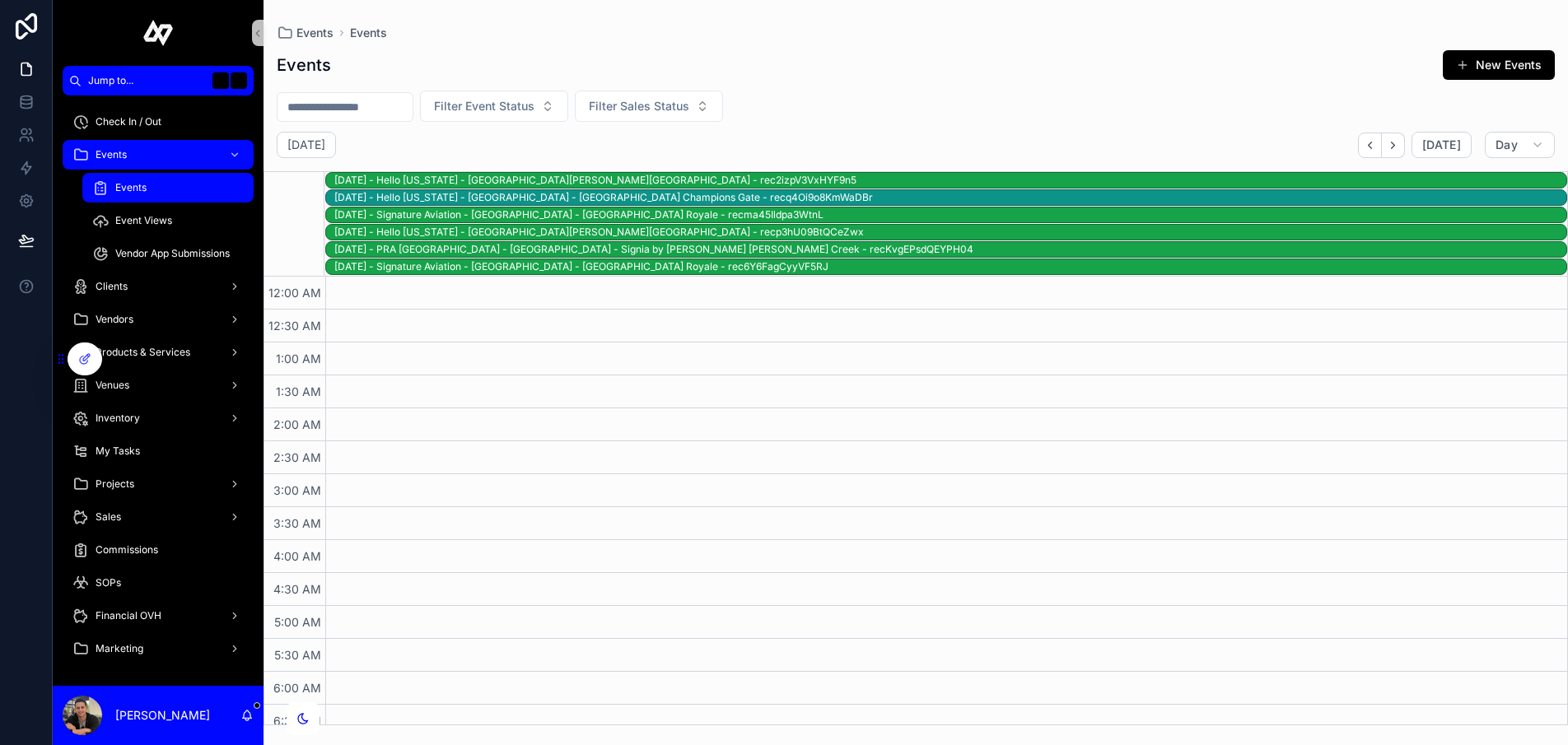
click at [157, 182] on div "Events" at bounding box center [168, 187] width 152 height 27
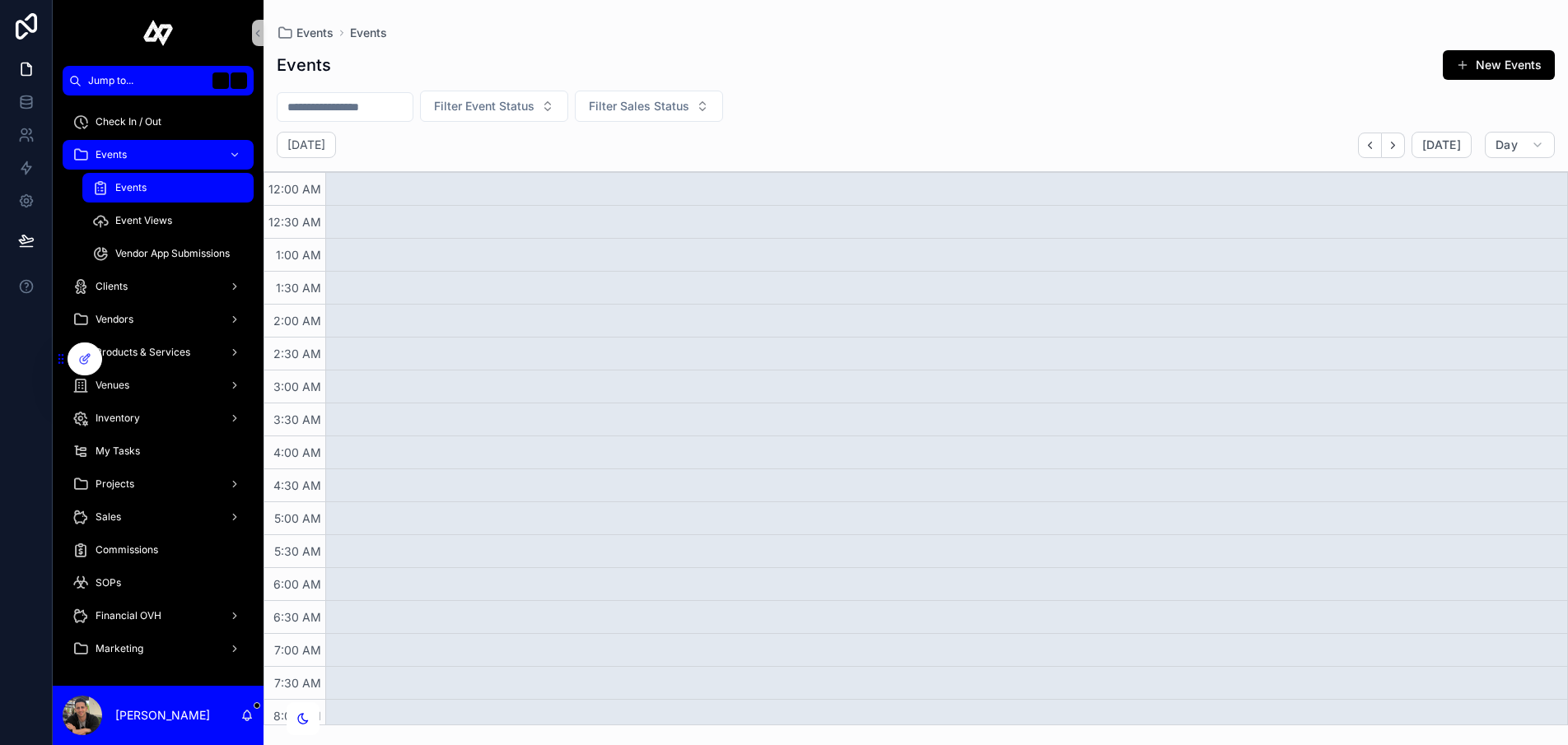
click at [141, 190] on span "Events" at bounding box center [131, 187] width 32 height 13
click at [1537, 140] on icon "scrollable content" at bounding box center [1537, 144] width 13 height 13
click at [1505, 197] on button "Month M" at bounding box center [1481, 186] width 118 height 30
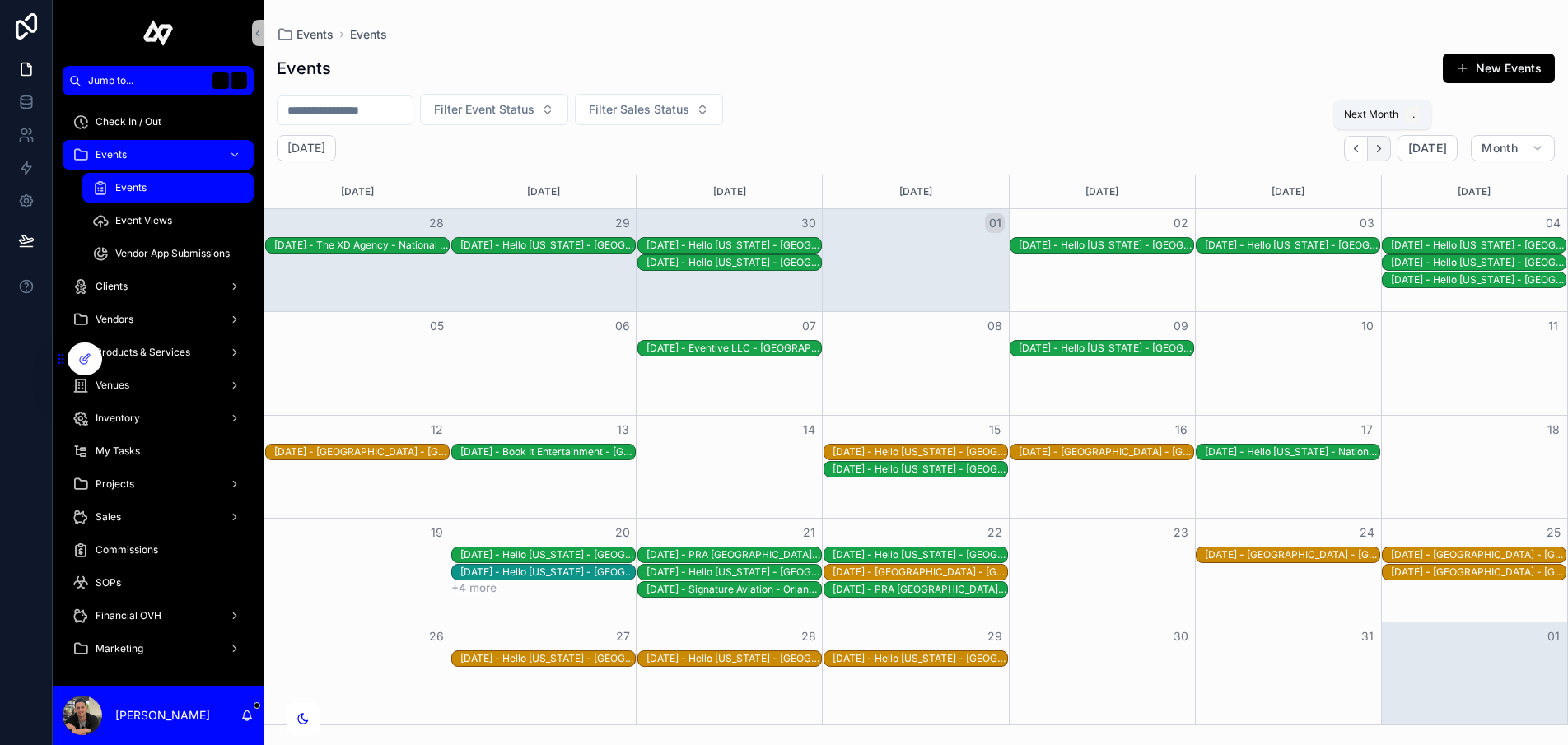
click at [1381, 147] on icon "Next" at bounding box center [1380, 148] width 13 height 13
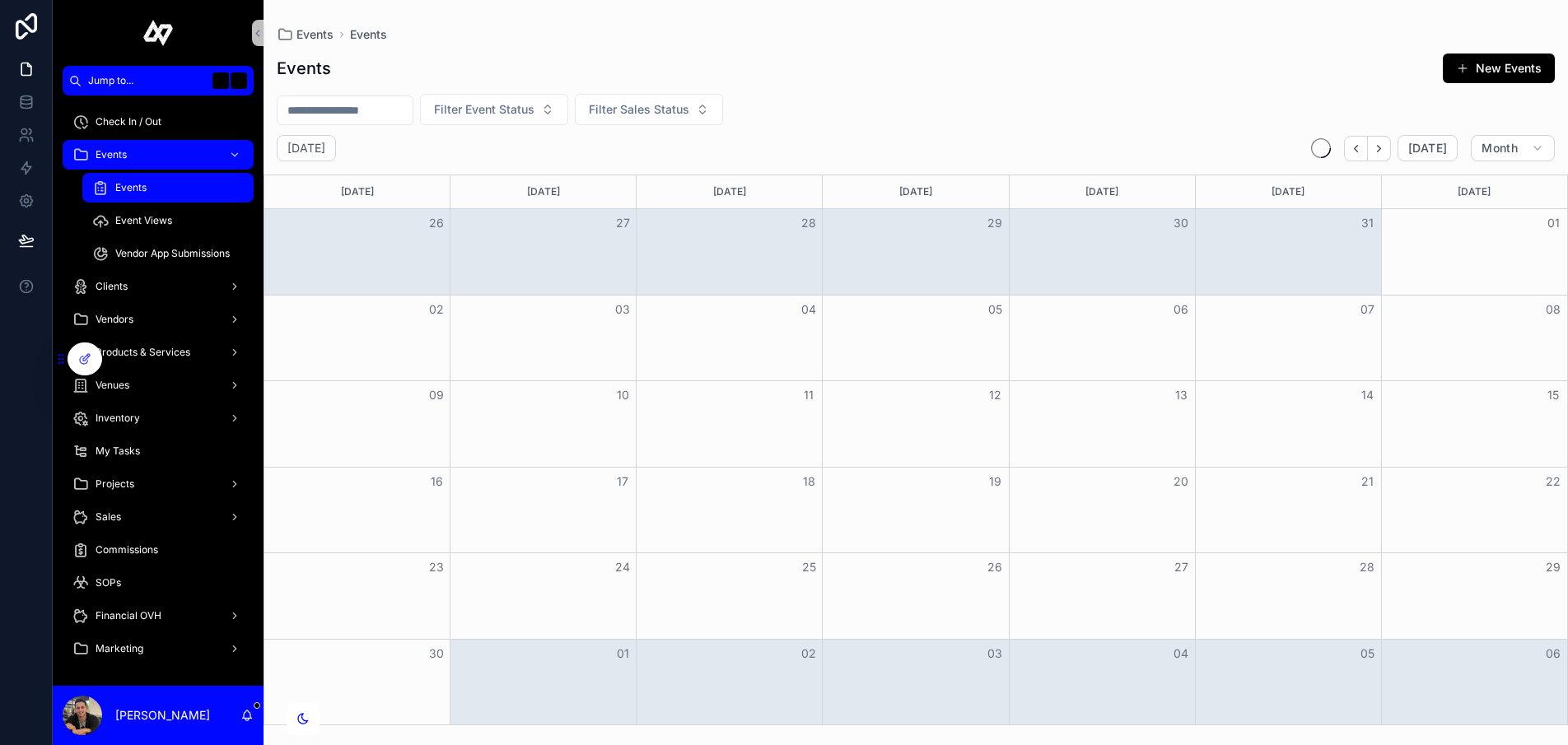
click at [1381, 147] on icon "Next" at bounding box center [1380, 148] width 13 height 13
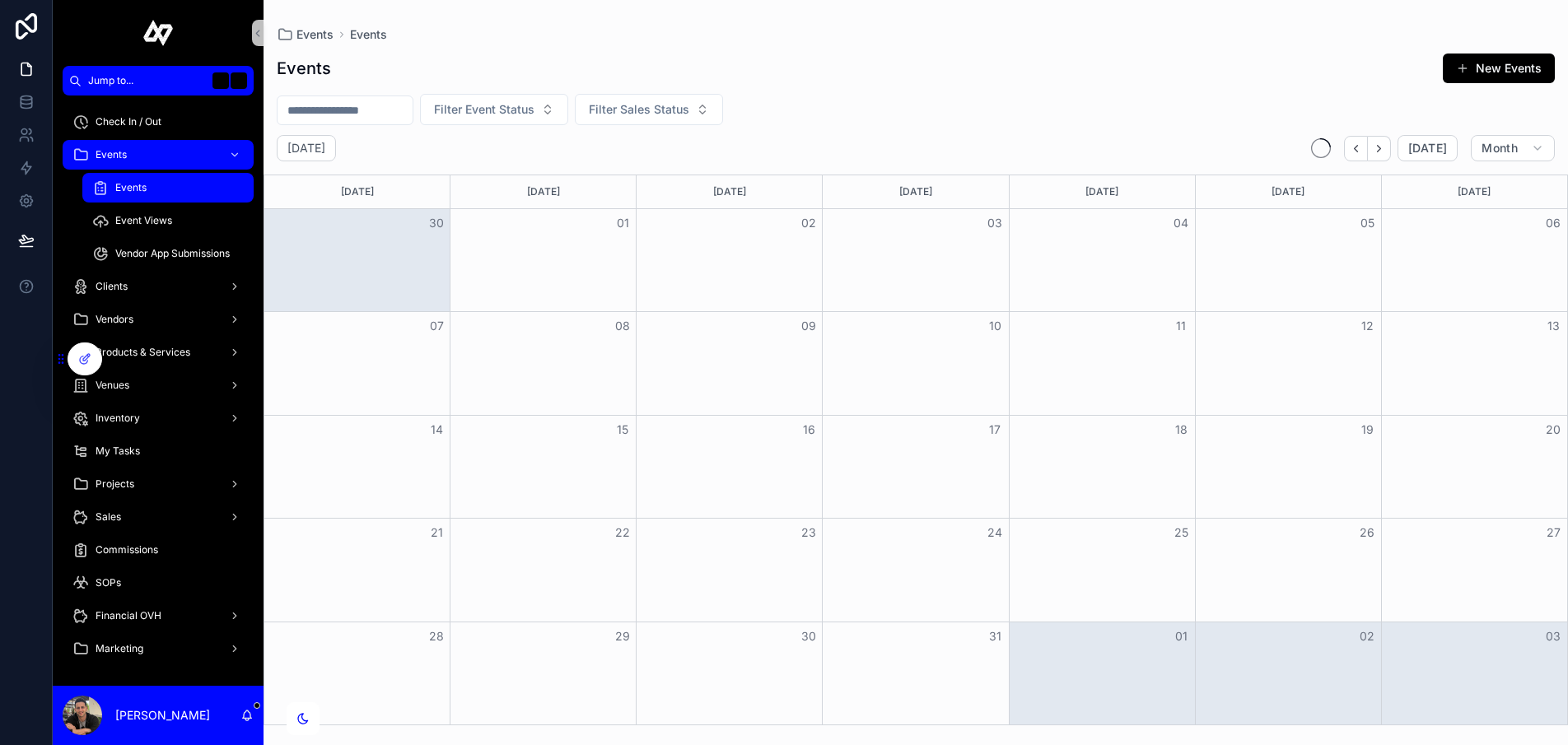
click at [1381, 147] on icon "Next" at bounding box center [1380, 148] width 13 height 13
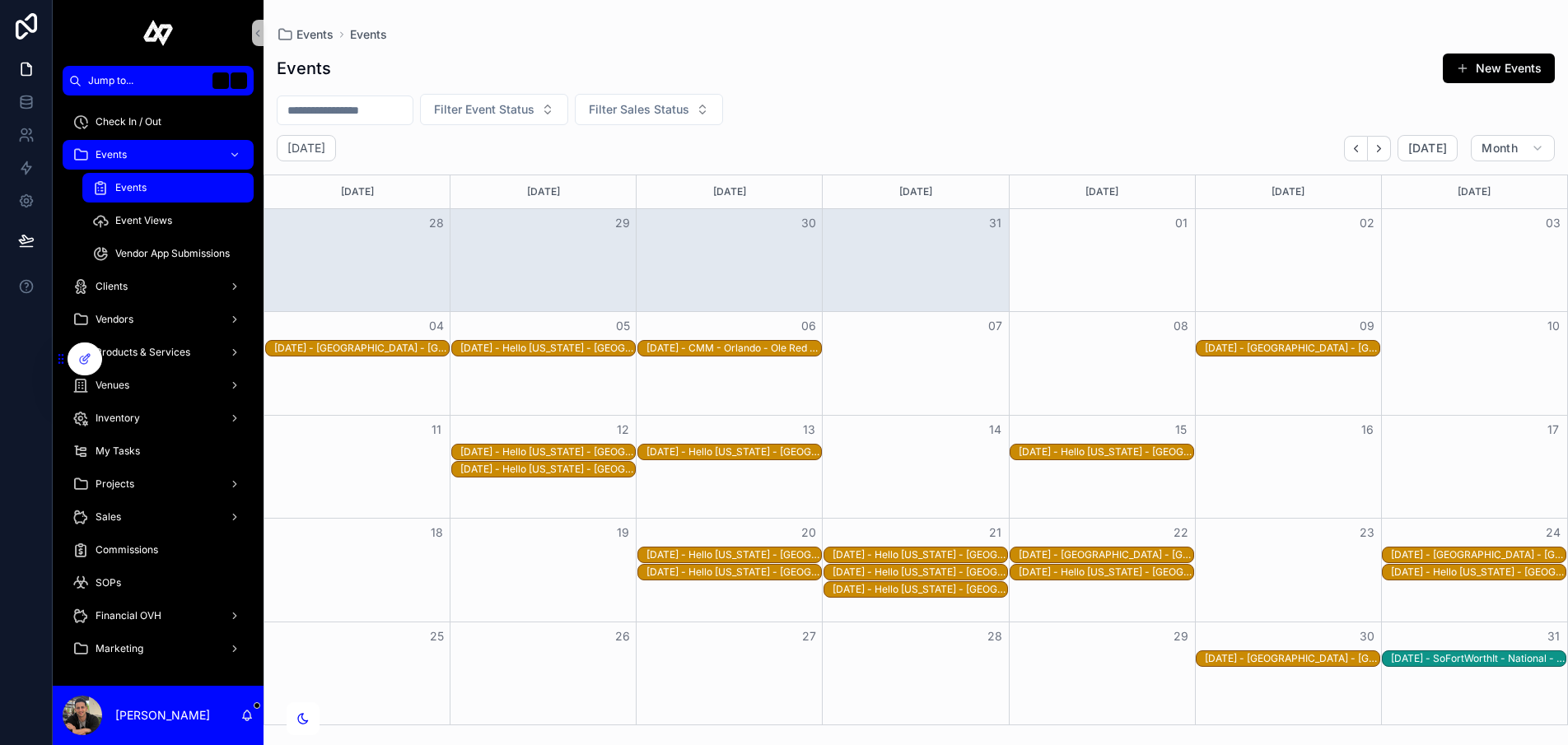
click at [846, 143] on div "January 2026 Today Month" at bounding box center [916, 148] width 1305 height 27
